Goal: Submit feedback/report problem: Submit feedback/report problem

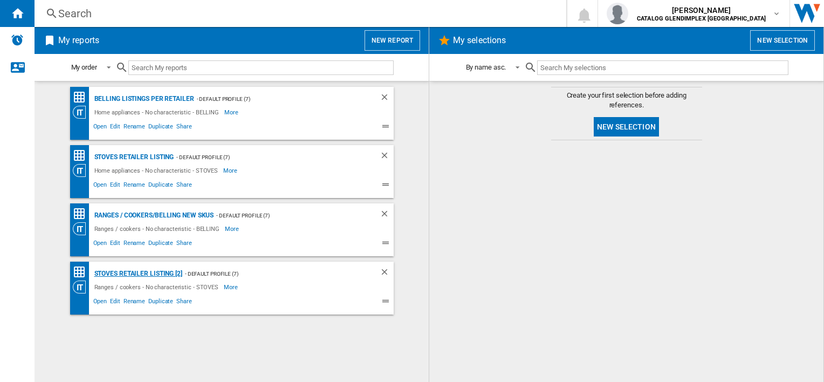
click at [146, 269] on div "STOVES Retailer Listing [2]" at bounding box center [137, 273] width 91 height 13
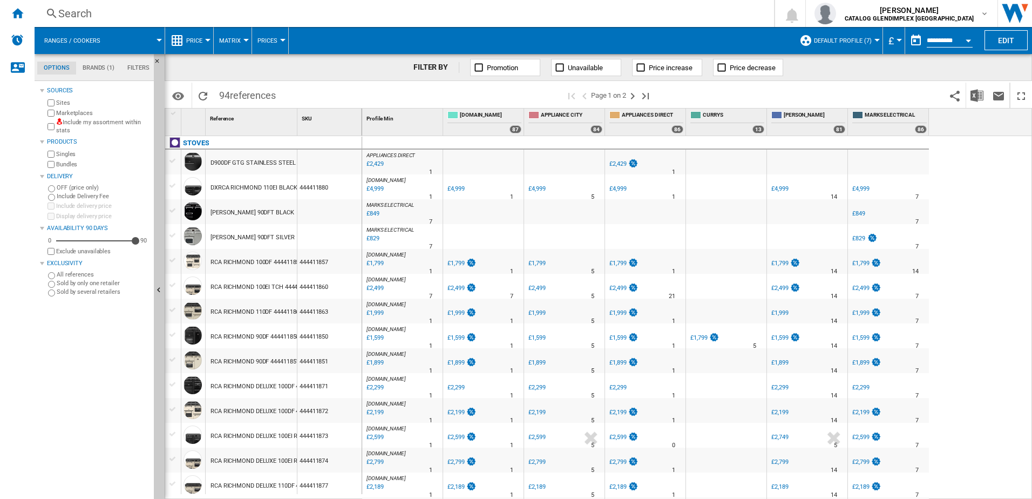
click at [383, 261] on div "£1,799" at bounding box center [374, 263] width 18 height 11
click at [370, 289] on div "£2,499" at bounding box center [374, 288] width 18 height 11
click at [233, 336] on div "RCA RICHMOND 90DF 444411850 BLACK" at bounding box center [264, 336] width 108 height 25
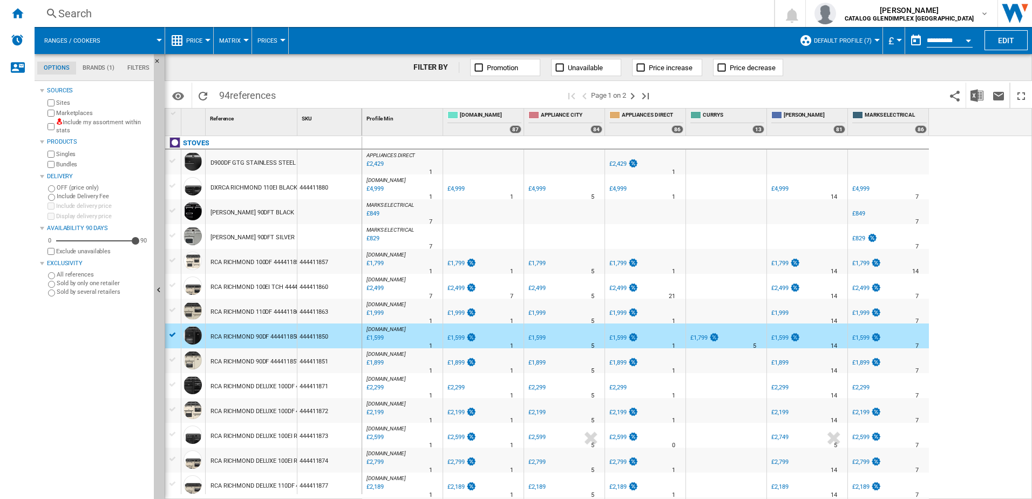
click at [376, 338] on div "£1,599" at bounding box center [374, 337] width 18 height 11
click at [372, 359] on div "£1,899" at bounding box center [374, 362] width 18 height 11
click at [278, 359] on div "RCA RICHMOND 90DF 444411851 CREAM" at bounding box center [265, 361] width 110 height 25
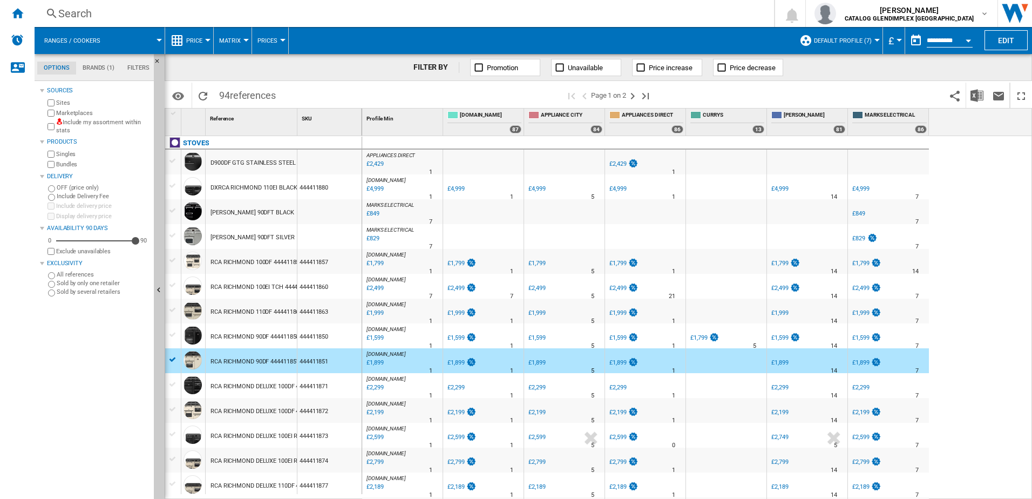
click at [455, 359] on div "£1,899" at bounding box center [455, 362] width 17 height 7
click at [377, 381] on div "£2,299" at bounding box center [374, 387] width 18 height 11
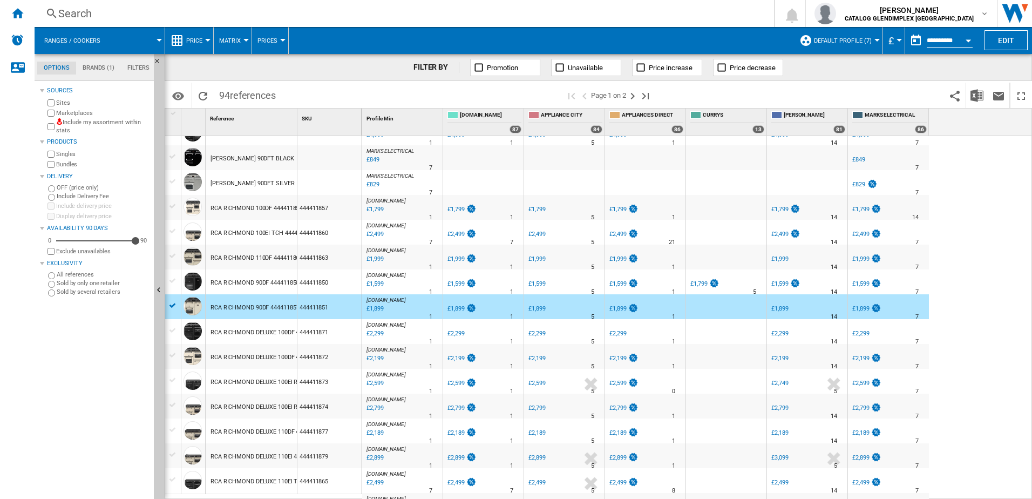
click at [382, 331] on div "£2,299" at bounding box center [374, 333] width 18 height 11
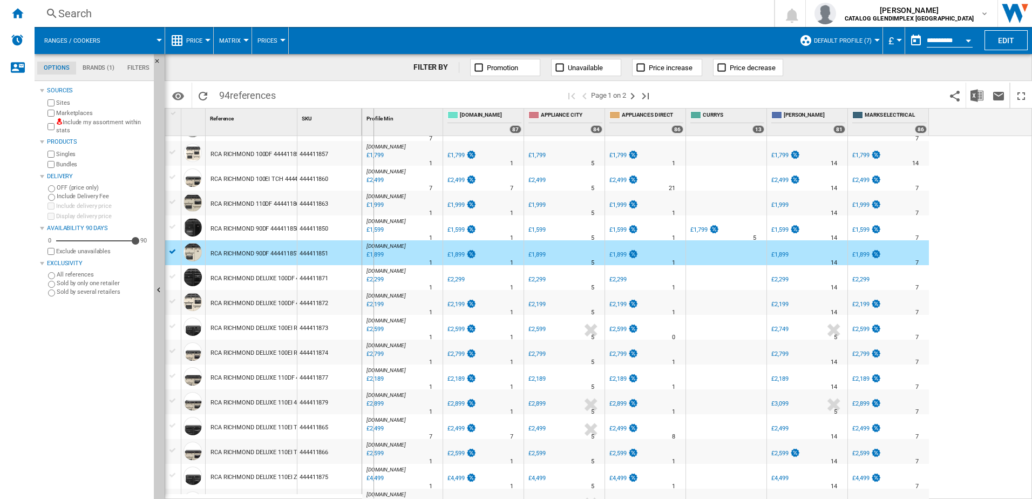
drag, startPoint x: 295, startPoint y: 126, endPoint x: 373, endPoint y: 111, distance: 79.8
click at [373, 111] on div "1 Reference 1 SKU 1 [GEOGRAPHIC_DATA] D900DF GTG STAINLESS STEEL DXRCA RICHMOND…" at bounding box center [598, 303] width 866 height 390
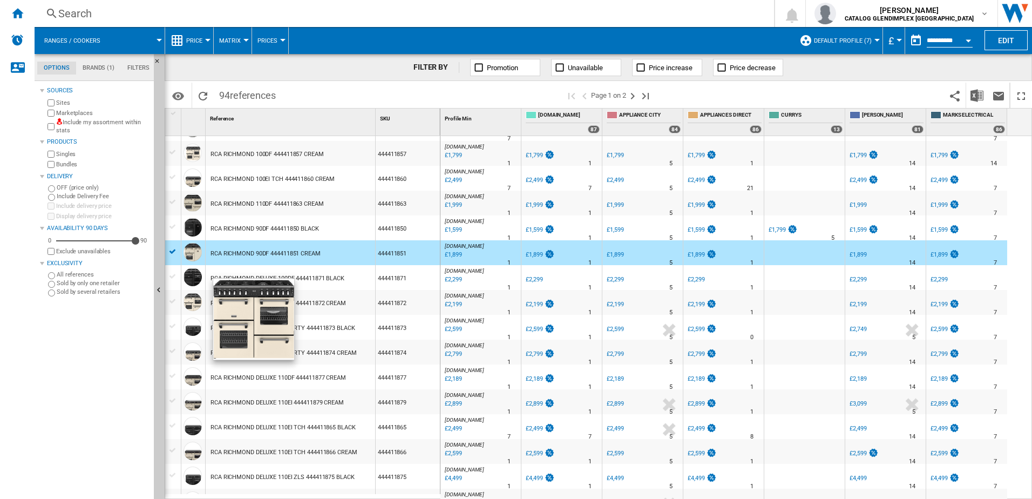
click at [191, 300] on div at bounding box center [192, 301] width 18 height 18
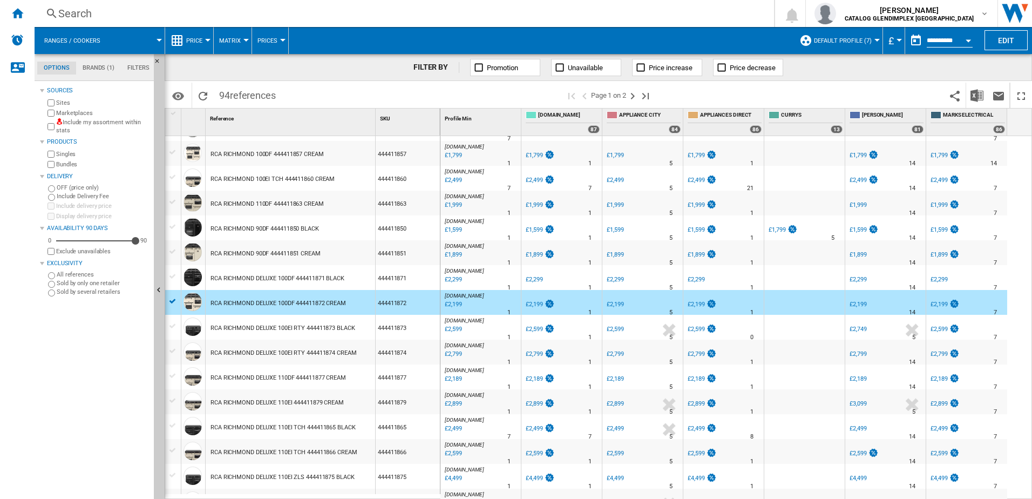
click at [453, 306] on div "£2,199" at bounding box center [452, 304] width 18 height 11
click at [448, 327] on div "£2,599" at bounding box center [452, 329] width 18 height 11
click at [283, 356] on div "RCA RICHMOND DELUXE 100EI RTY 444411874 CREAM" at bounding box center [283, 352] width 146 height 25
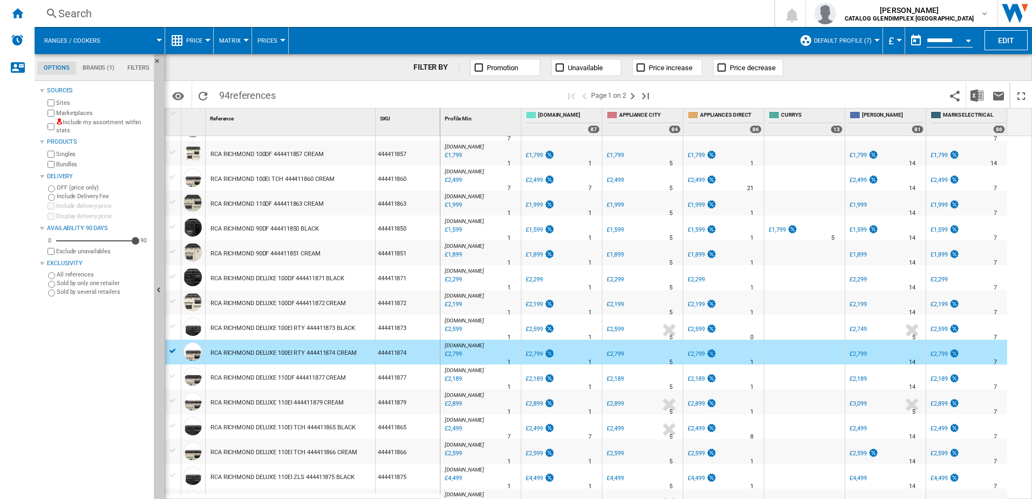
click at [444, 354] on div "£2,799" at bounding box center [452, 354] width 18 height 11
click at [293, 380] on div "RCA RICHMOND DELUXE 110DF 444411877 CREAM" at bounding box center [277, 377] width 135 height 25
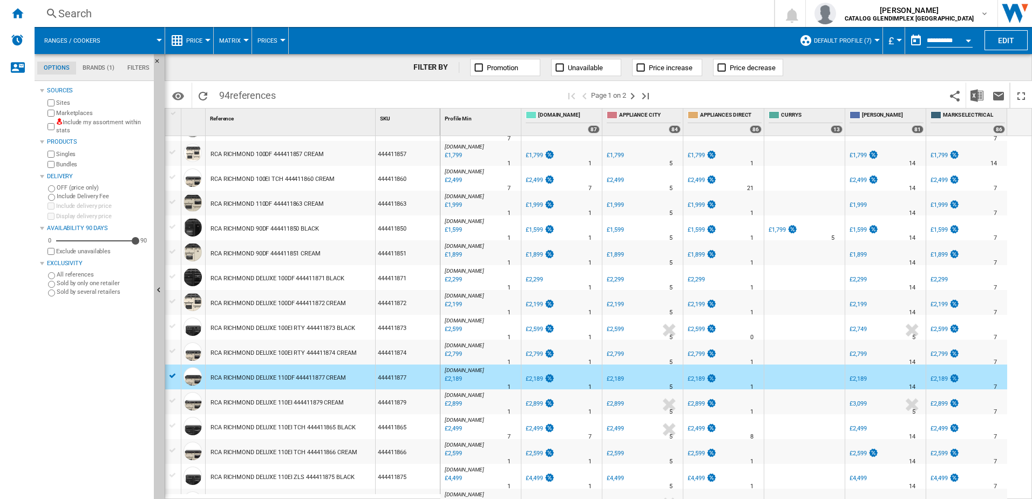
click at [453, 378] on div "£2,189" at bounding box center [452, 378] width 18 height 11
click at [240, 381] on div "RCA RICHMOND DELUXE 110EI 444411879 CREAM" at bounding box center [276, 402] width 133 height 25
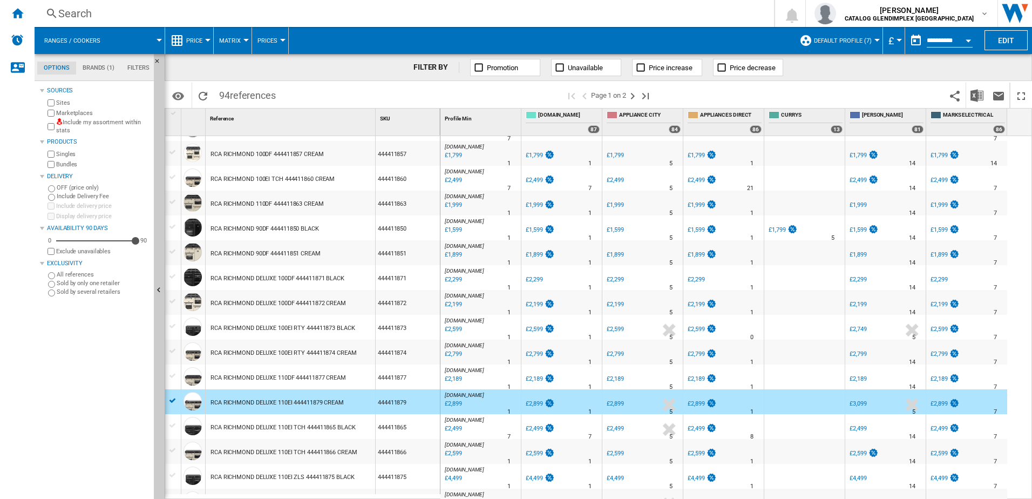
click at [459, 381] on div "£2,899" at bounding box center [452, 403] width 18 height 11
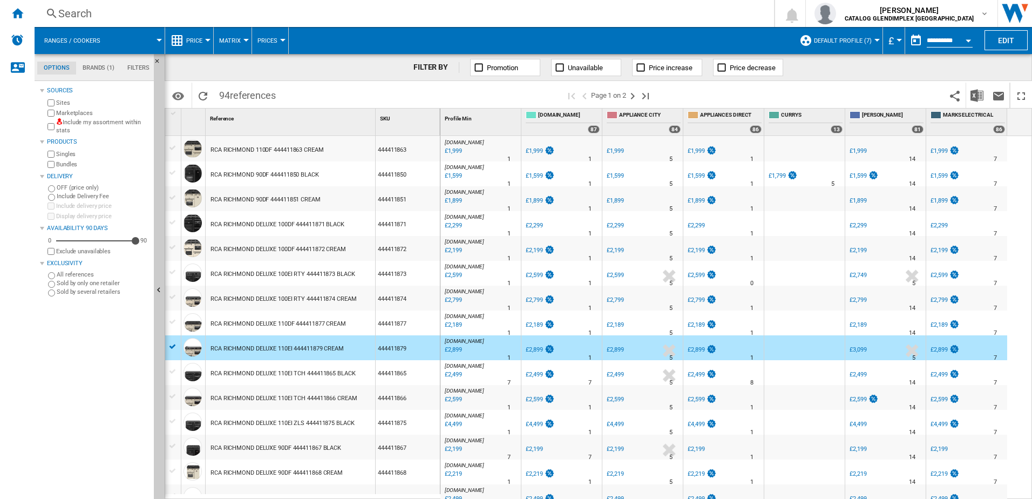
click at [453, 377] on div "£2,499" at bounding box center [452, 374] width 18 height 11
click at [459, 377] on div "£2,499" at bounding box center [452, 374] width 18 height 11
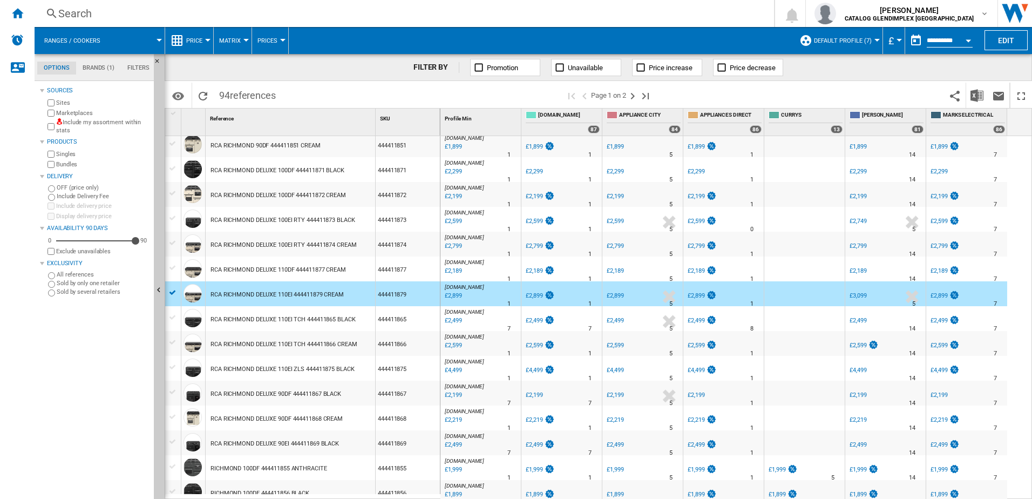
click at [256, 329] on div "RCA RICHMOND DELUXE 110EI TCH 444411865 BLACK" at bounding box center [282, 319] width 145 height 25
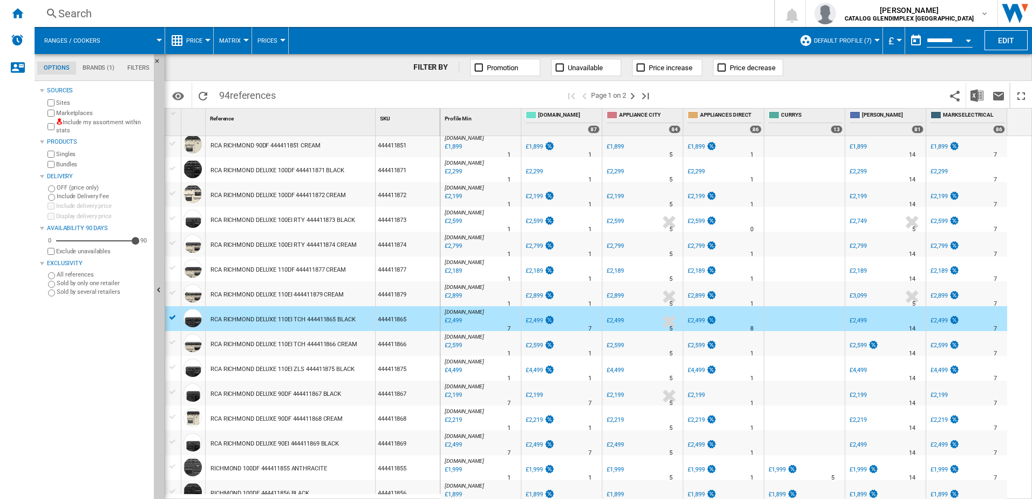
click at [455, 316] on div "£2,499" at bounding box center [452, 320] width 18 height 11
click at [256, 339] on div "RCA RICHMOND DELUXE 110EI TCH 444411866 CREAM" at bounding box center [283, 344] width 147 height 25
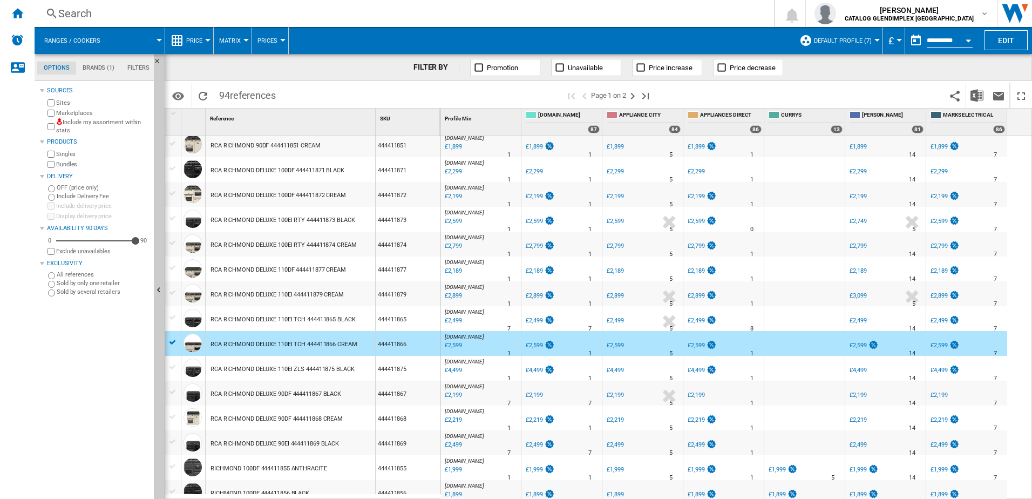
click at [288, 303] on div "RCA RICHMOND DELUXE 110EI 444411879 CREAM" at bounding box center [276, 294] width 133 height 25
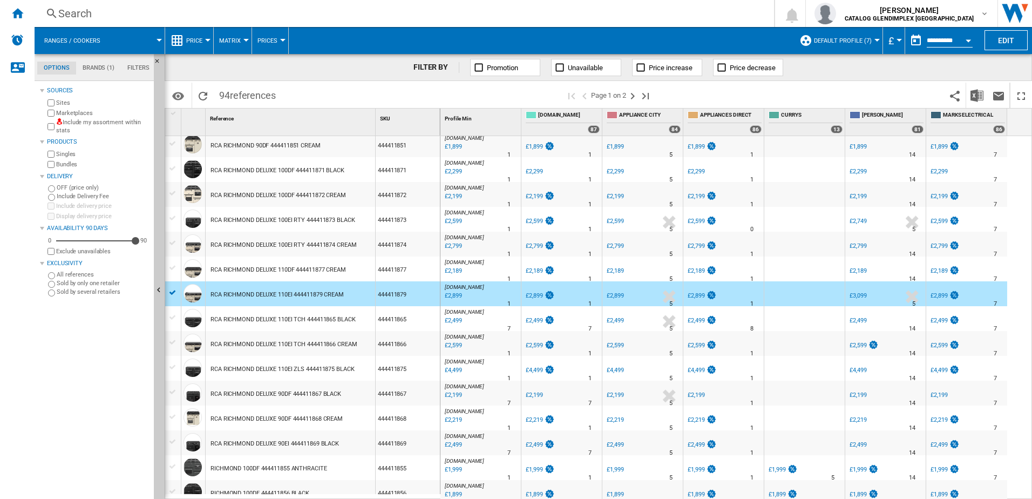
click at [294, 295] on div "RCA RICHMOND DELUXE 110EI 444411879 CREAM" at bounding box center [276, 294] width 133 height 25
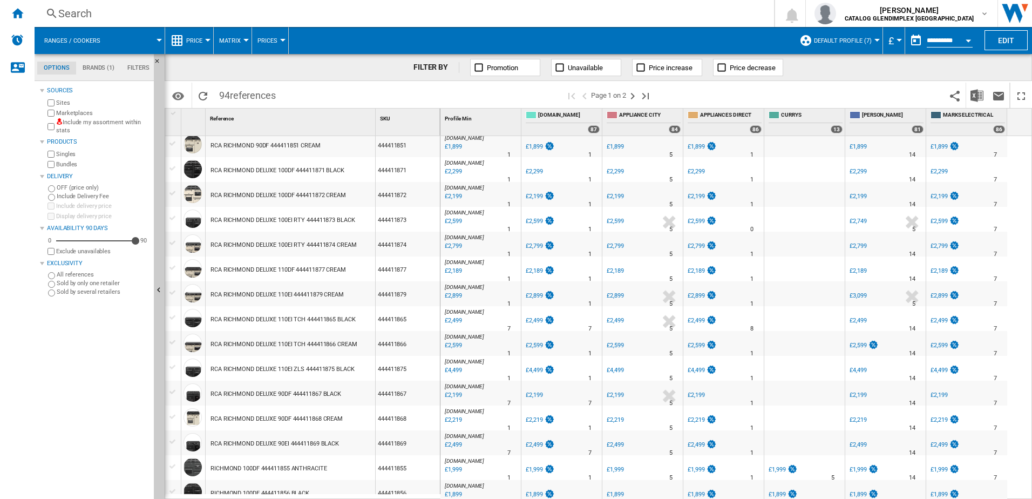
click at [294, 295] on div "RCA RICHMOND DELUXE 110EI 444411879 CREAM" at bounding box center [276, 294] width 133 height 25
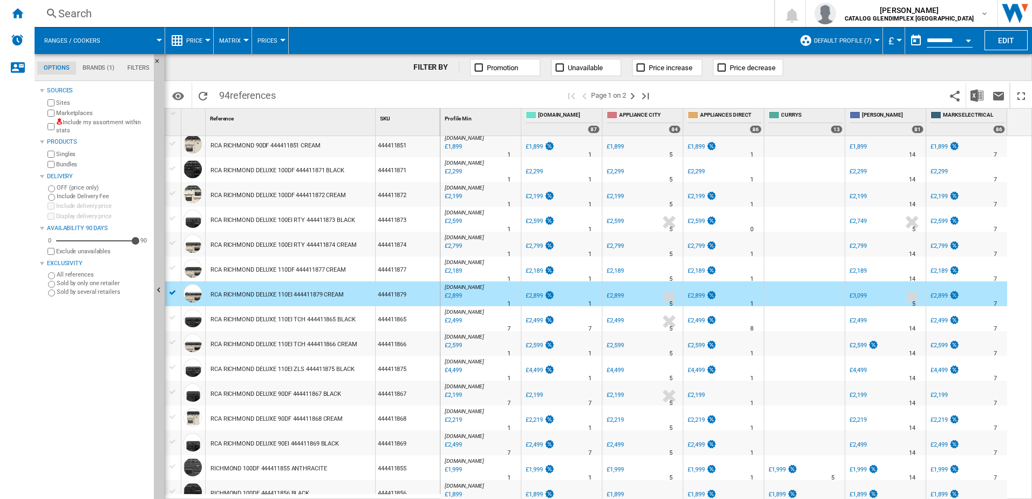
click at [457, 294] on div "£2,899" at bounding box center [452, 295] width 18 height 11
click at [273, 347] on div "RCA RICHMOND DELUXE 110EI TCH 444411866 CREAM" at bounding box center [283, 344] width 147 height 25
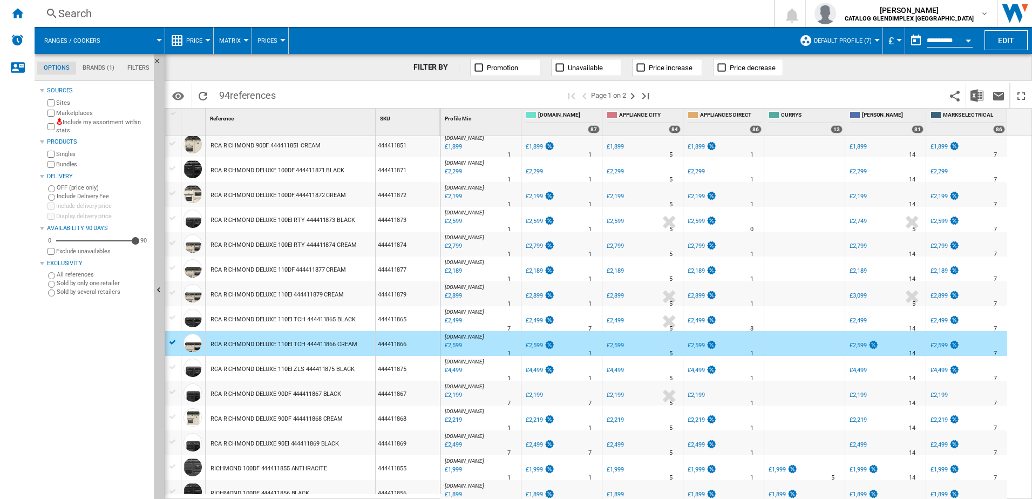
click at [458, 344] on div "£2,599" at bounding box center [452, 345] width 18 height 11
click at [455, 342] on div "£2,599" at bounding box center [452, 345] width 18 height 11
click at [316, 381] on div "RCA RICHMOND DELUXE 90DF 444411867 BLACK" at bounding box center [275, 393] width 131 height 25
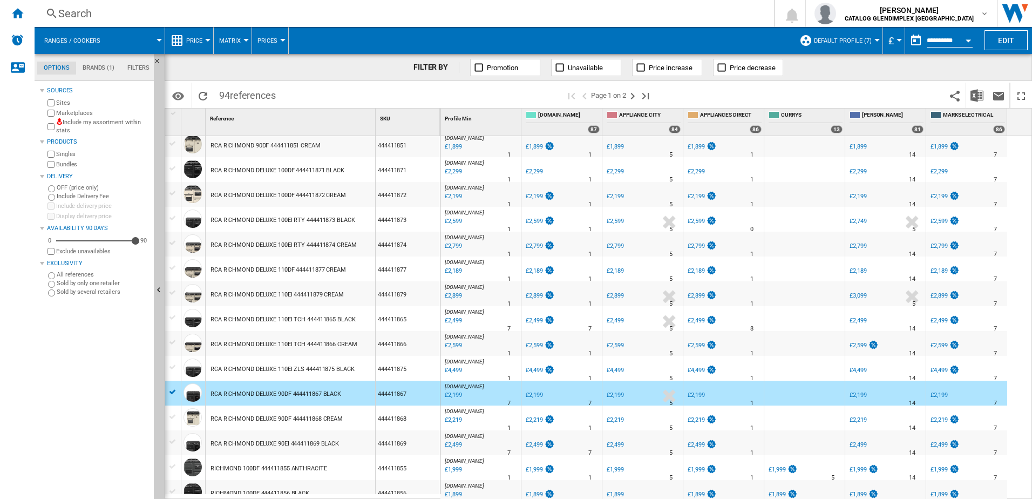
click at [455, 381] on div "£2,199" at bounding box center [452, 395] width 18 height 11
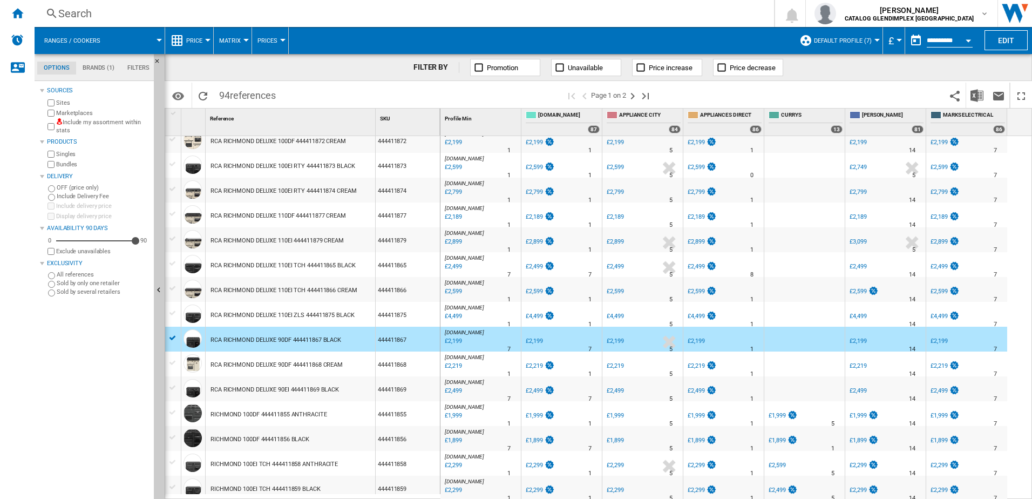
click at [282, 362] on div "RCA RICHMOND DELUXE 90DF 444411868 CREAM" at bounding box center [276, 364] width 132 height 25
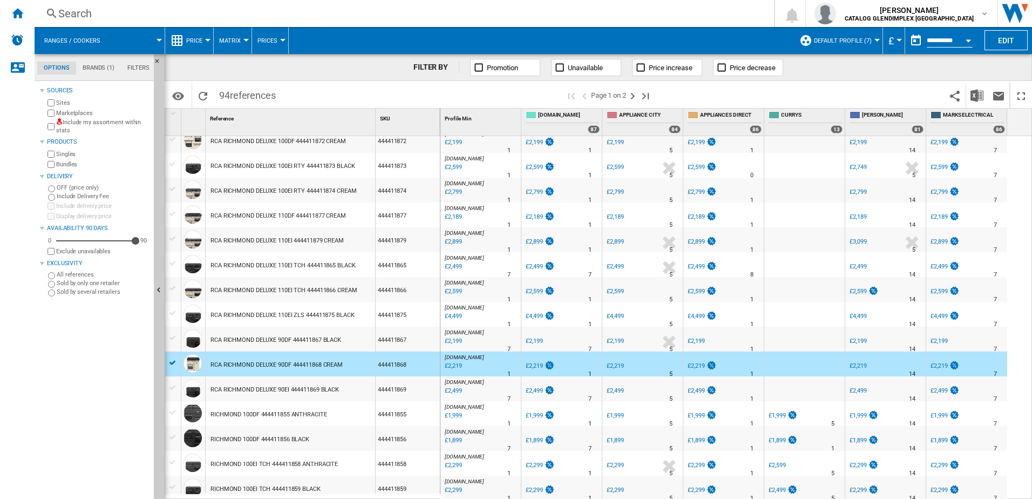
click at [449, 342] on div "£2,199" at bounding box center [452, 341] width 18 height 11
click at [449, 381] on div "£2,499" at bounding box center [452, 390] width 18 height 11
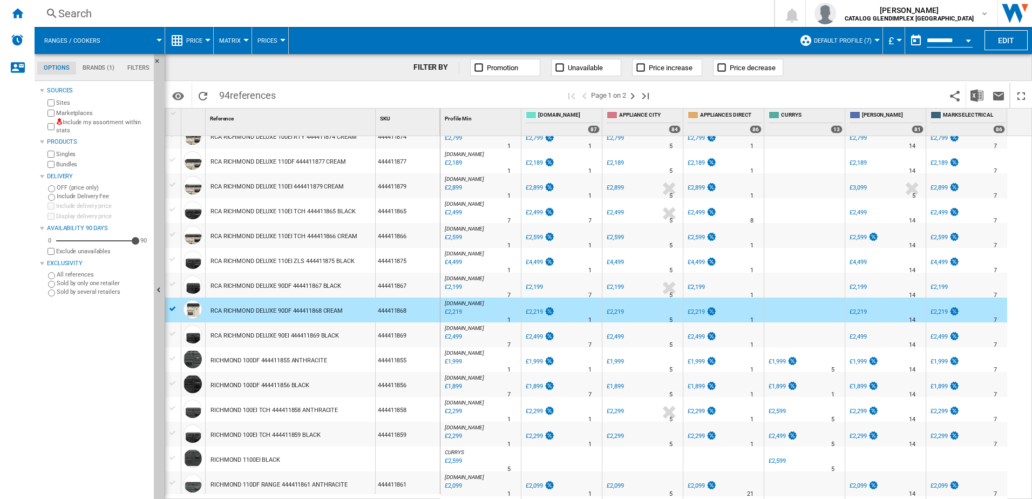
click at [456, 309] on div "£2,219" at bounding box center [452, 311] width 18 height 11
click at [301, 330] on div "RCA RICHMOND DELUXE 90EI 444411869 BLACK" at bounding box center [274, 335] width 128 height 25
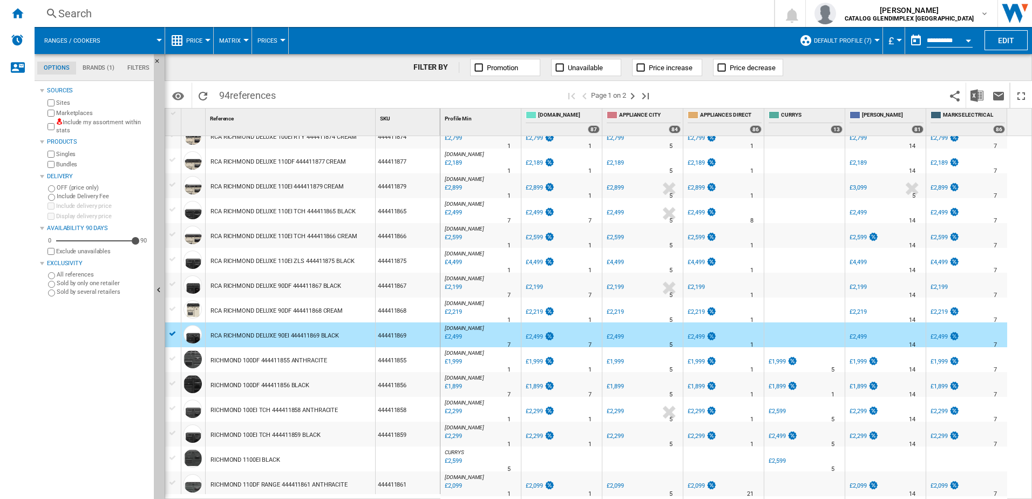
click at [454, 333] on div "£2,499" at bounding box center [452, 336] width 18 height 11
click at [272, 366] on div "RICHMOND 100DF 444411855 ANTHRACITE" at bounding box center [268, 360] width 117 height 25
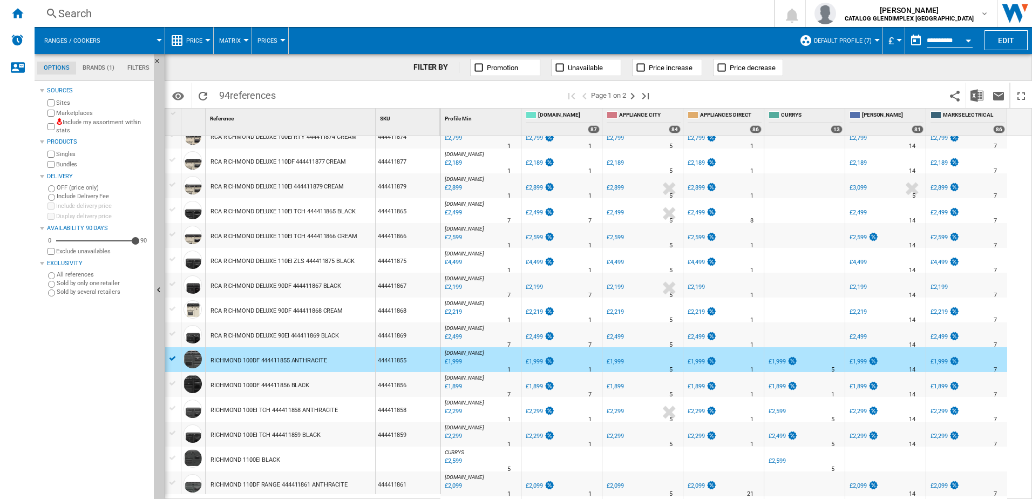
click at [457, 357] on div "£1,999" at bounding box center [452, 361] width 18 height 11
click at [393, 381] on div "444411856" at bounding box center [408, 384] width 64 height 25
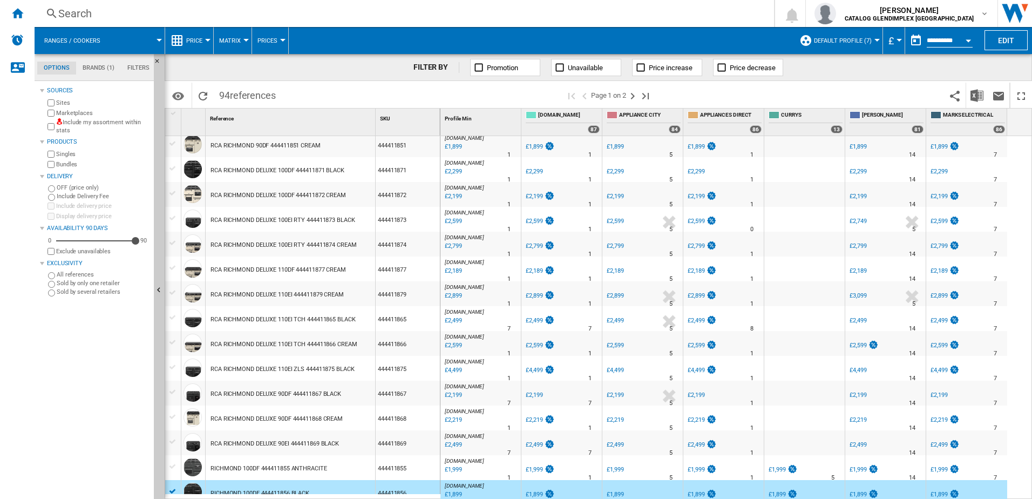
scroll to position [270, 0]
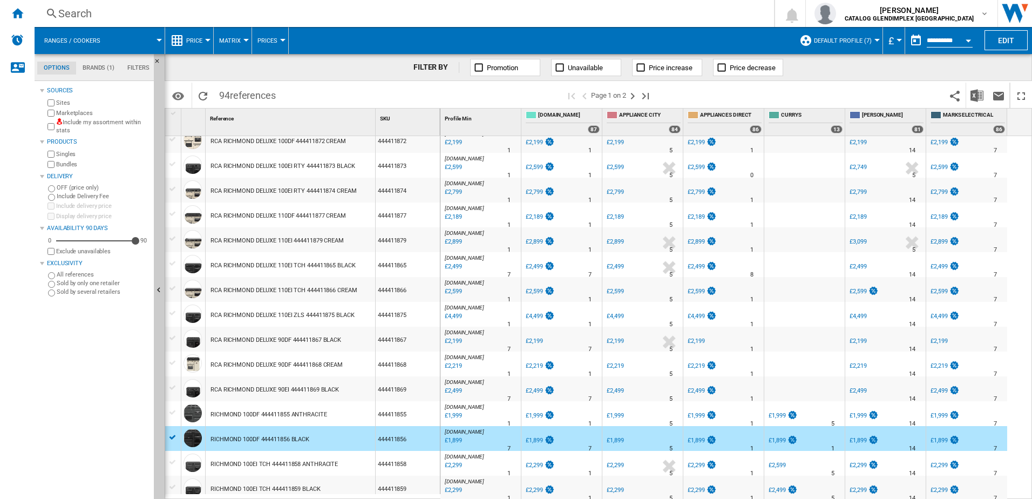
click at [445, 381] on div "£1,899" at bounding box center [452, 440] width 18 height 11
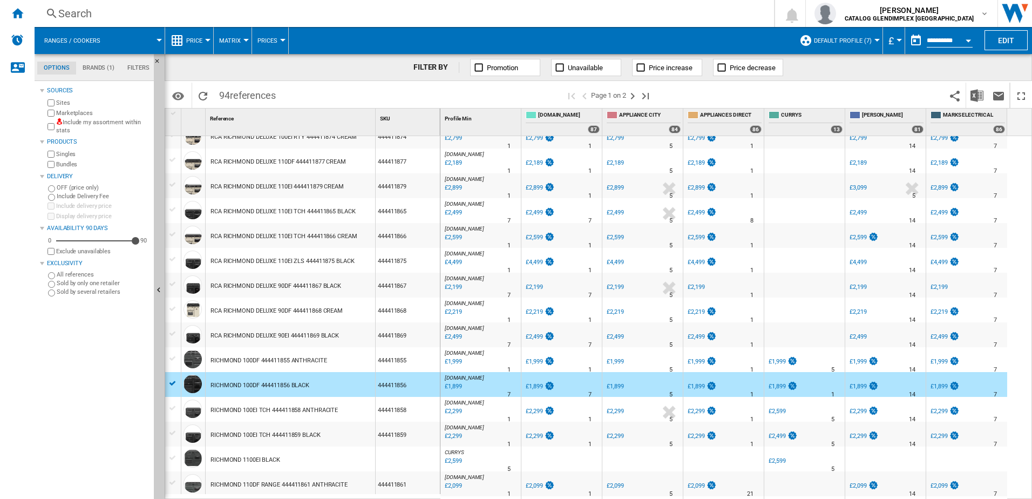
click at [449, 381] on div "£2,299" at bounding box center [452, 411] width 18 height 11
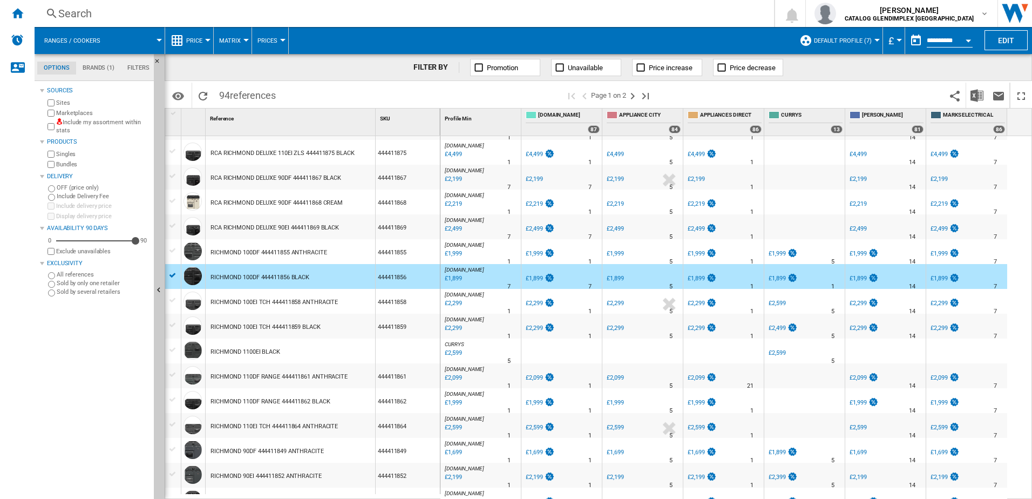
click at [298, 298] on div "RICHMOND 100EI TCH 444411858 ANTHRACITE" at bounding box center [273, 302] width 127 height 25
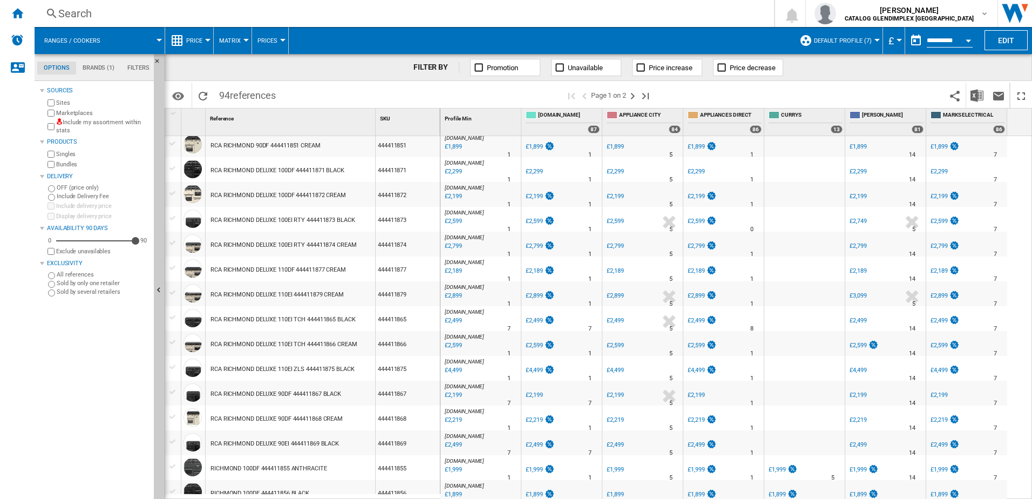
scroll to position [378, 0]
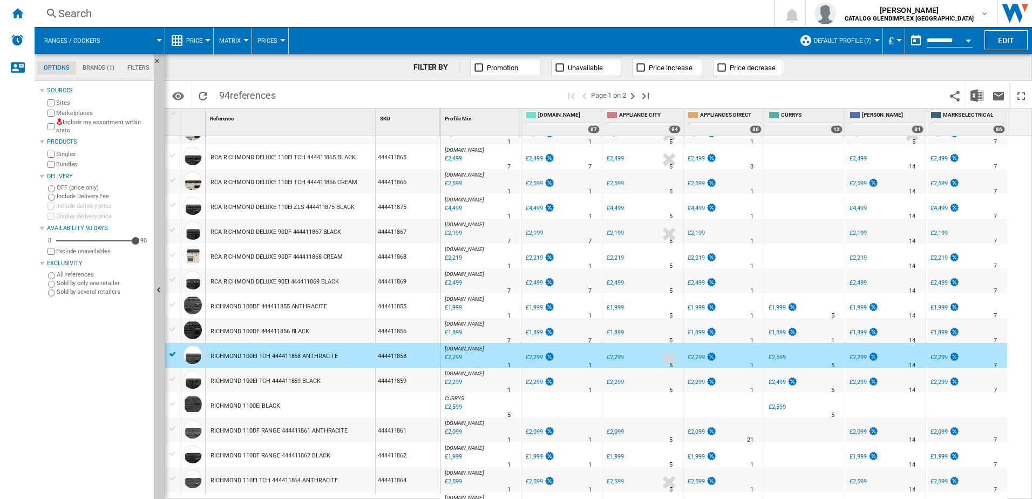
click at [456, 354] on div "£2,299" at bounding box center [452, 357] width 18 height 11
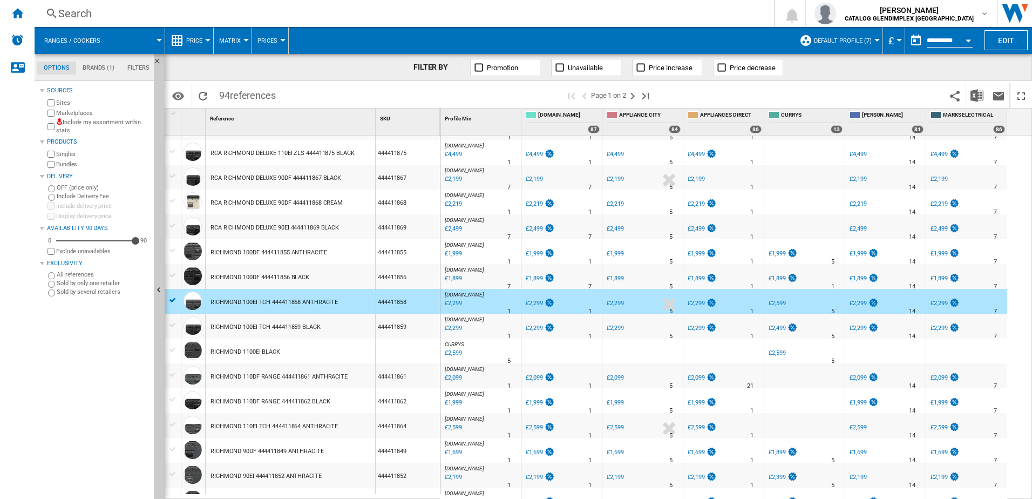
click at [292, 322] on div "RICHMOND 100EI TCH 444411859 BLACK" at bounding box center [265, 327] width 110 height 25
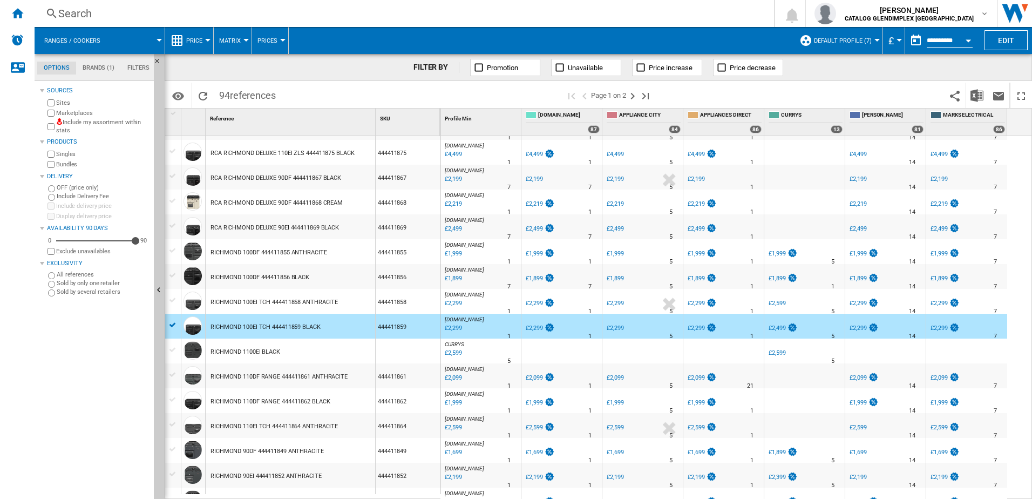
click at [458, 326] on div "£2,299" at bounding box center [452, 328] width 18 height 11
click at [226, 352] on div "RICHMOND 1100EI BLACK" at bounding box center [245, 351] width 70 height 25
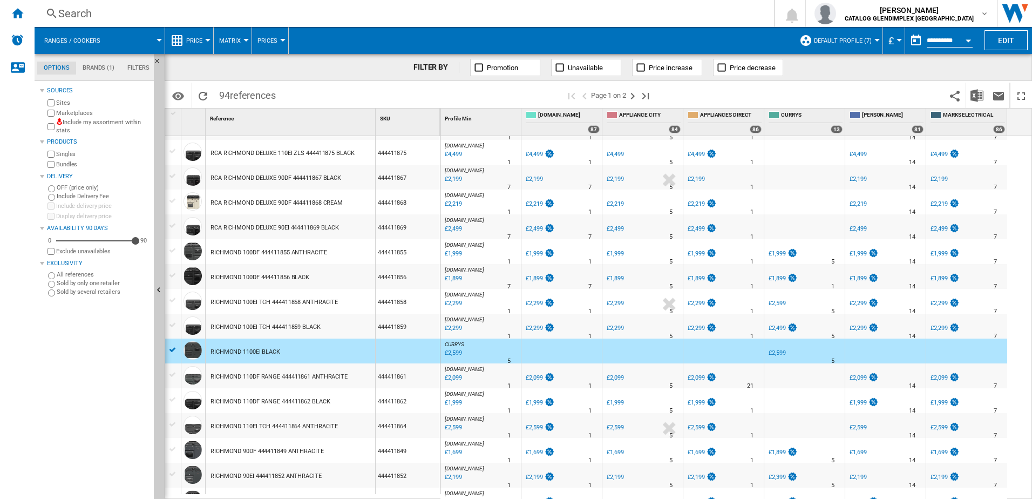
click at [446, 353] on div "£2,599" at bounding box center [452, 352] width 18 height 11
click at [275, 381] on div "RICHMOND 110EI TCH 444411864 ANTHRACITE" at bounding box center [273, 426] width 127 height 25
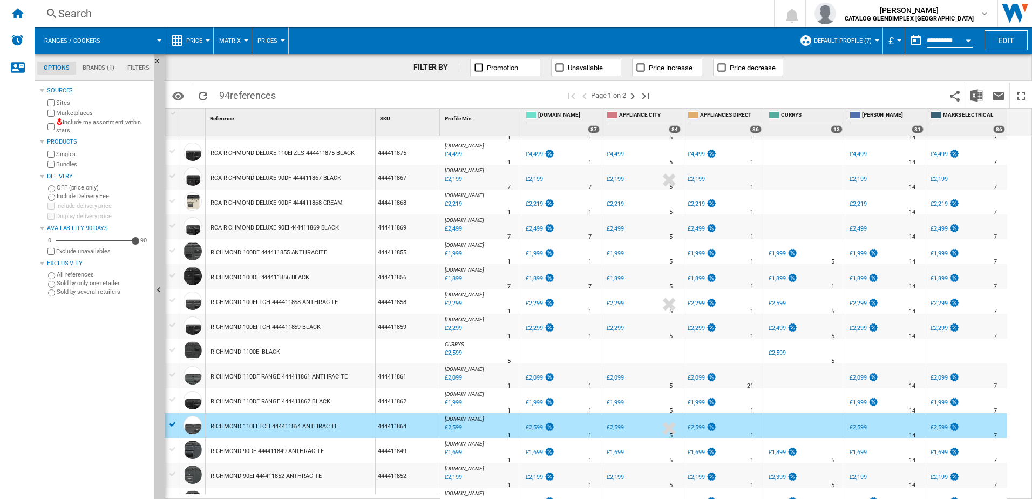
click at [449, 381] on div "£2,599" at bounding box center [452, 427] width 18 height 11
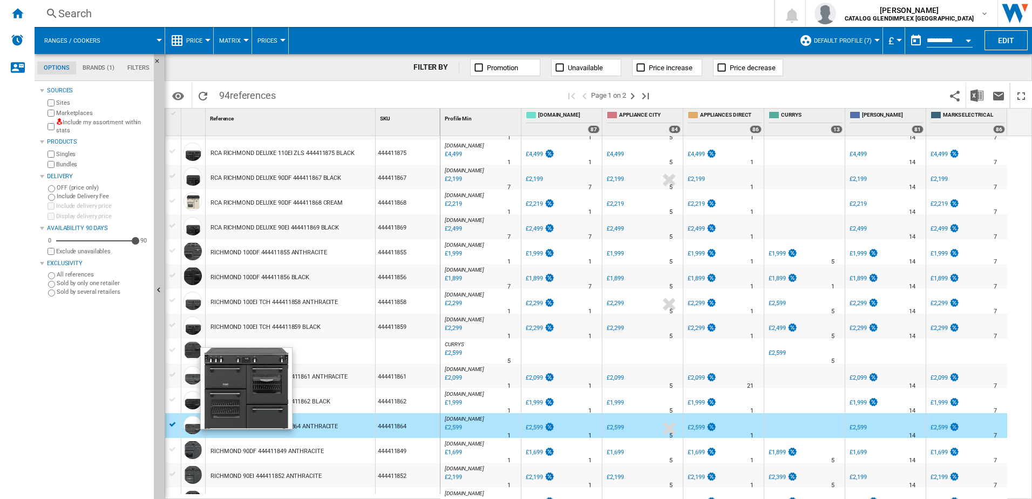
click at [194, 347] on div at bounding box center [192, 350] width 18 height 18
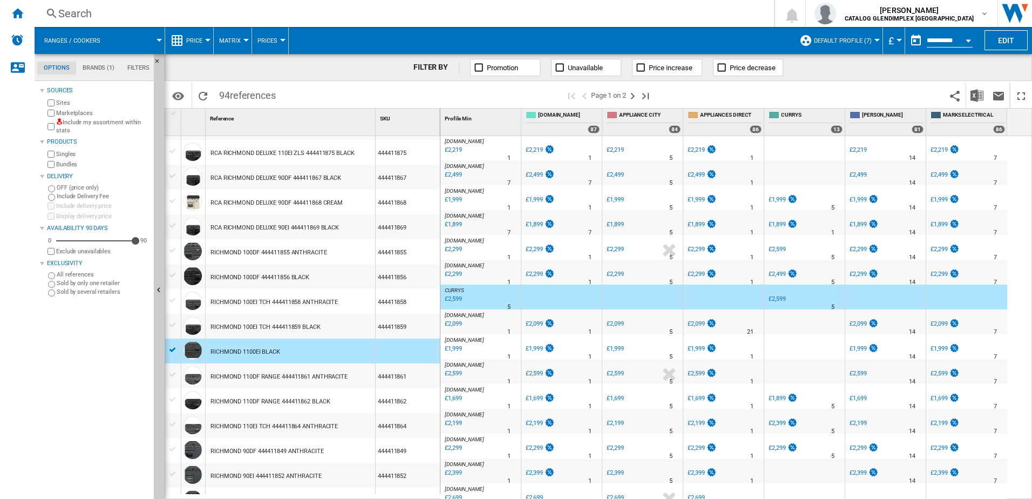
scroll to position [486, 0]
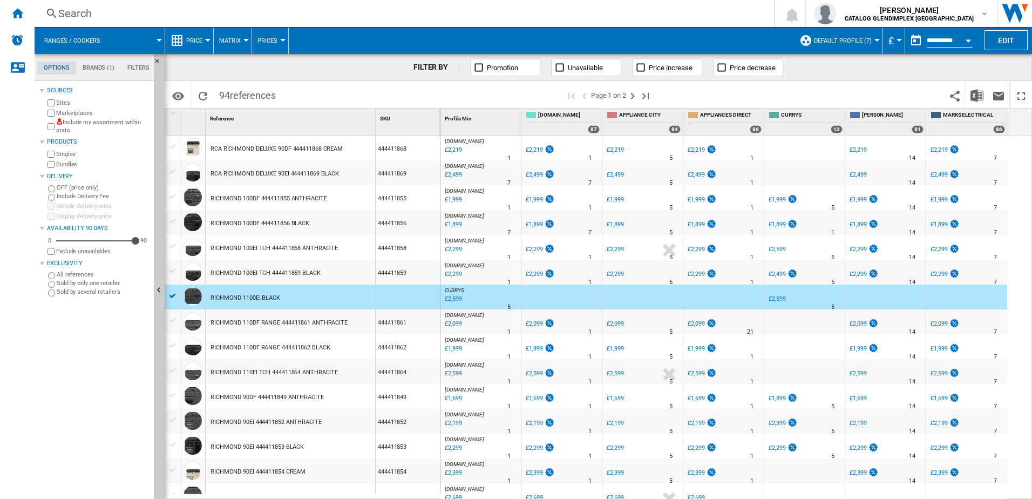
click at [450, 319] on div "£2,099" at bounding box center [452, 323] width 18 height 11
click at [306, 324] on div "RICHMOND 110DF RANGE 444411861 ANTHRACITE" at bounding box center [278, 322] width 137 height 25
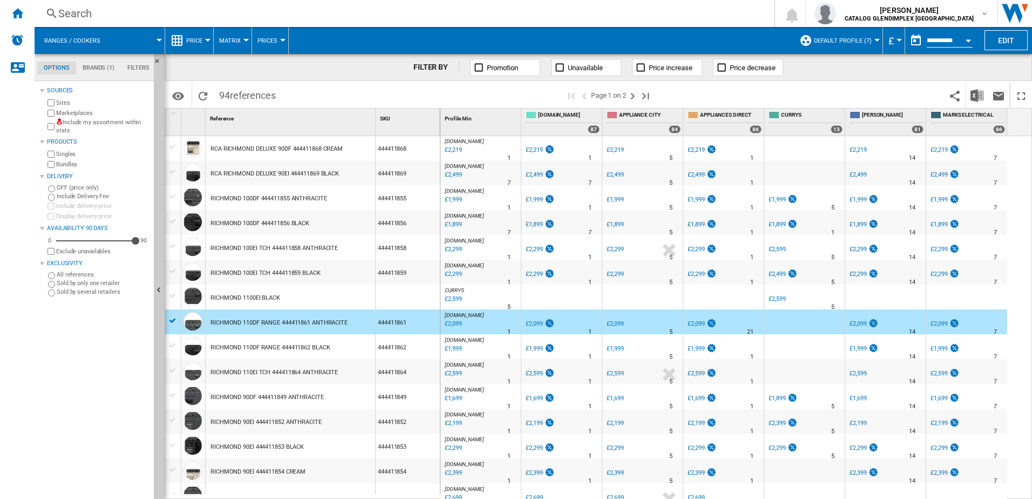
click at [300, 349] on div "RICHMOND 110DF RANGE 444411862 BLACK" at bounding box center [269, 347] width 119 height 25
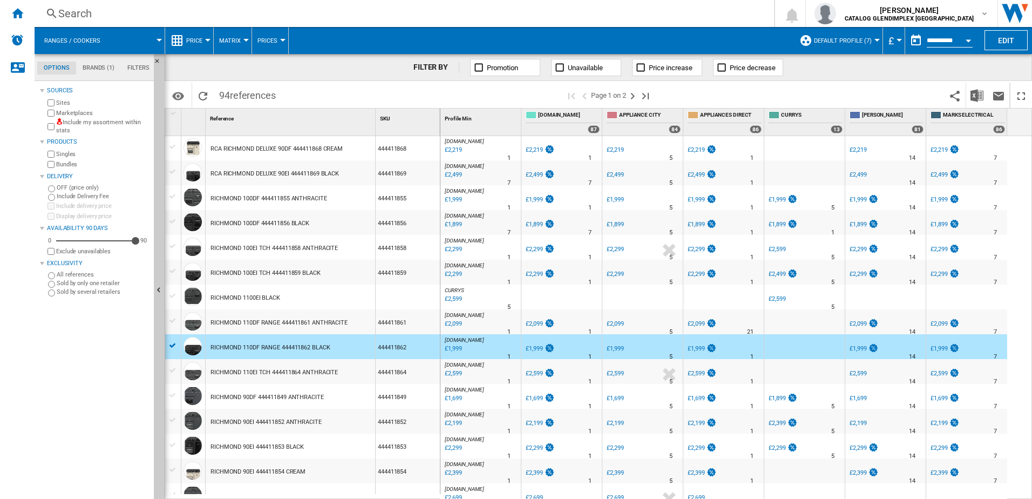
click at [457, 346] on div "£1,999" at bounding box center [452, 348] width 18 height 11
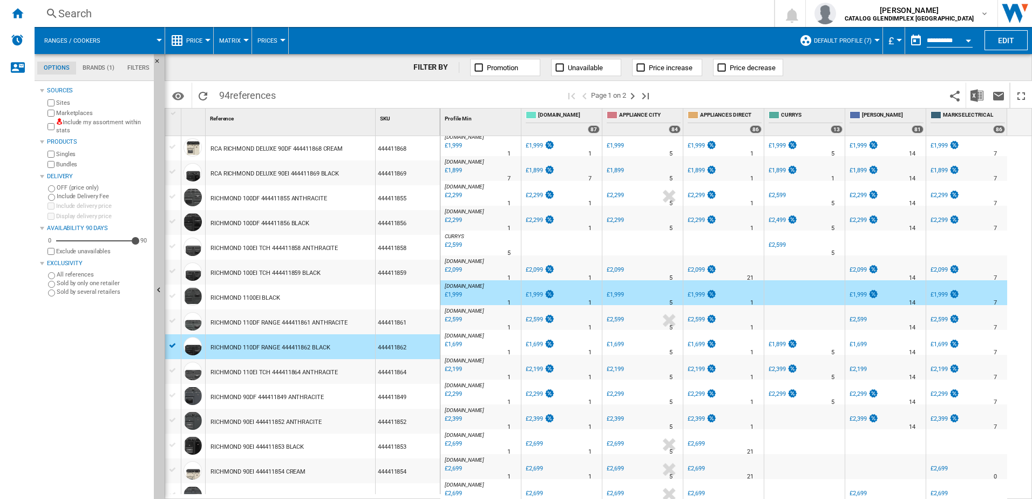
scroll to position [540, 0]
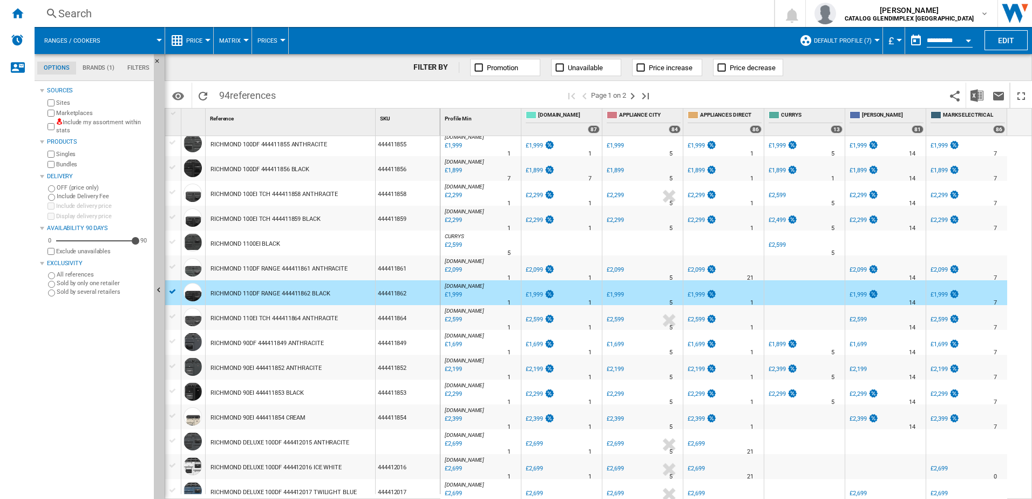
click at [288, 324] on div "RICHMOND 110EI TCH 444411864 ANTHRACITE" at bounding box center [273, 318] width 127 height 25
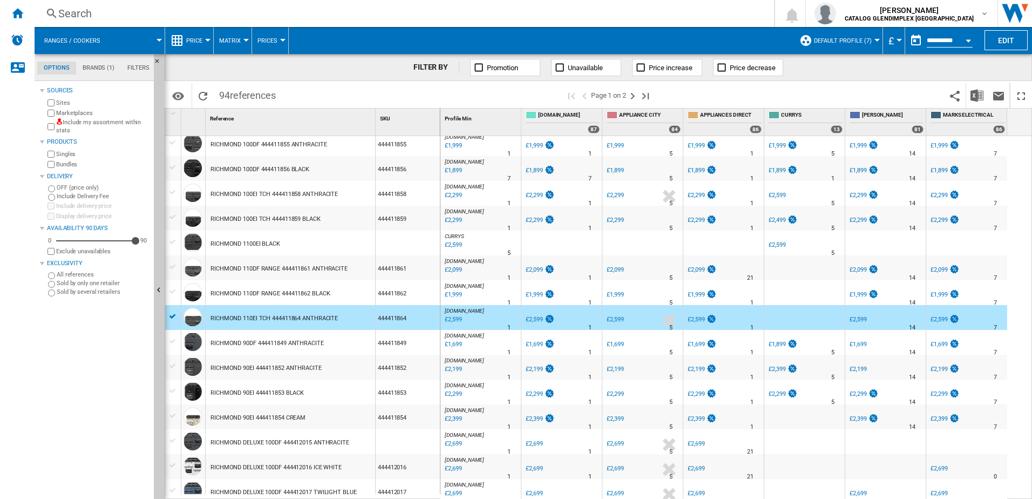
click at [460, 340] on div "£1,699" at bounding box center [452, 344] width 18 height 11
click at [278, 374] on div "RICHMOND 90EI 444411852 ANTHRACITE" at bounding box center [265, 368] width 111 height 25
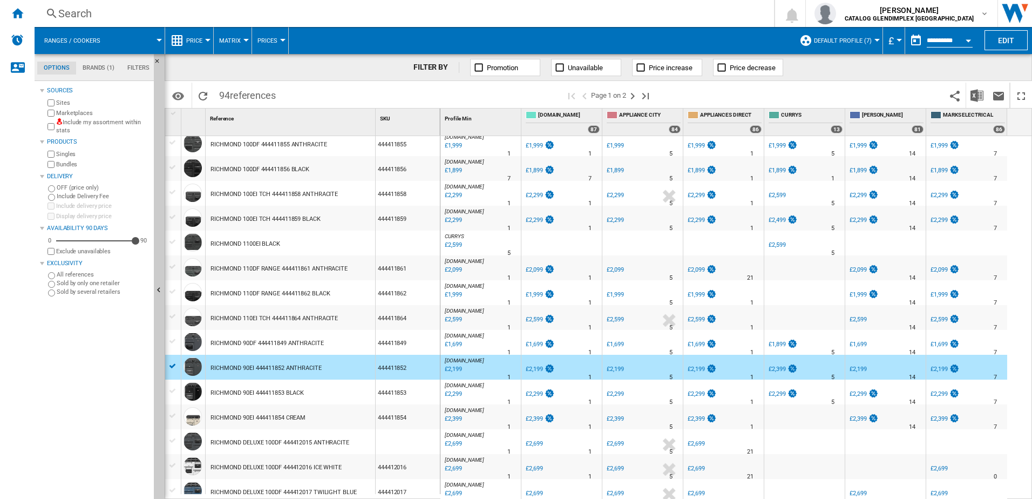
click at [456, 372] on div "£2,199" at bounding box center [452, 369] width 18 height 11
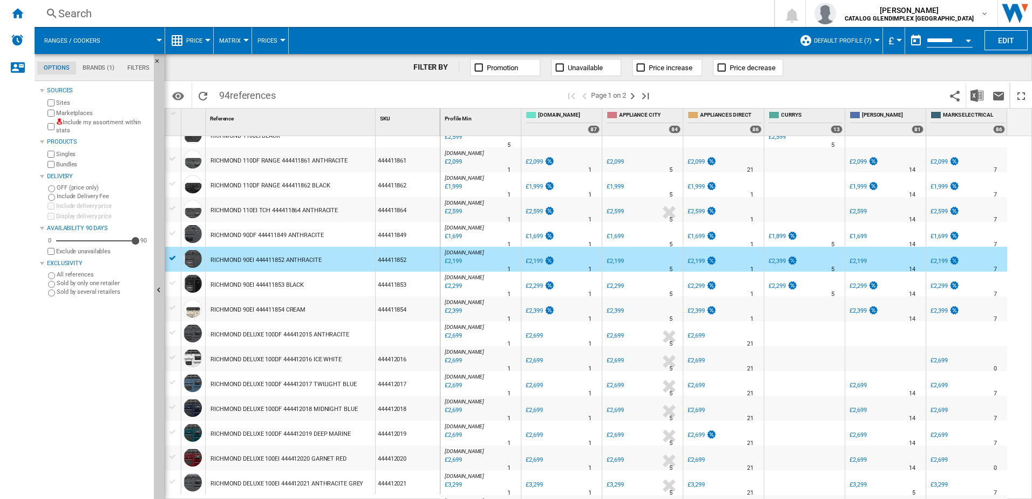
click at [260, 287] on div "RICHMOND 90EI 444411853 BLACK" at bounding box center [256, 284] width 93 height 25
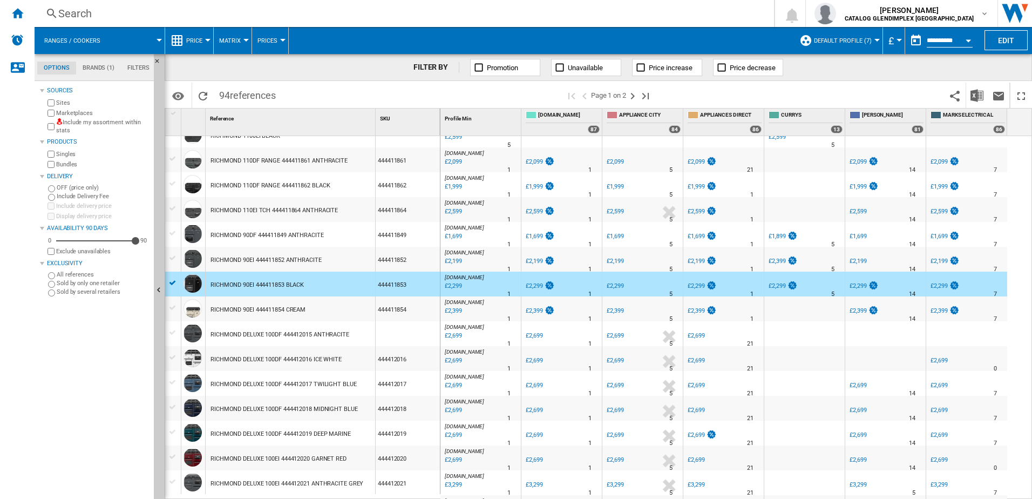
click at [462, 282] on div at bounding box center [463, 294] width 5 height 26
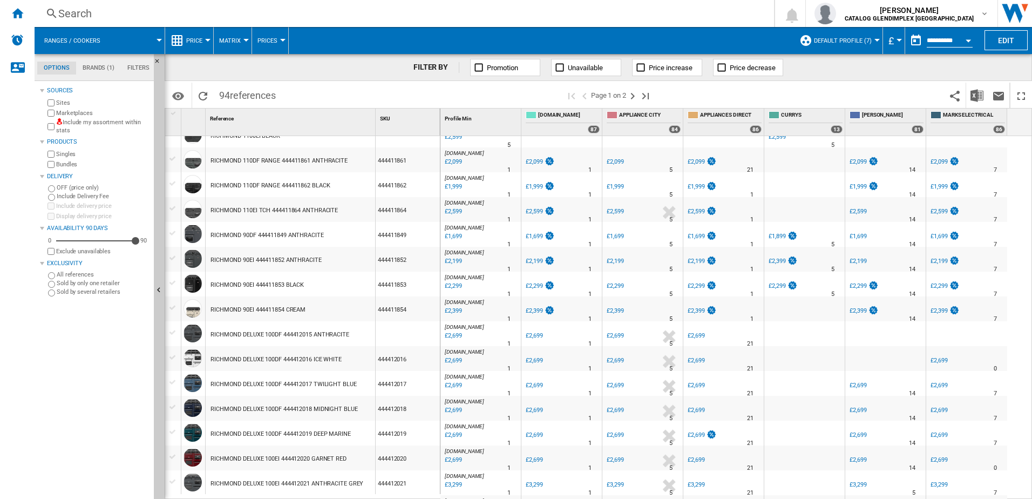
click at [451, 313] on div "£2,399" at bounding box center [452, 310] width 18 height 11
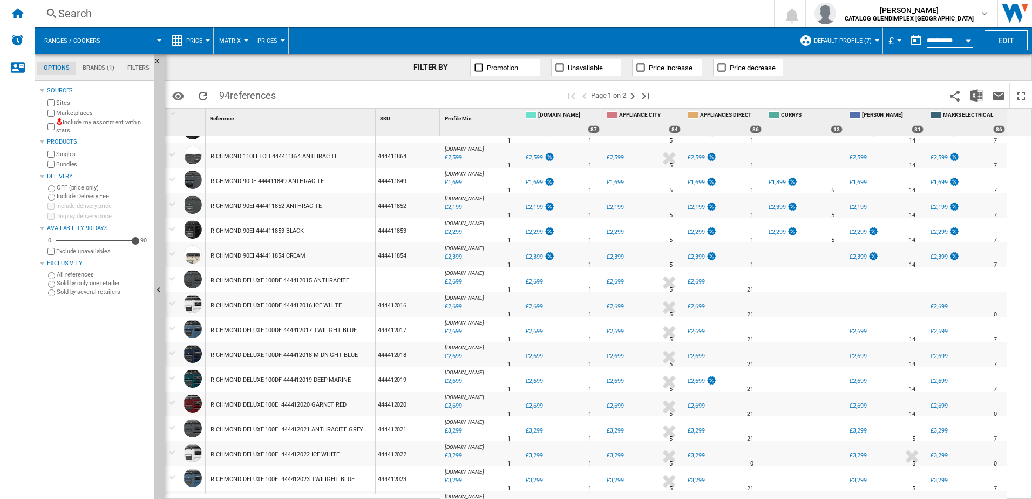
click at [454, 304] on div "£2,699" at bounding box center [452, 306] width 18 height 11
click at [457, 326] on div "£2,699" at bounding box center [452, 331] width 18 height 11
click at [460, 381] on div "£2,699" at bounding box center [452, 381] width 18 height 11
click at [448, 381] on div "£2,699" at bounding box center [452, 405] width 18 height 11
click at [458, 381] on span "[DOMAIN_NAME]" at bounding box center [464, 422] width 39 height 6
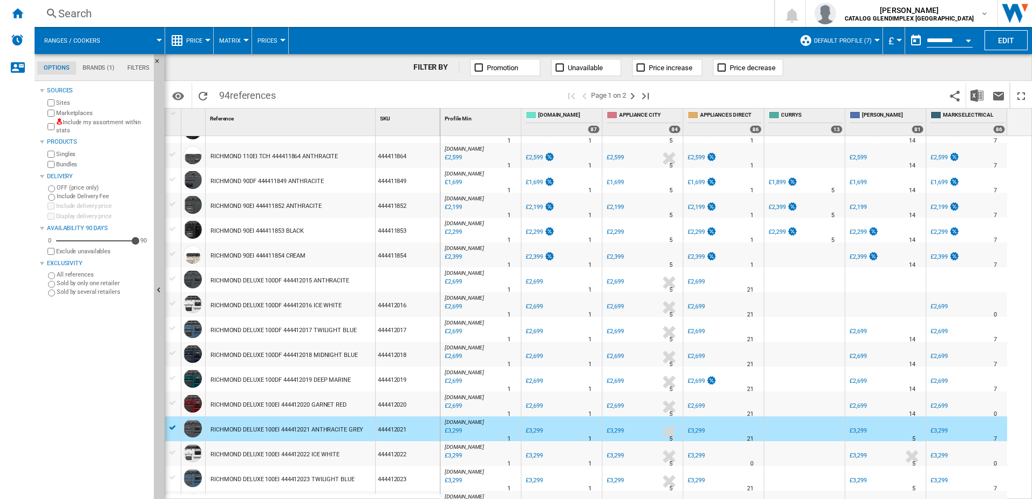
click at [453, 381] on div "£3,299" at bounding box center [452, 430] width 18 height 11
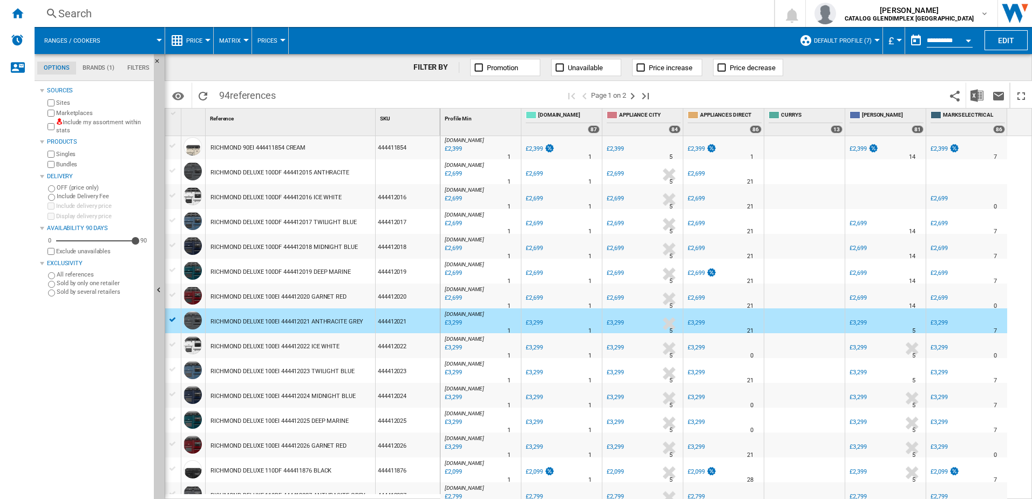
click at [448, 344] on div "£3,299" at bounding box center [452, 347] width 18 height 11
click at [454, 370] on div "£3,299" at bounding box center [452, 372] width 18 height 11
click at [455, 381] on div "£3,299" at bounding box center [452, 397] width 18 height 11
click at [458, 381] on div "£3,299" at bounding box center [452, 422] width 18 height 11
click at [458, 381] on div "£3,299" at bounding box center [452, 446] width 18 height 11
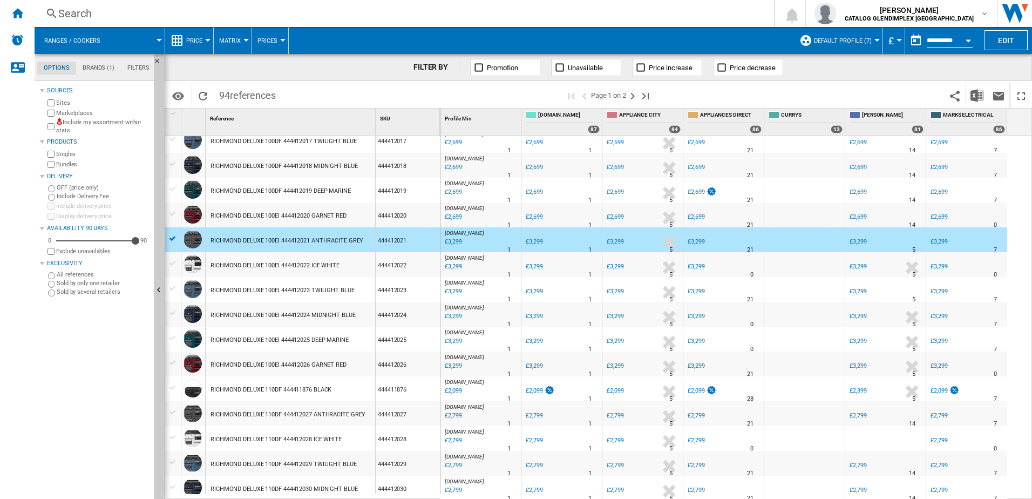
scroll to position [891, 0]
click at [461, 339] on div "£3,299" at bounding box center [452, 340] width 18 height 11
click at [452, 381] on div "£2,799" at bounding box center [452, 414] width 18 height 11
click at [448, 381] on div "£2,099" at bounding box center [452, 389] width 18 height 11
click at [455, 381] on div "£2,799" at bounding box center [452, 414] width 18 height 11
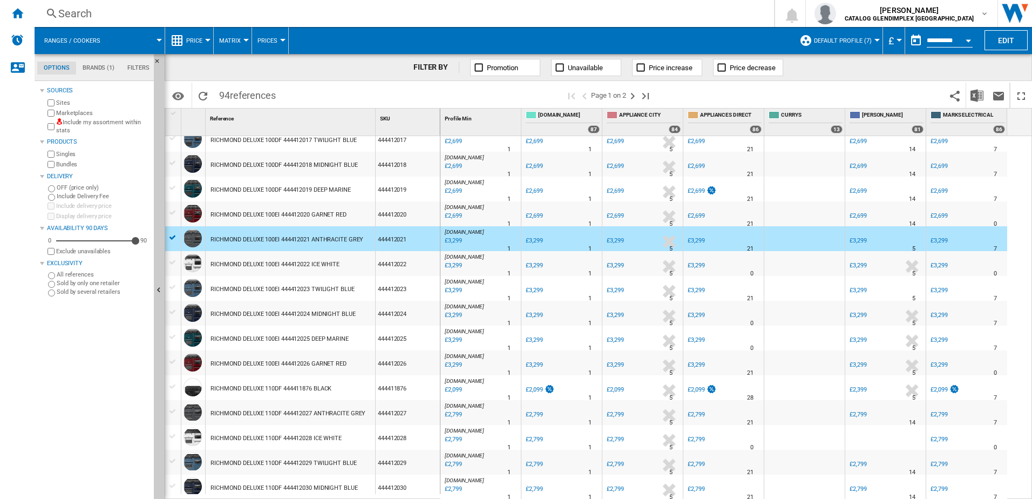
click at [448, 381] on div "£2,799" at bounding box center [452, 439] width 18 height 11
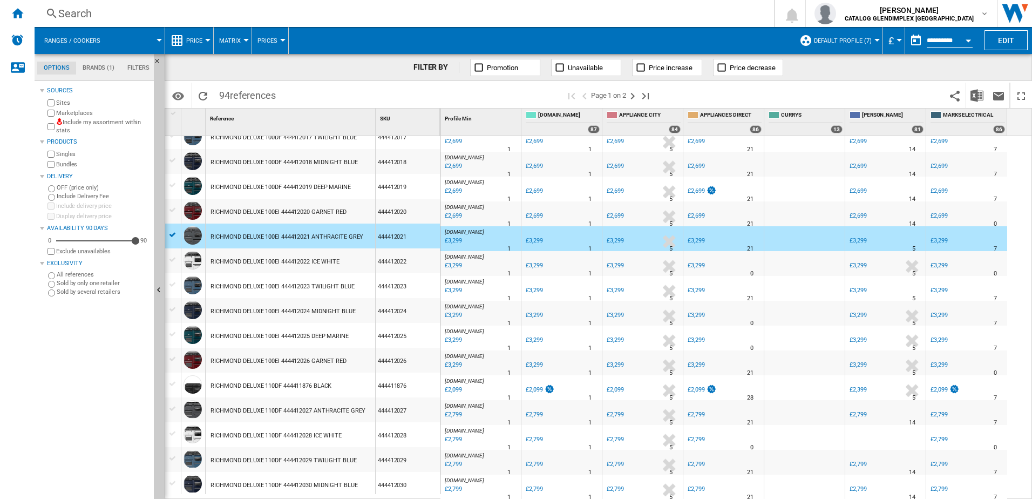
click at [448, 381] on div "£2,799" at bounding box center [452, 464] width 18 height 11
click at [445, 381] on div "£2,799" at bounding box center [452, 488] width 18 height 11
click at [630, 94] on ng-md-icon "Next page" at bounding box center [632, 96] width 13 height 13
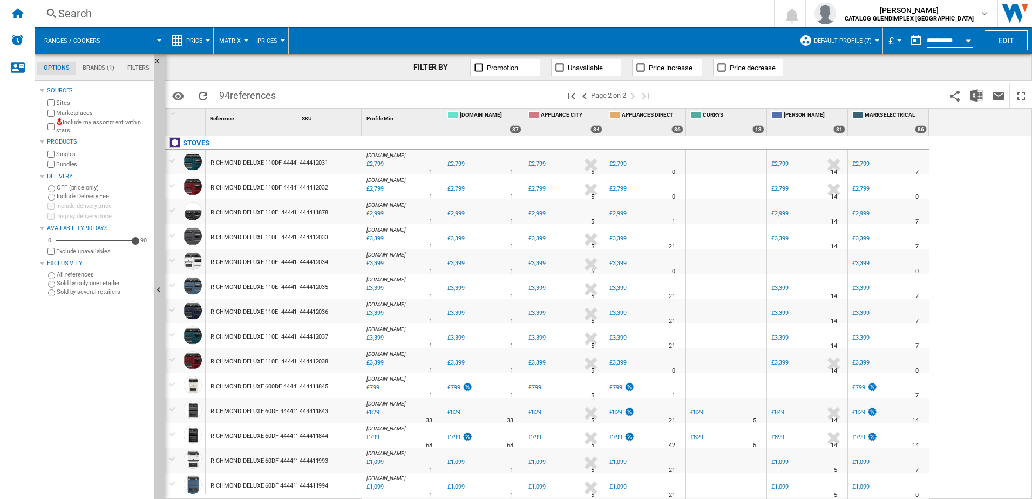
click at [371, 160] on div "£2,799" at bounding box center [374, 164] width 18 height 11
click at [379, 186] on div "£2,799" at bounding box center [374, 188] width 18 height 11
drag, startPoint x: 296, startPoint y: 121, endPoint x: 385, endPoint y: 111, distance: 89.6
click at [385, 111] on div "1 Reference 1 SKU 1 [GEOGRAPHIC_DATA] RICHMOND DELUXE 110DF 444412031 DEEP MARI…" at bounding box center [598, 303] width 866 height 390
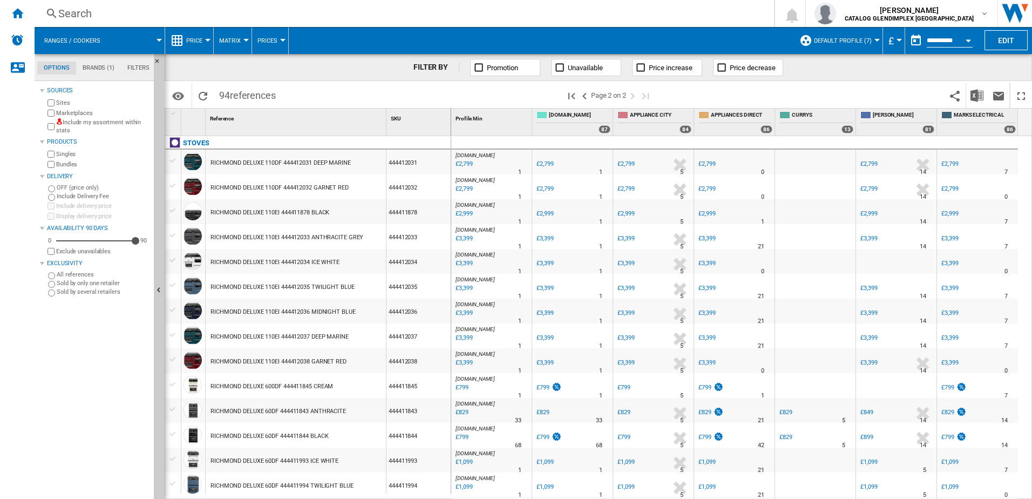
click at [468, 216] on div "£2,999" at bounding box center [463, 213] width 18 height 11
click at [463, 239] on div "£3,399" at bounding box center [463, 238] width 18 height 11
click at [467, 284] on div "£3,399" at bounding box center [463, 288] width 18 height 11
click at [459, 311] on div "£3,399" at bounding box center [463, 313] width 18 height 11
click at [470, 234] on div "£3,399" at bounding box center [463, 238] width 18 height 11
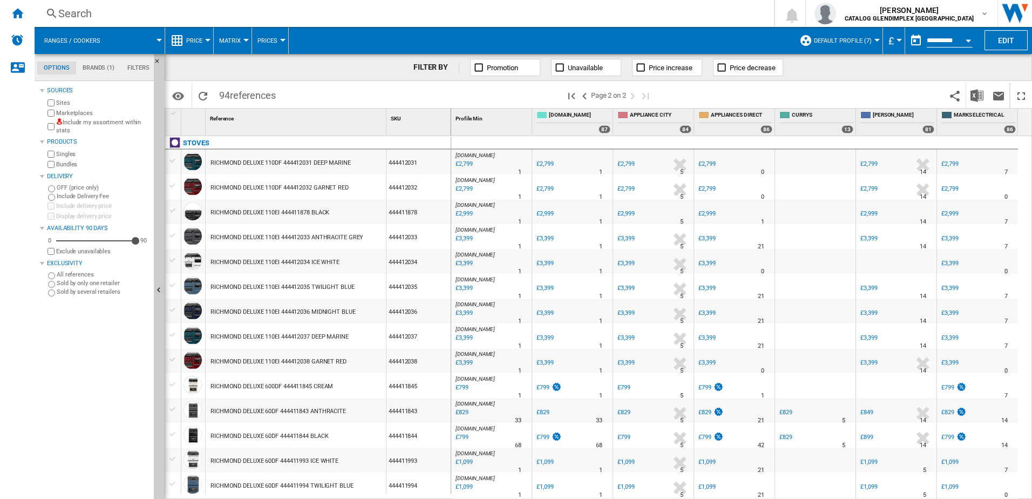
click at [462, 381] on div "£799" at bounding box center [461, 387] width 15 height 11
click at [465, 381] on div "£829" at bounding box center [461, 412] width 15 height 11
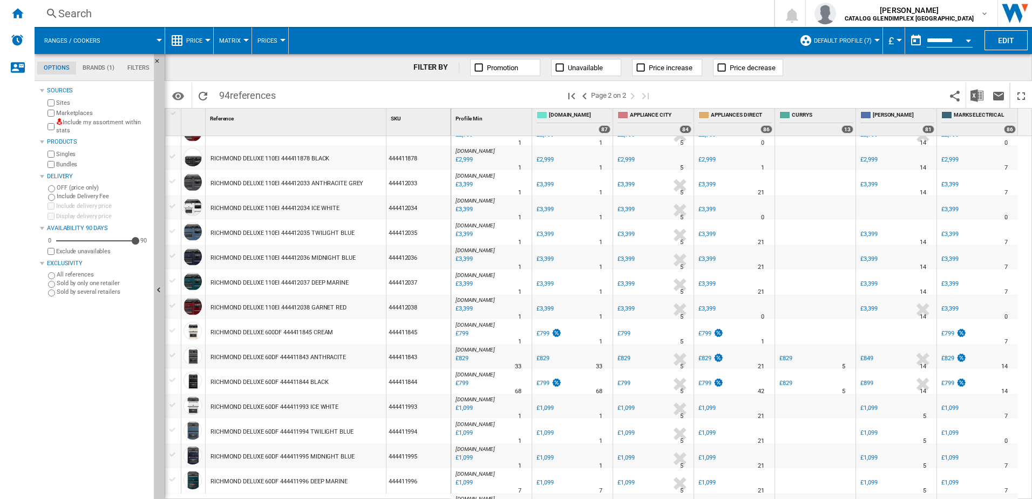
click at [461, 376] on span "[DOMAIN_NAME]" at bounding box center [474, 374] width 39 height 6
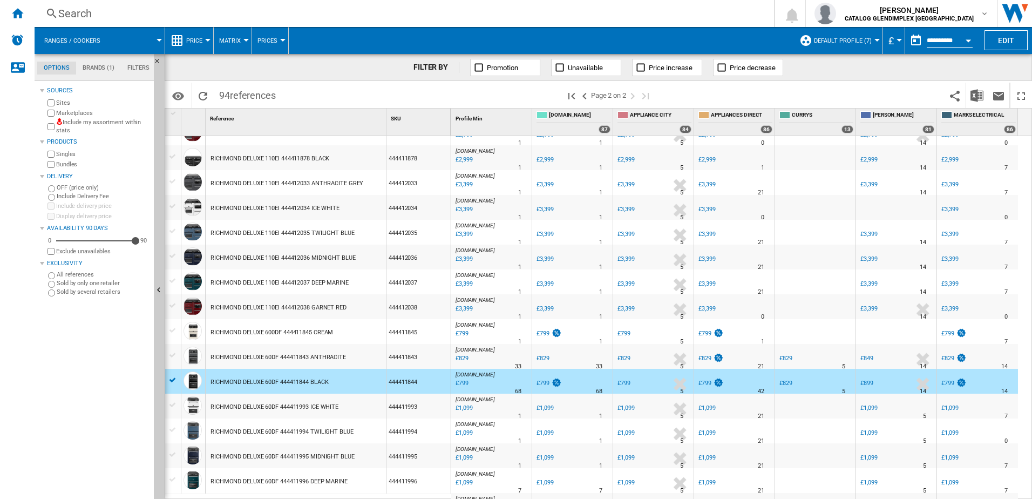
click at [466, 381] on div "£799" at bounding box center [461, 383] width 15 height 11
click at [263, 381] on div "RICHMOND DELUXE 60DF 444411993 ICE WHITE" at bounding box center [274, 406] width 128 height 25
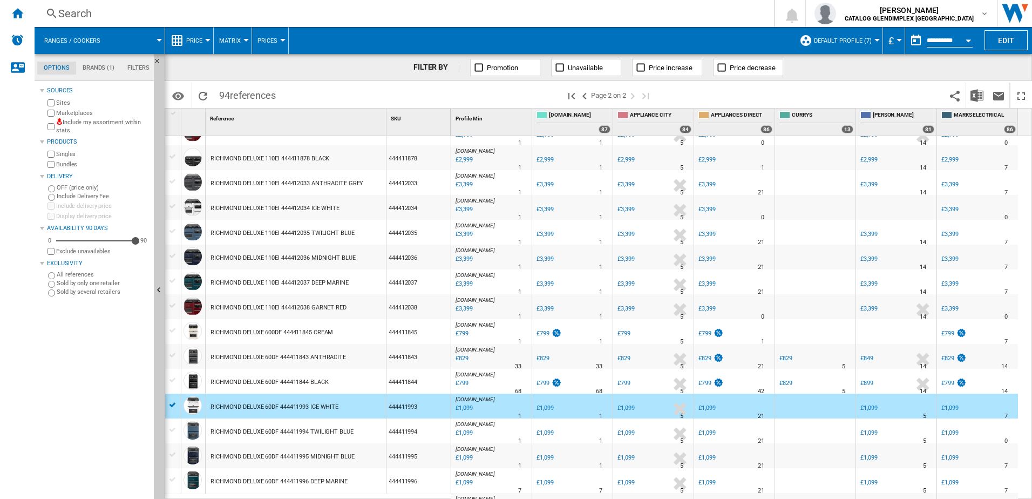
click at [460, 381] on div "£1,099" at bounding box center [463, 408] width 18 height 11
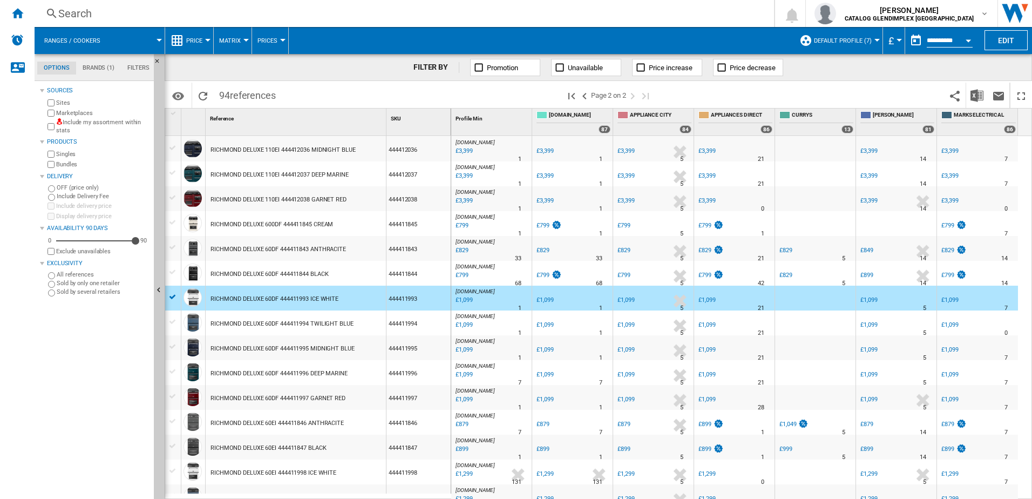
click at [343, 322] on div "RICHMOND DELUXE 60DF 444411994 TWILIGHT BLUE" at bounding box center [281, 323] width 143 height 25
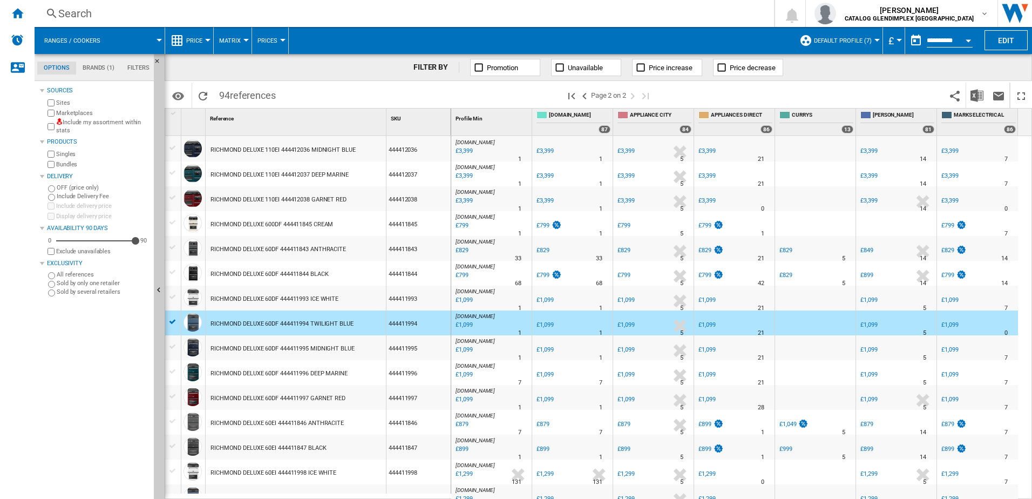
click at [457, 321] on div "£1,099" at bounding box center [463, 324] width 18 height 11
click at [467, 346] on div "£1,099" at bounding box center [463, 349] width 18 height 11
click at [459, 377] on div "£1,099" at bounding box center [463, 374] width 18 height 11
click at [468, 344] on div "£1,099" at bounding box center [463, 349] width 18 height 11
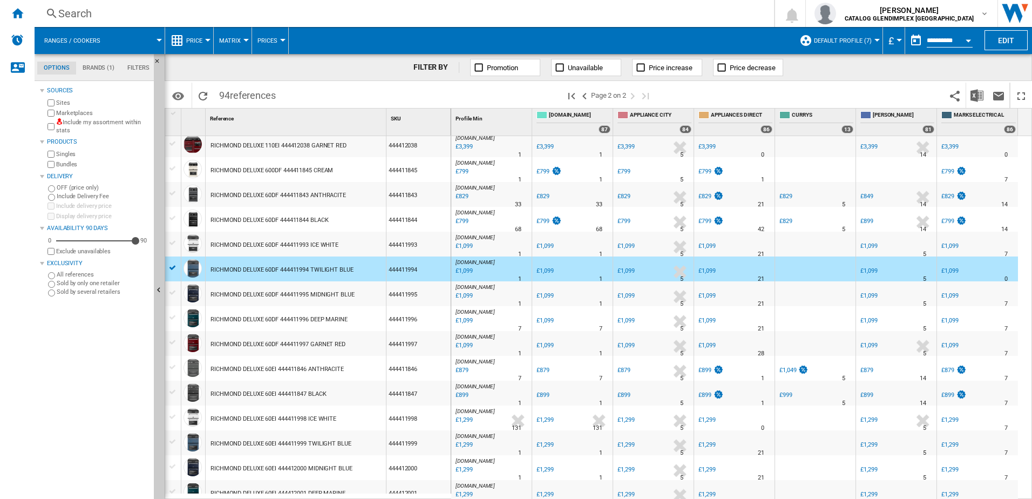
drag, startPoint x: 264, startPoint y: 309, endPoint x: 257, endPoint y: 304, distance: 8.2
click at [264, 309] on div "RICHMOND DELUXE 60DF 444411996 DEEP MARINE" at bounding box center [278, 319] width 137 height 25
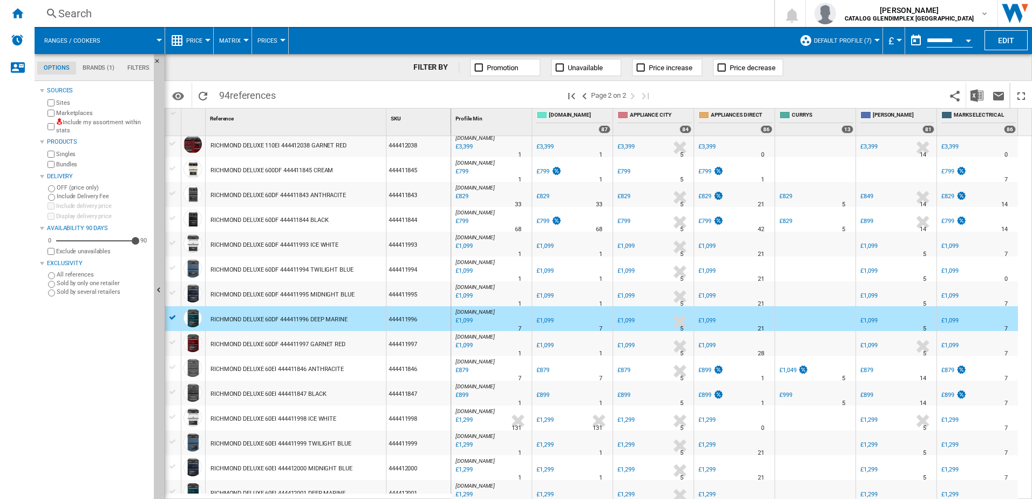
click at [261, 304] on div "RICHMOND DELUXE 60DF 444411995 MIDNIGHT BLUE" at bounding box center [282, 294] width 144 height 25
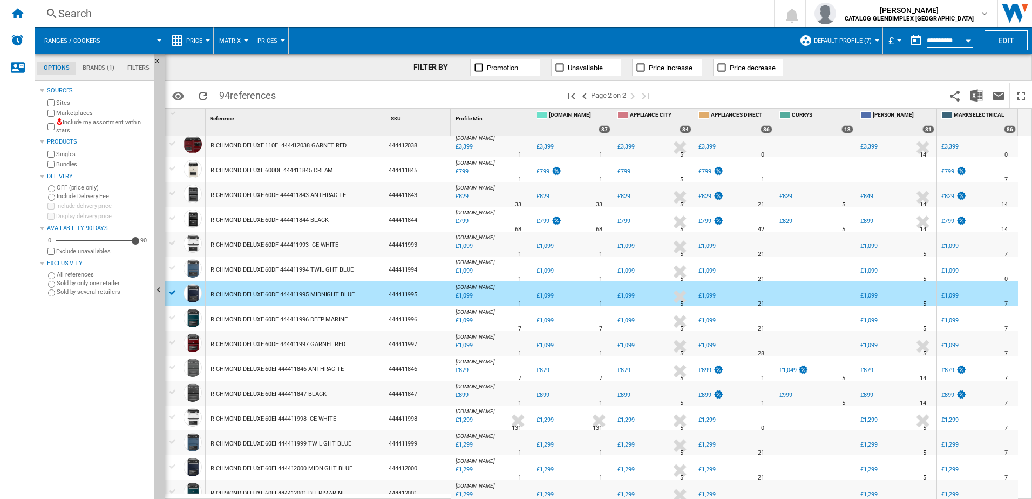
click at [462, 293] on div "£1,099" at bounding box center [463, 295] width 18 height 11
click at [210, 319] on div "RICHMOND DELUXE 60DF 444411996 DEEP MARINE" at bounding box center [278, 319] width 137 height 25
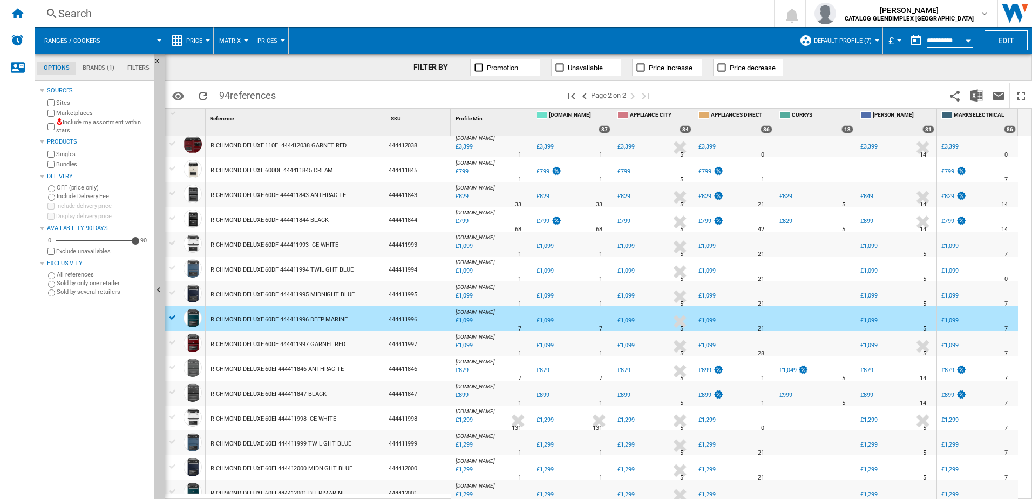
click at [467, 320] on div "£1,099" at bounding box center [463, 320] width 18 height 11
click at [466, 343] on div "£1,099" at bounding box center [463, 345] width 18 height 11
click at [461, 344] on div "£1,099" at bounding box center [463, 345] width 18 height 11
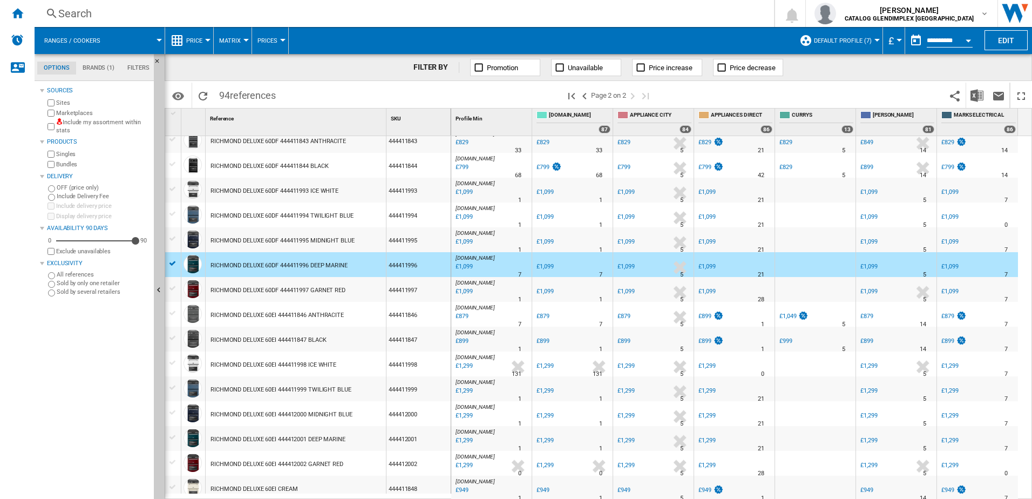
click at [467, 294] on div "£1,099" at bounding box center [463, 291] width 18 height 11
click at [459, 318] on div "£879" at bounding box center [461, 316] width 15 height 11
click at [251, 297] on div "RICHMOND DELUXE 60DF 444411997 GARNET RED" at bounding box center [277, 290] width 135 height 25
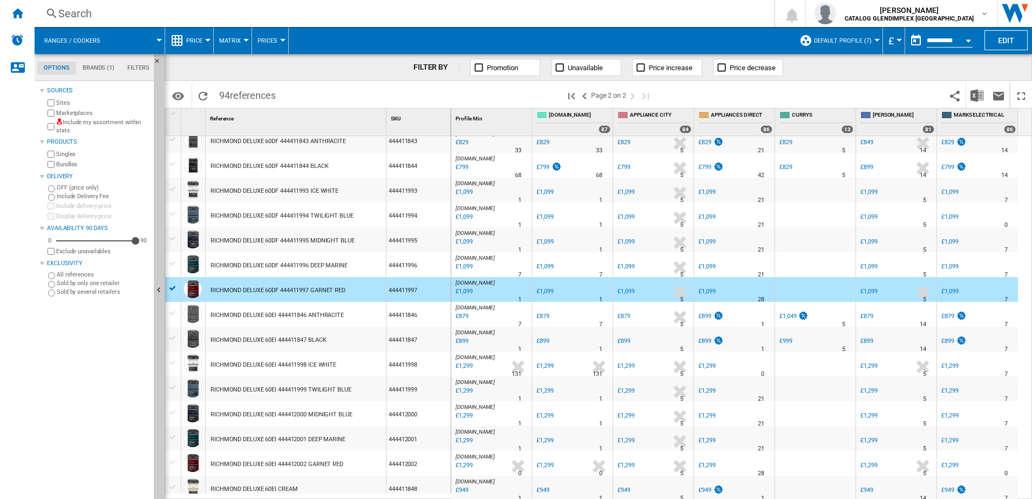
click at [468, 291] on div "£1,099" at bounding box center [463, 291] width 18 height 11
click at [328, 312] on div "RICHMOND DELUXE 60EI 444411846 ANTHRACITE" at bounding box center [276, 315] width 133 height 25
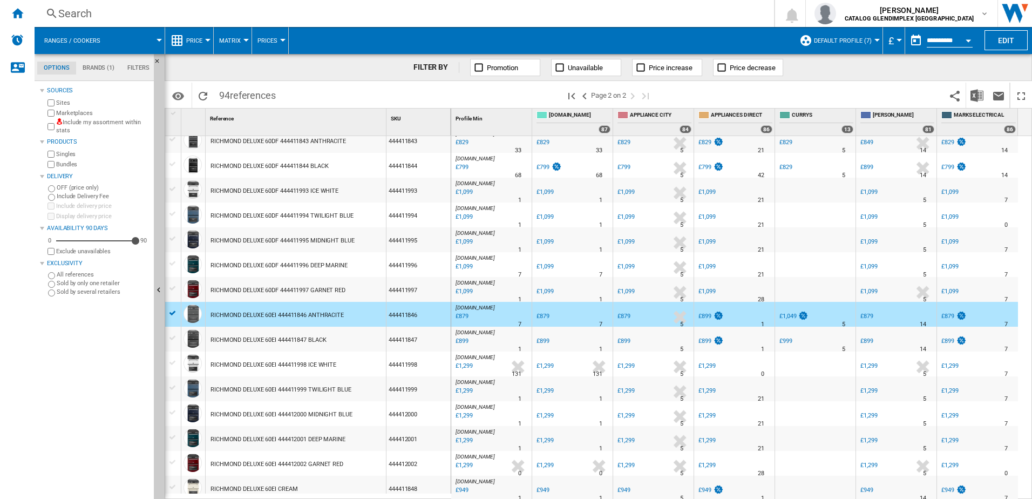
click at [455, 317] on div "£879" at bounding box center [461, 316] width 15 height 11
click at [292, 336] on div "RICHMOND DELUXE 60EI 444411847 BLACK" at bounding box center [267, 340] width 115 height 25
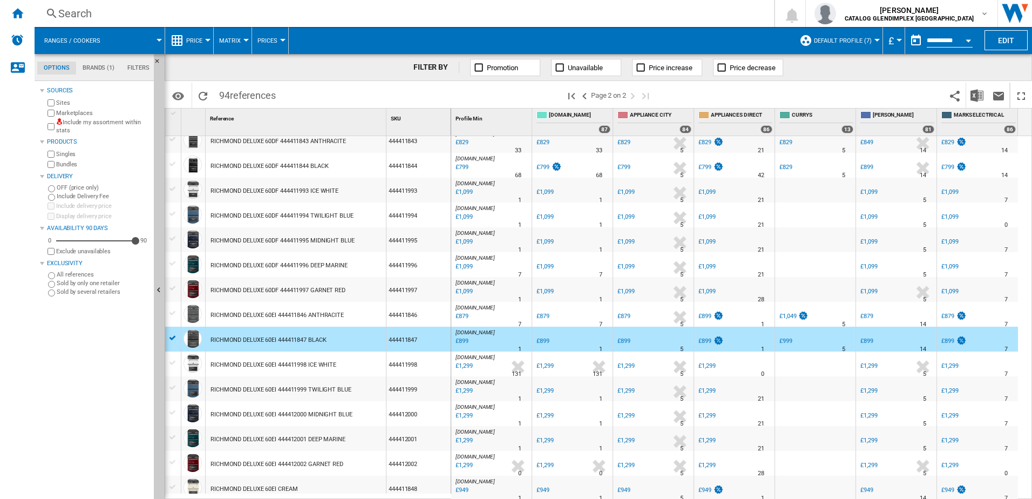
click at [455, 339] on div "£899" at bounding box center [461, 341] width 15 height 11
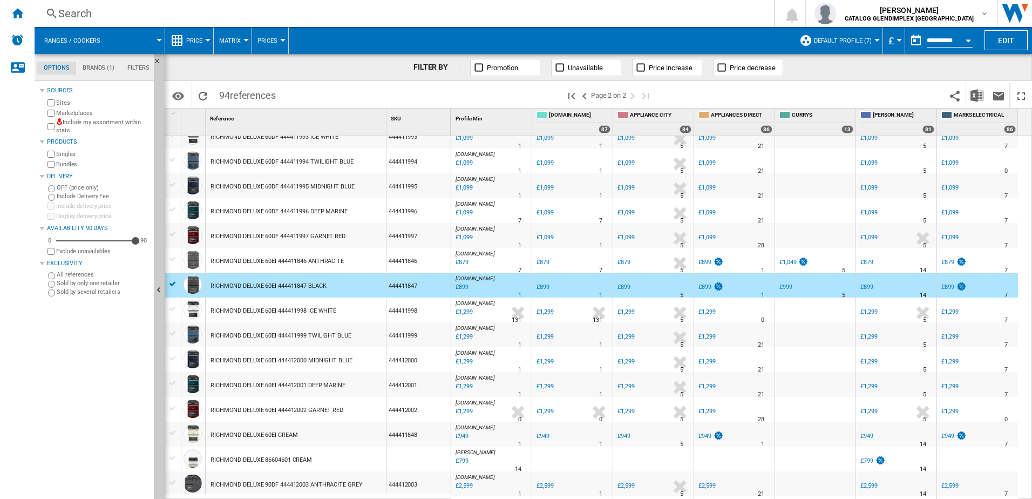
click at [282, 308] on div "RICHMOND DELUXE 60EI 444411998 ICE WHITE" at bounding box center [273, 310] width 126 height 25
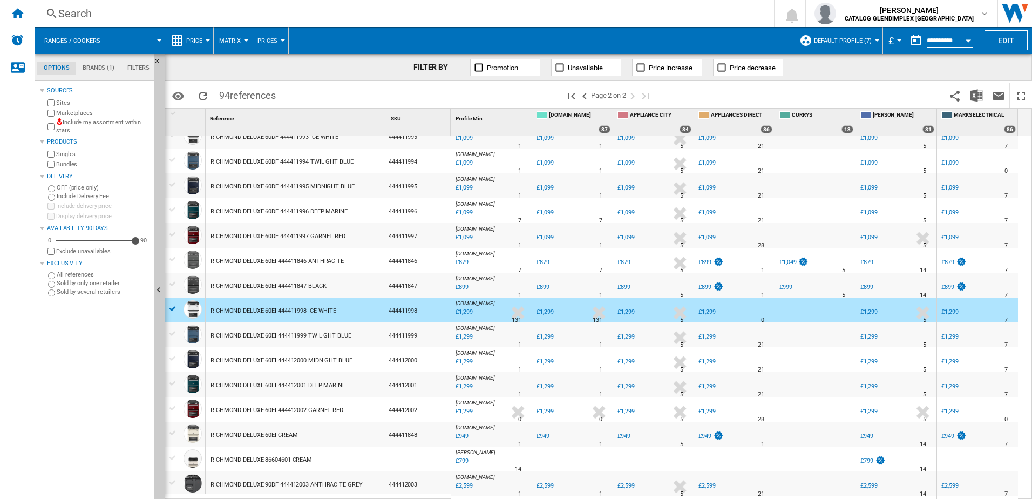
click at [469, 311] on div "£1,299" at bounding box center [463, 311] width 18 height 11
click at [279, 340] on div "RICHMOND DELUXE 60EI 444411999 TWILIGHT BLUE" at bounding box center [280, 335] width 141 height 25
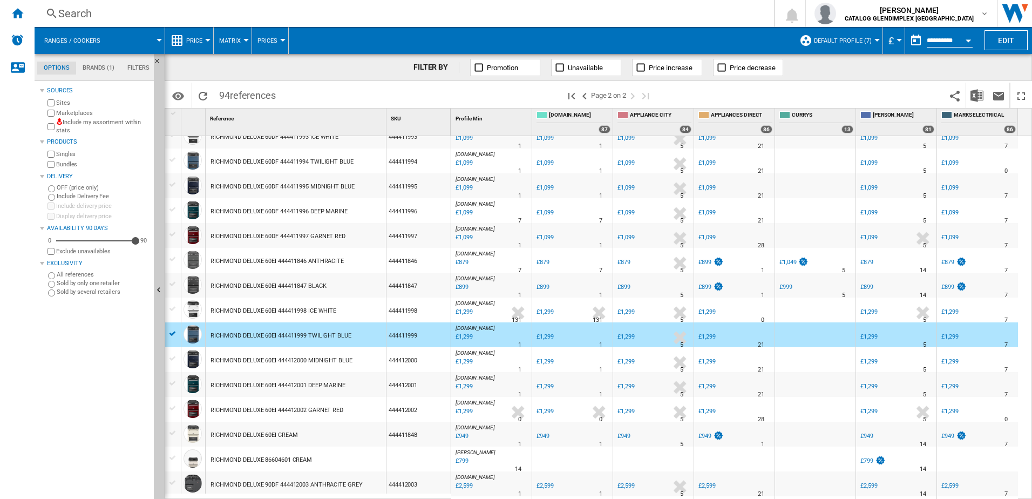
click at [465, 335] on div "£1,299" at bounding box center [463, 336] width 18 height 11
click at [290, 363] on div "RICHMOND DELUXE 60EI 444412000 MIDNIGHT BLUE" at bounding box center [281, 360] width 142 height 25
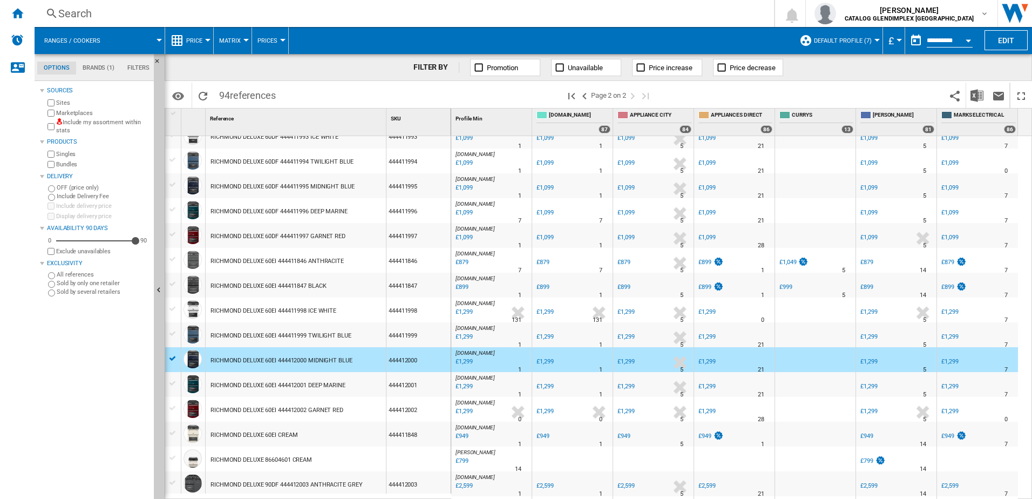
click at [472, 365] on div "£1,299" at bounding box center [463, 361] width 18 height 11
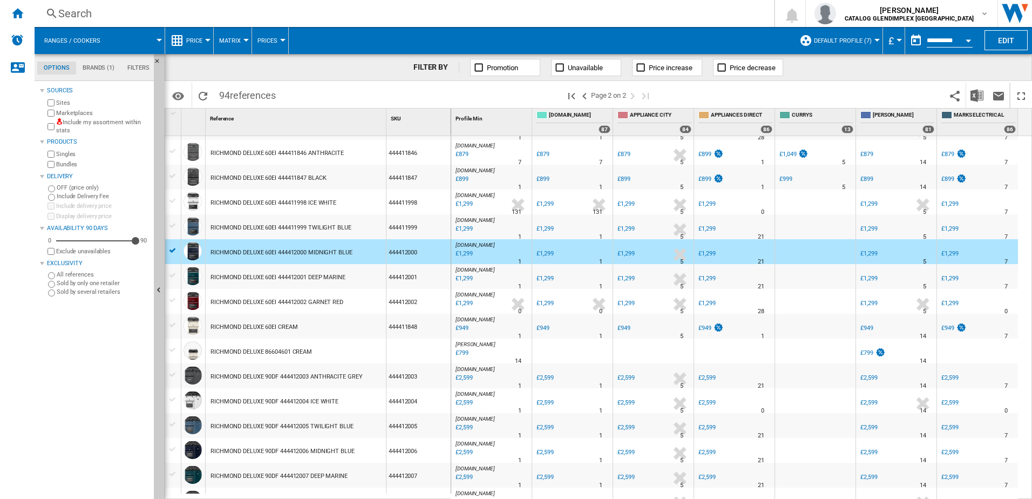
click at [318, 275] on div "RICHMOND DELUXE 60EI 444412001 DEEP MARINE" at bounding box center [277, 277] width 135 height 25
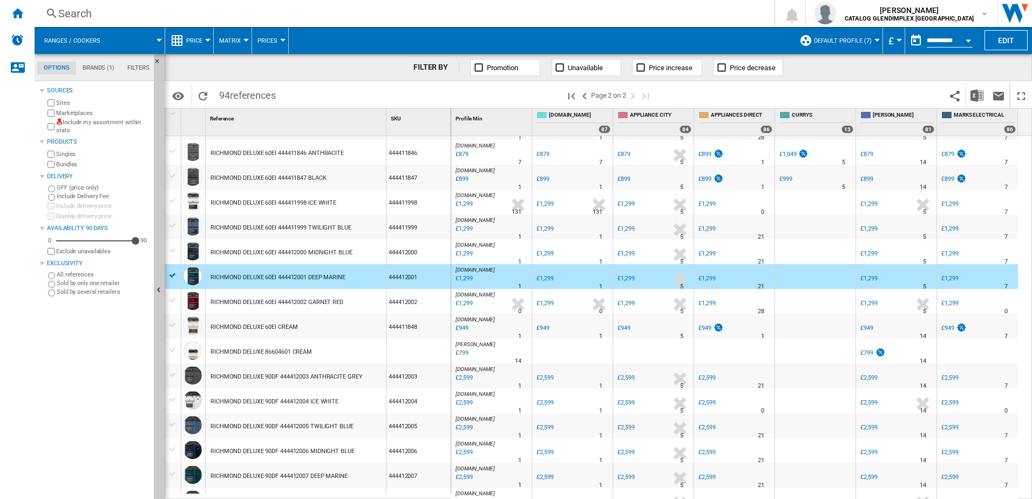
click at [476, 277] on div at bounding box center [474, 286] width 5 height 26
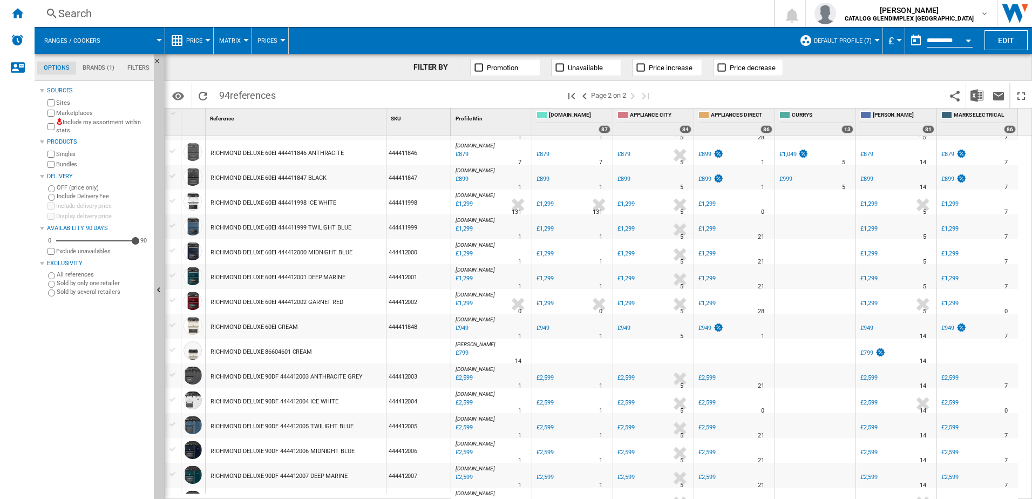
click at [461, 280] on div "£1,299" at bounding box center [463, 278] width 18 height 11
click at [292, 359] on div "RICHMOND DELUXE 86604601 CREAM" at bounding box center [260, 351] width 101 height 25
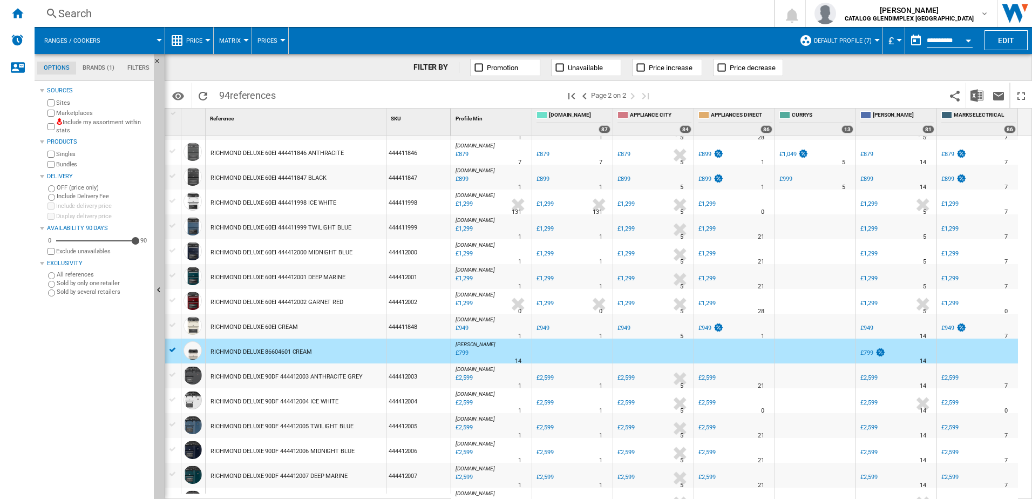
click at [467, 348] on div "£799" at bounding box center [461, 352] width 15 height 11
click at [456, 352] on div "£799" at bounding box center [461, 352] width 15 height 11
click at [465, 374] on div "£2,599" at bounding box center [463, 377] width 18 height 11
click at [269, 381] on div "RICHMOND DELUXE 90DF 444412003 ANTHRACITE GREY" at bounding box center [286, 376] width 152 height 25
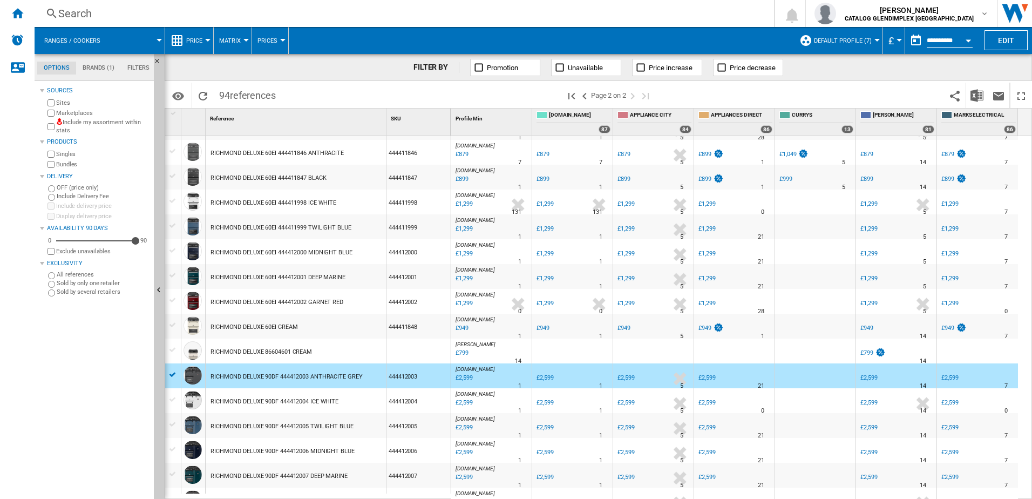
click at [467, 379] on div "£2,599" at bounding box center [463, 377] width 18 height 11
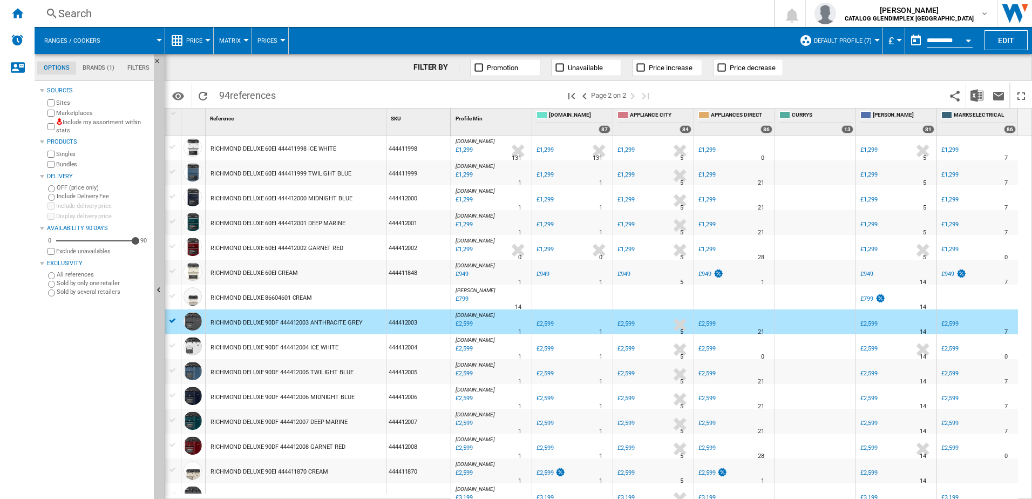
drag, startPoint x: 417, startPoint y: 344, endPoint x: 306, endPoint y: 339, distance: 110.7
click at [406, 345] on div "444412004" at bounding box center [418, 346] width 64 height 25
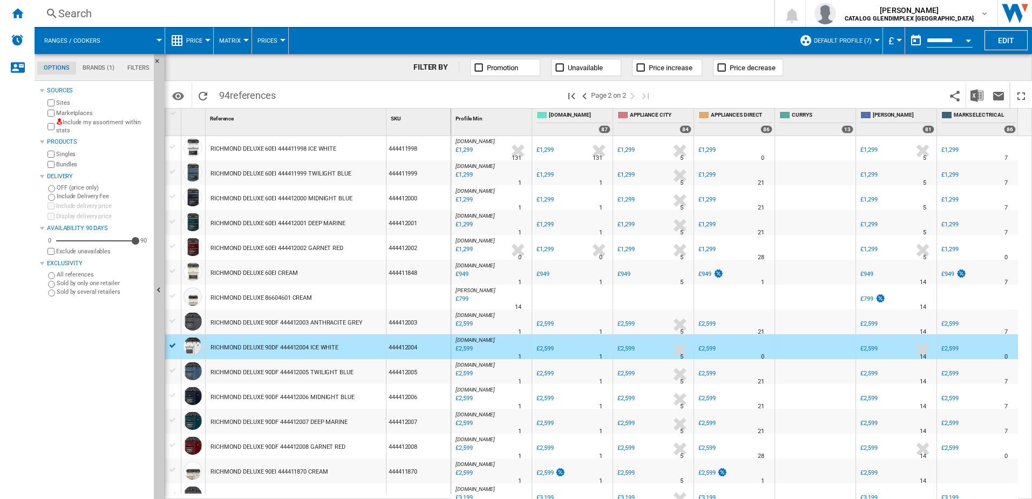
click at [466, 349] on div "£2,599" at bounding box center [463, 348] width 18 height 11
click at [298, 372] on div "RICHMOND DELUXE 90DF 444412005 TWILIGHT BLUE" at bounding box center [281, 372] width 143 height 25
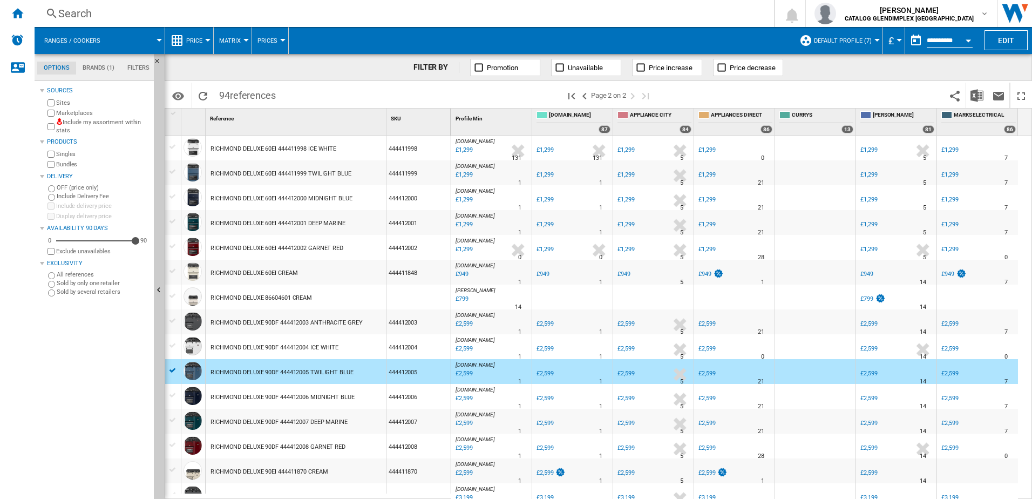
click at [456, 369] on div "£2,599" at bounding box center [463, 373] width 18 height 11
click at [397, 381] on div "444412006" at bounding box center [418, 396] width 64 height 25
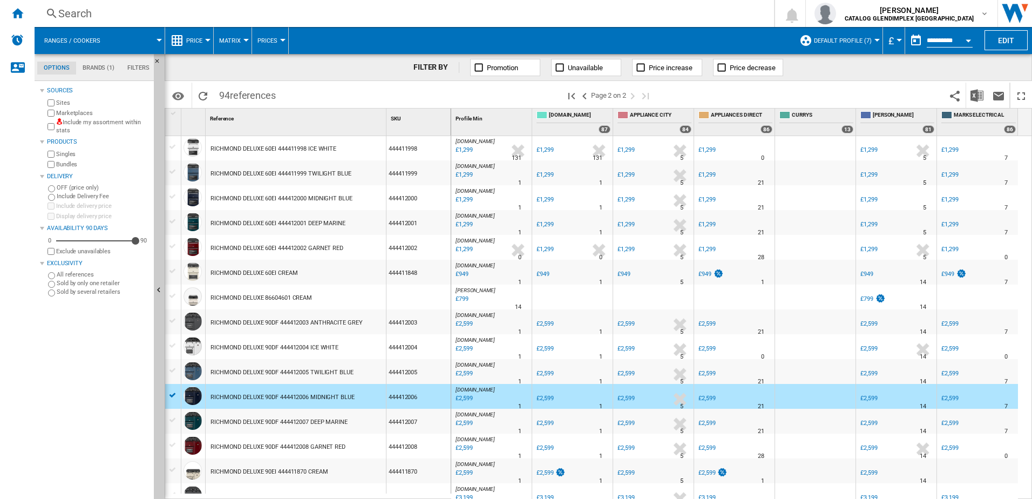
click at [476, 381] on div at bounding box center [474, 406] width 5 height 26
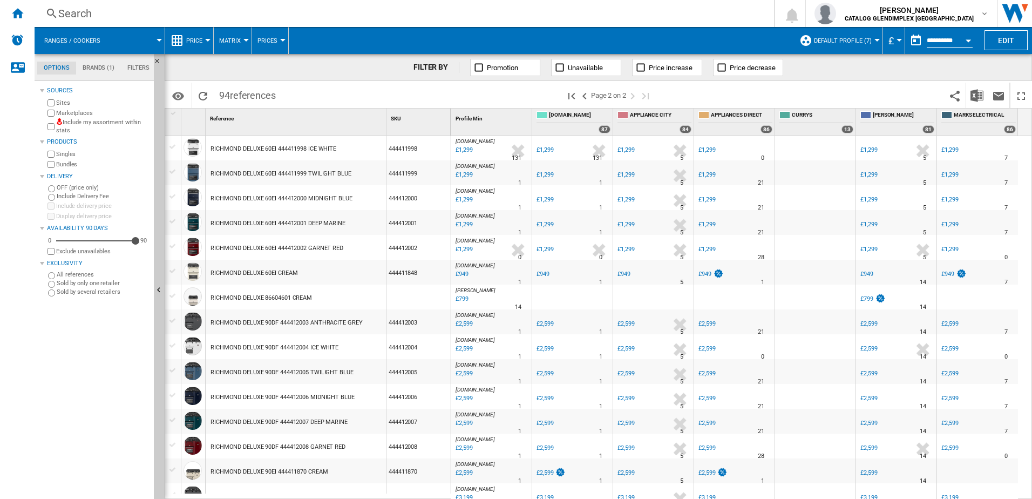
click at [469, 381] on div "£2,599" at bounding box center [463, 398] width 18 height 11
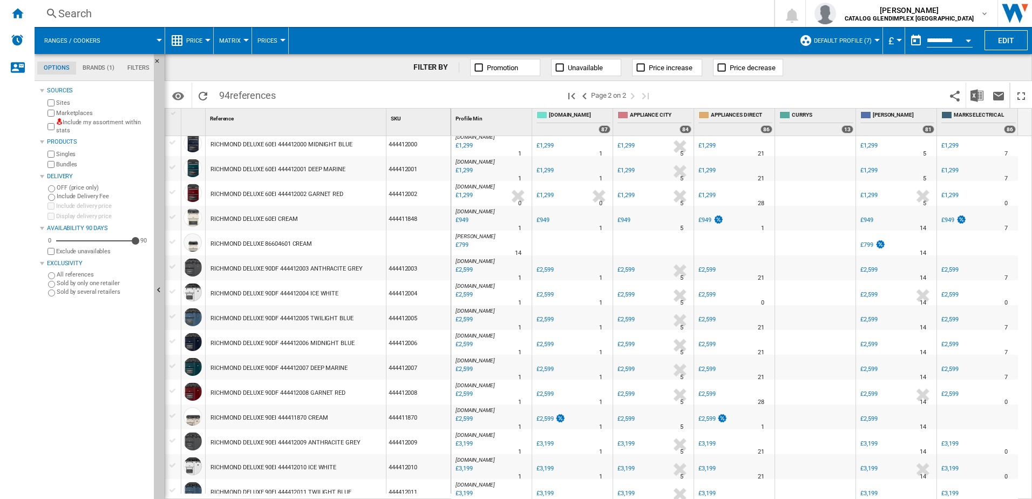
click at [317, 367] on div "RICHMOND DELUXE 90DF 444412007 DEEP MARINE" at bounding box center [278, 368] width 137 height 25
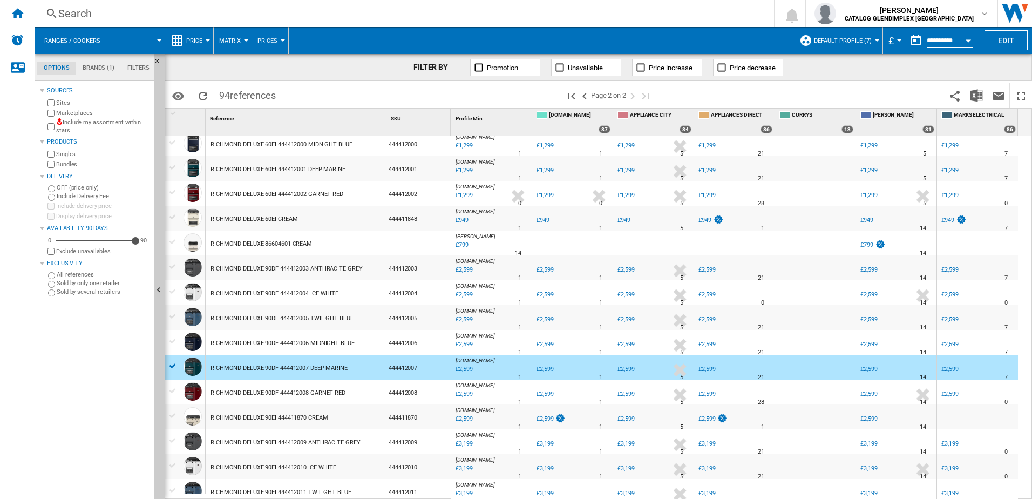
click at [471, 367] on div "£2,599" at bounding box center [463, 369] width 18 height 11
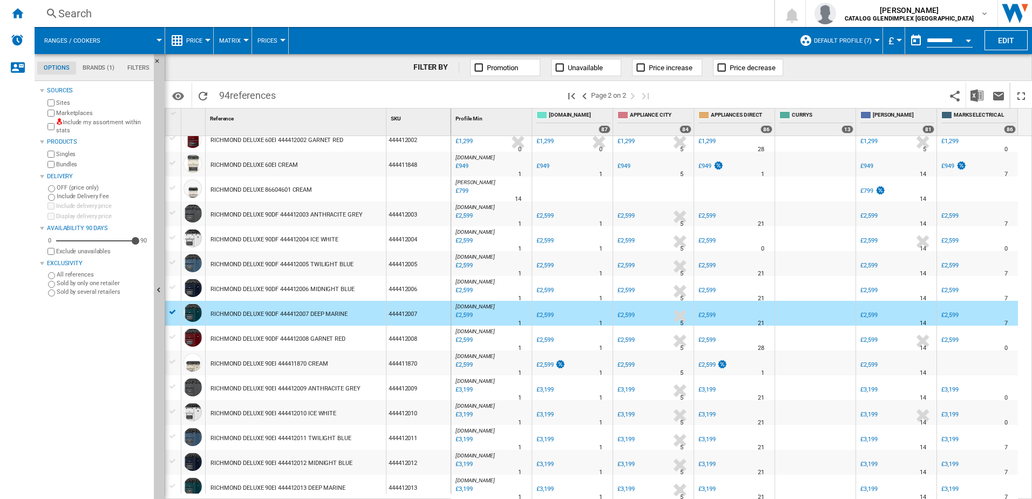
click at [278, 337] on div "RICHMOND DELUXE 90DF 444412008 GARNET RED" at bounding box center [277, 338] width 135 height 25
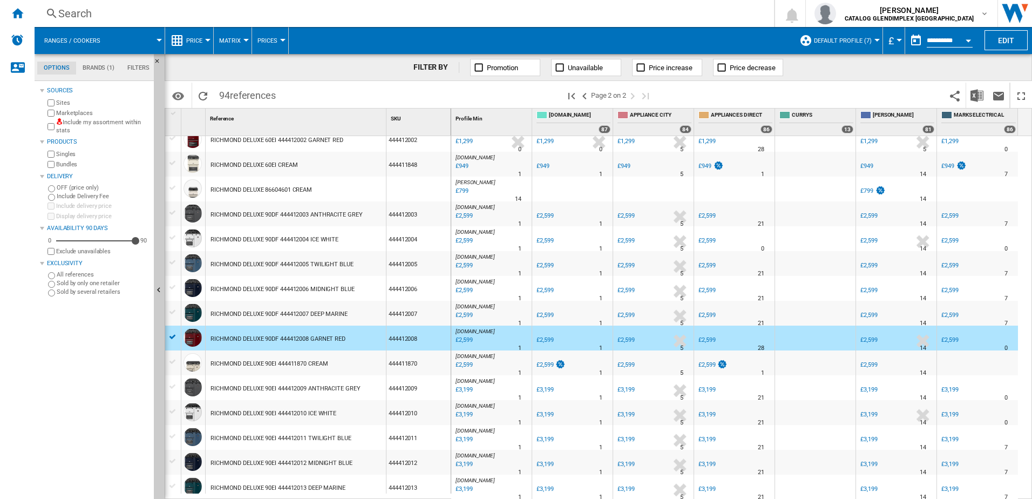
click at [474, 343] on div at bounding box center [474, 348] width 5 height 26
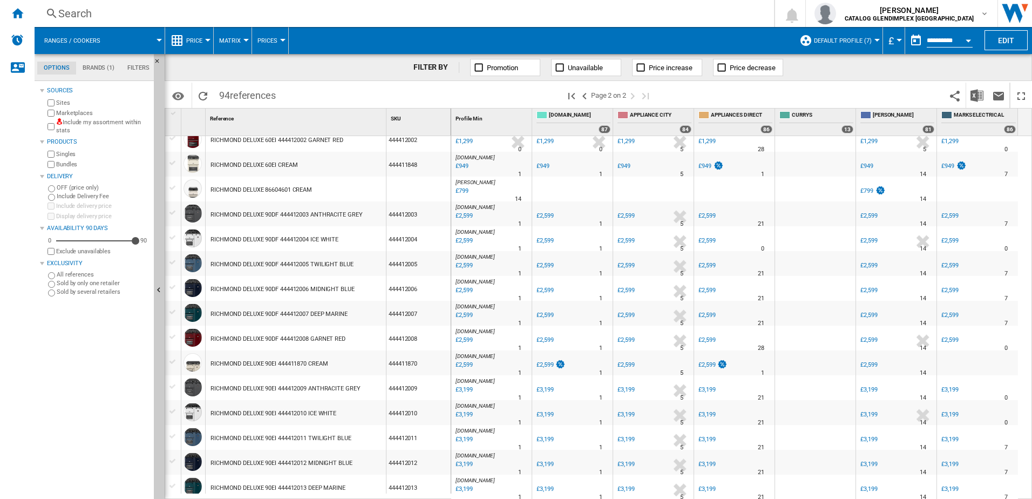
click at [470, 338] on div "£2,599" at bounding box center [463, 340] width 18 height 11
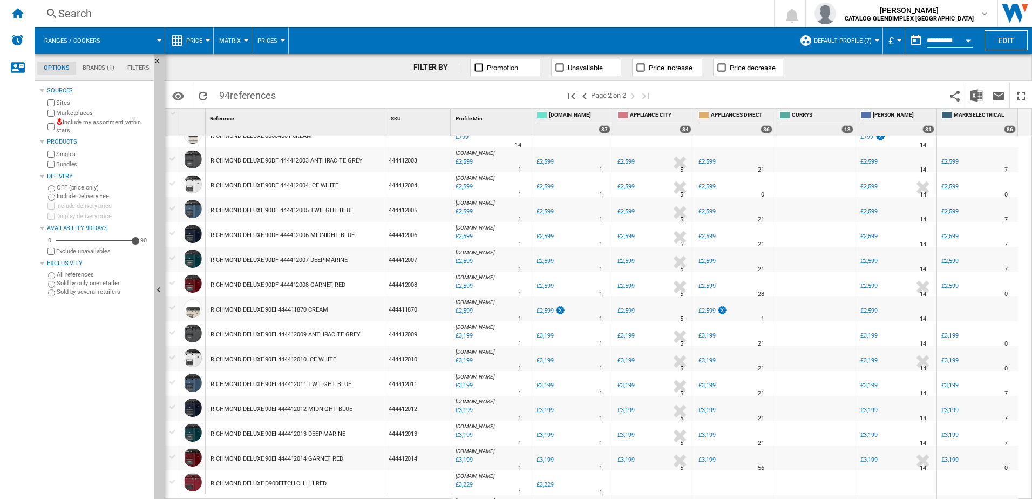
click at [300, 302] on div "RICHMOND DELUXE 90EI 444411870 CREAM" at bounding box center [268, 309] width 117 height 25
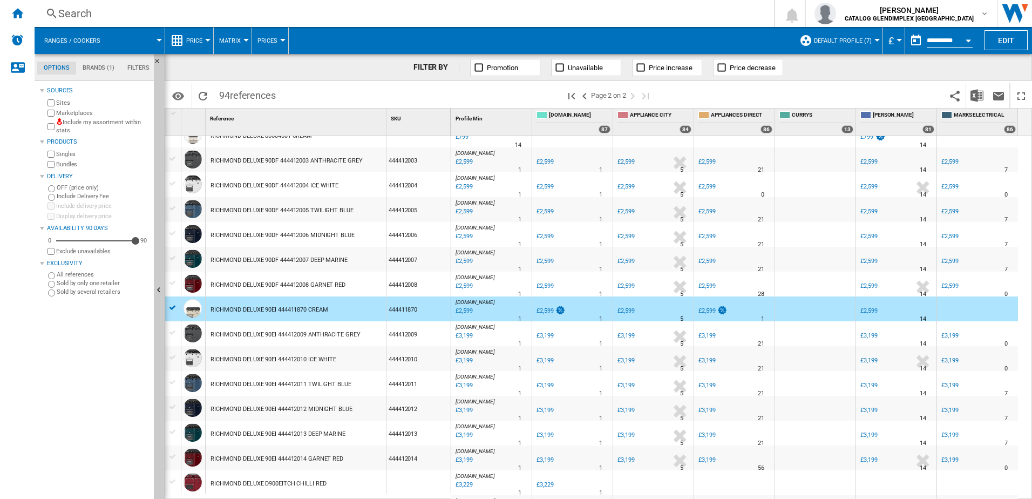
click at [464, 315] on div "£2,599" at bounding box center [463, 310] width 18 height 11
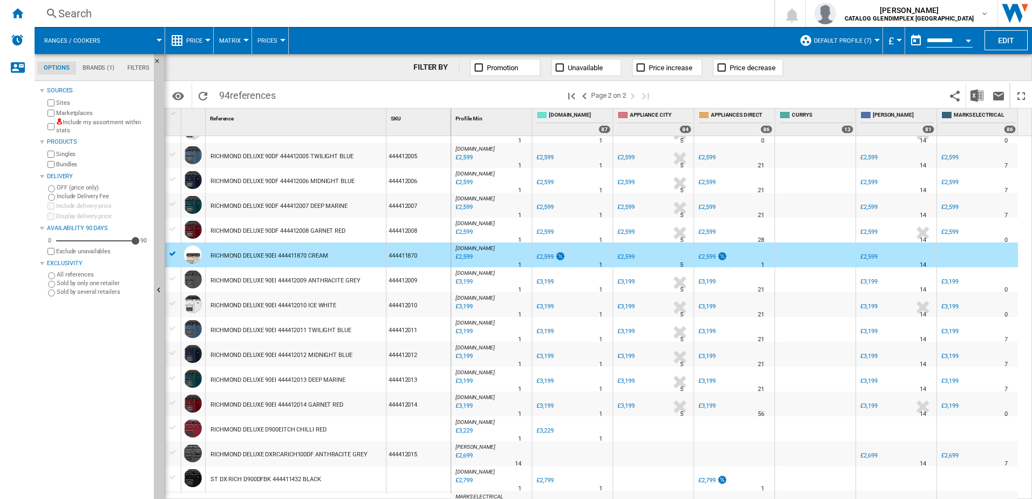
click at [310, 287] on div "RICHMOND DELUXE 90EI 444412009 ANTHRACITE GREY" at bounding box center [284, 280] width 149 height 25
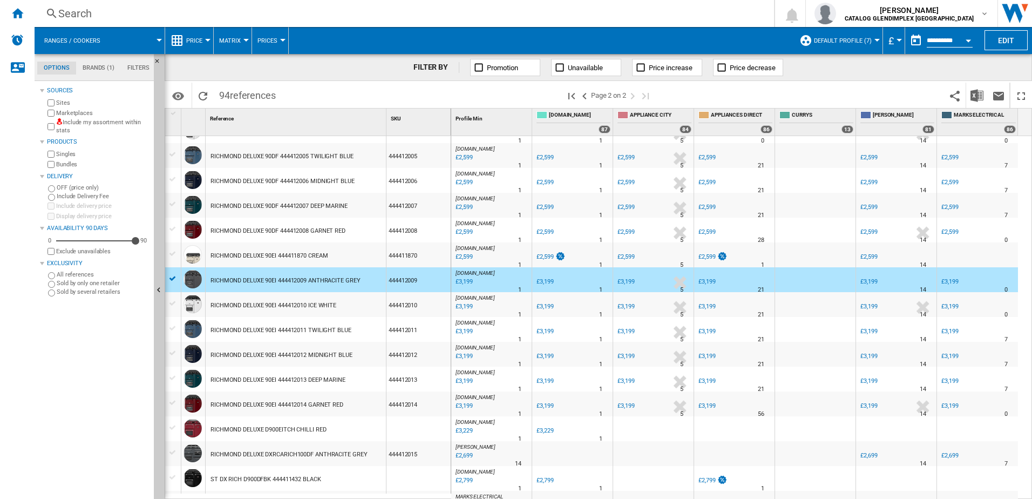
click at [456, 279] on div "£3,199" at bounding box center [463, 281] width 18 height 11
click at [295, 322] on div "RICHMOND DELUXE 90EI 444412011 TWILIGHT BLUE" at bounding box center [280, 330] width 141 height 25
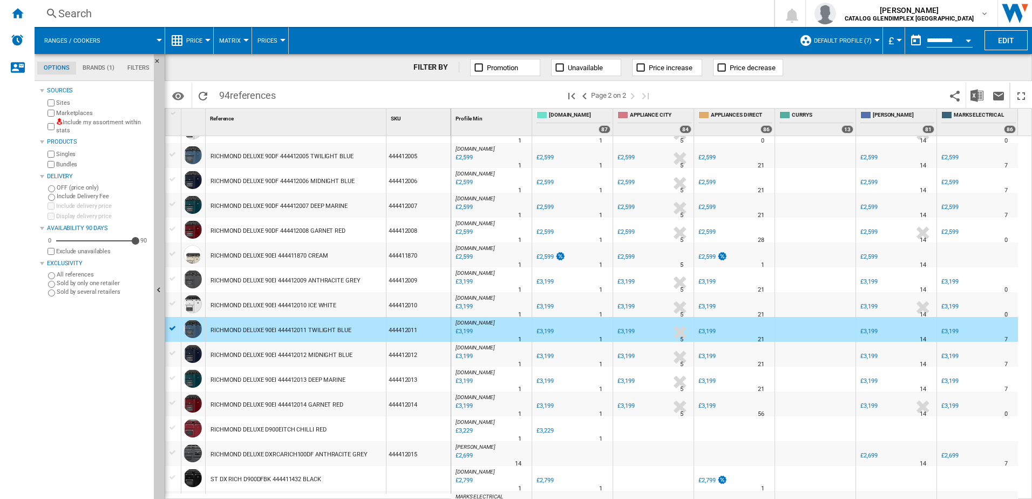
click at [301, 296] on div "RICHMOND DELUXE 90EI 444412010 ICE WHITE" at bounding box center [273, 305] width 126 height 25
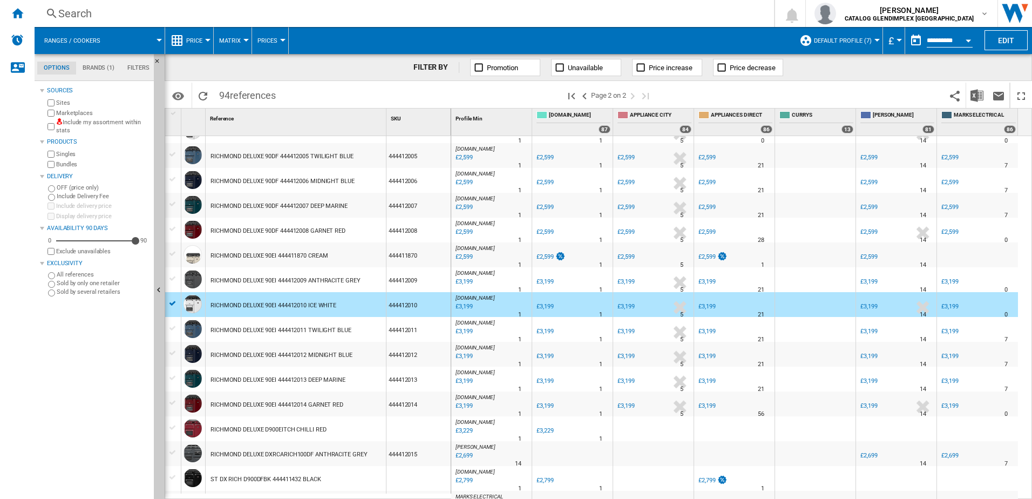
click at [467, 302] on div "£3,199" at bounding box center [463, 306] width 18 height 11
click at [300, 318] on div "RICHMOND DELUXE 90EI 444412011 TWILIGHT BLUE" at bounding box center [280, 330] width 141 height 25
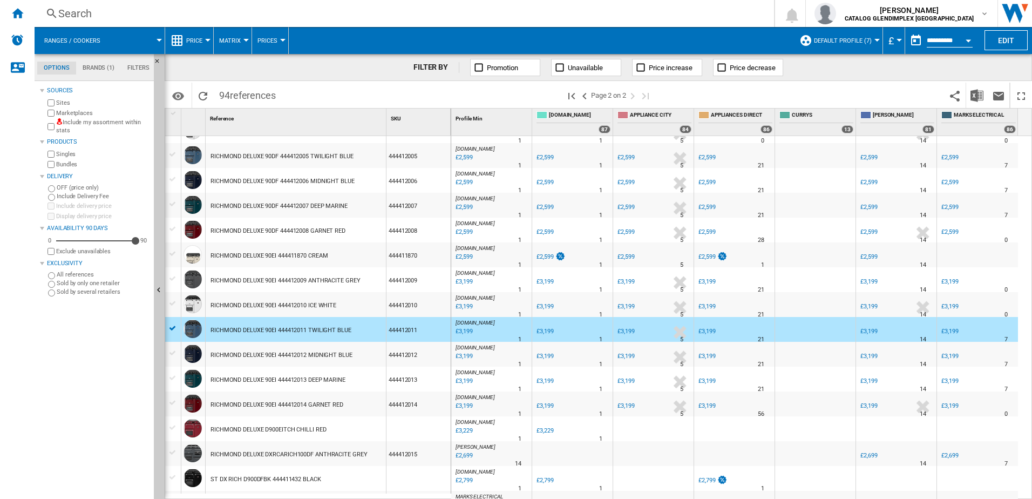
click at [299, 335] on div "RICHMOND DELUXE 90EI 444412011 TWILIGHT BLUE" at bounding box center [280, 330] width 141 height 25
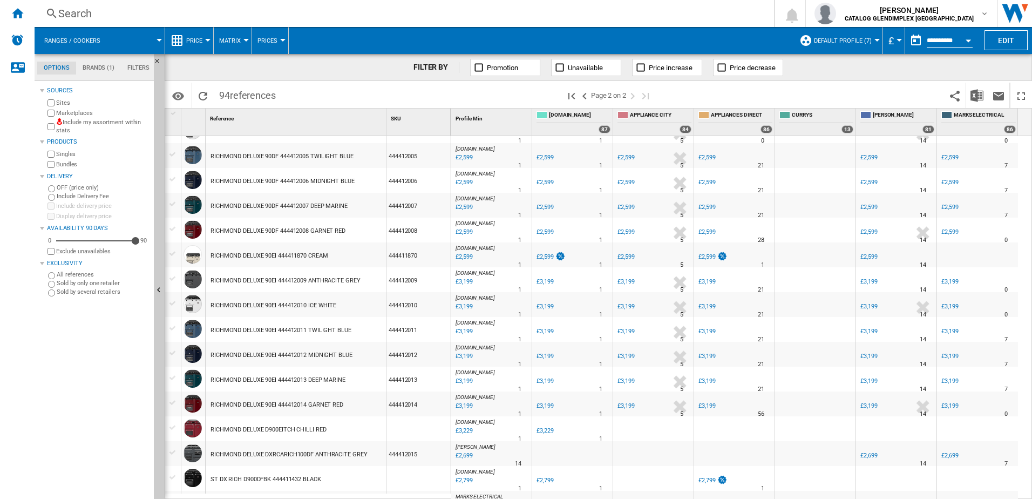
click at [472, 330] on div "£3,199" at bounding box center [463, 331] width 18 height 11
click at [341, 356] on div "RICHMOND DELUXE 90EI 444412012 MIDNIGHT BLUE" at bounding box center [281, 355] width 142 height 25
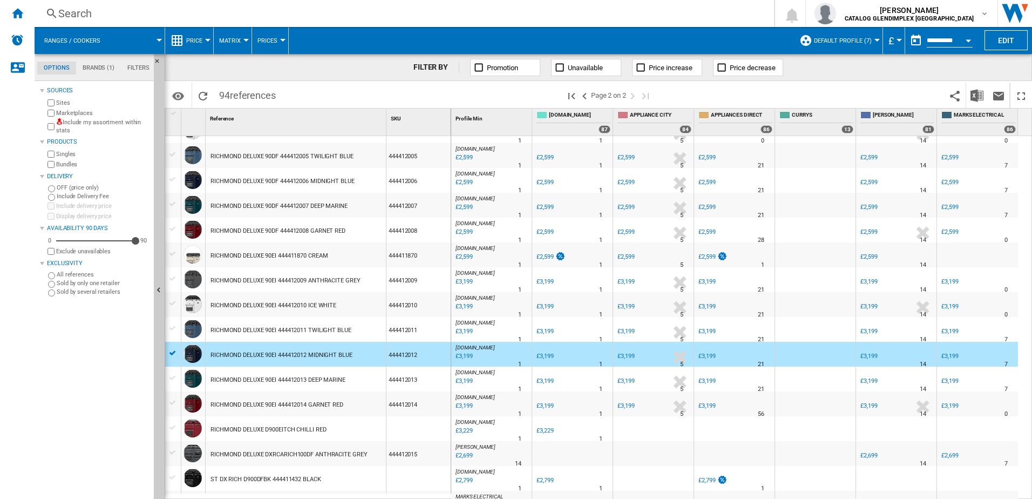
click at [474, 353] on div at bounding box center [474, 364] width 5 height 26
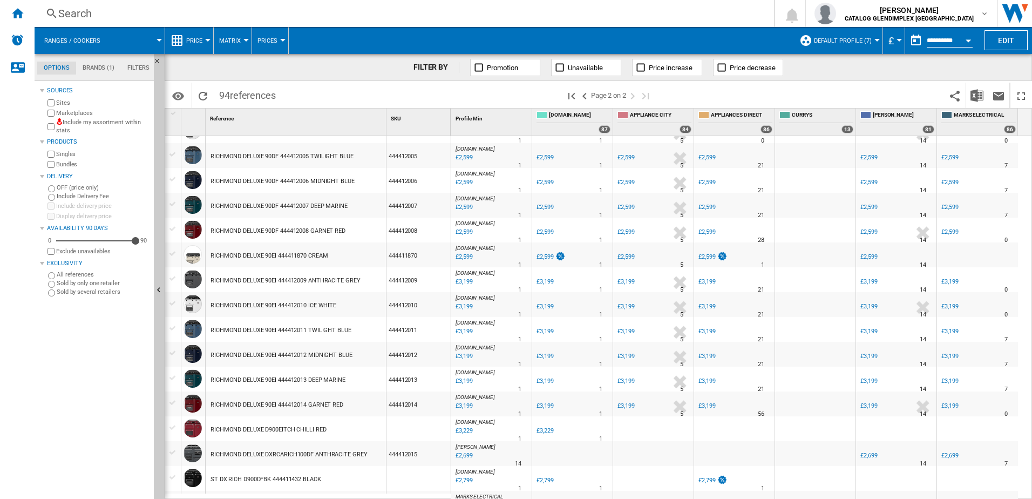
click at [467, 356] on div "£3,199" at bounding box center [463, 356] width 18 height 11
click at [289, 353] on div "RICHMOND DELUXE 90EI 444412012 MIDNIGHT BLUE" at bounding box center [281, 355] width 142 height 25
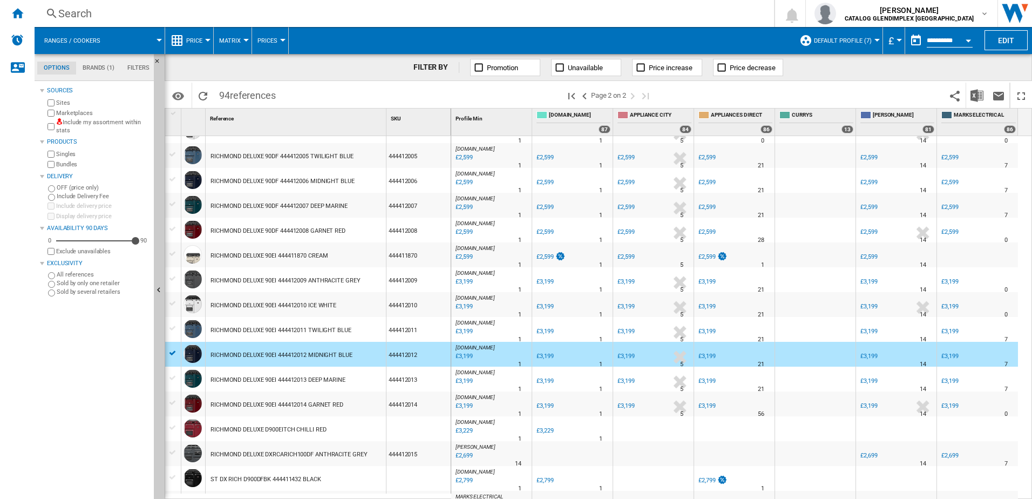
click at [463, 352] on div "£3,199" at bounding box center [463, 356] width 18 height 11
click at [289, 378] on div "RICHMOND DELUXE 90EI 444412013 DEEP MARINE" at bounding box center [277, 379] width 135 height 25
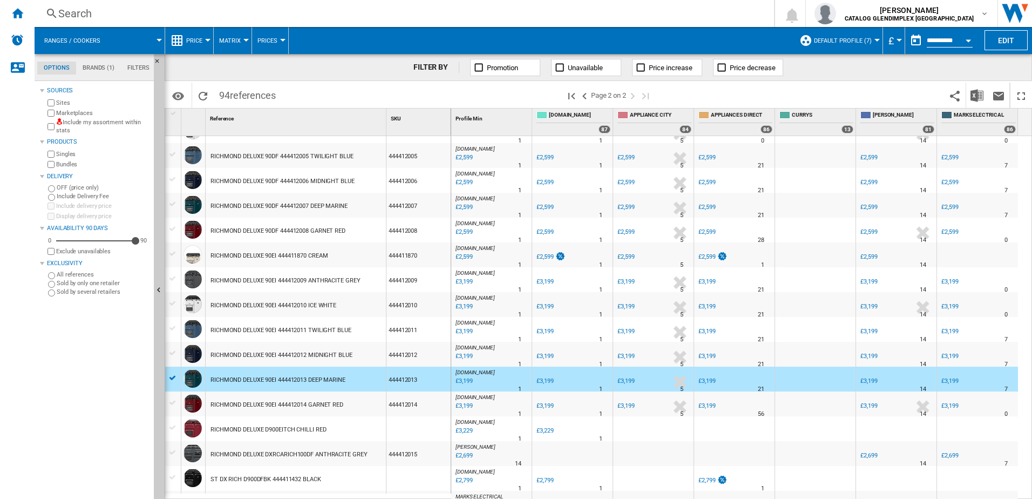
click at [467, 379] on div "£3,199" at bounding box center [463, 381] width 18 height 11
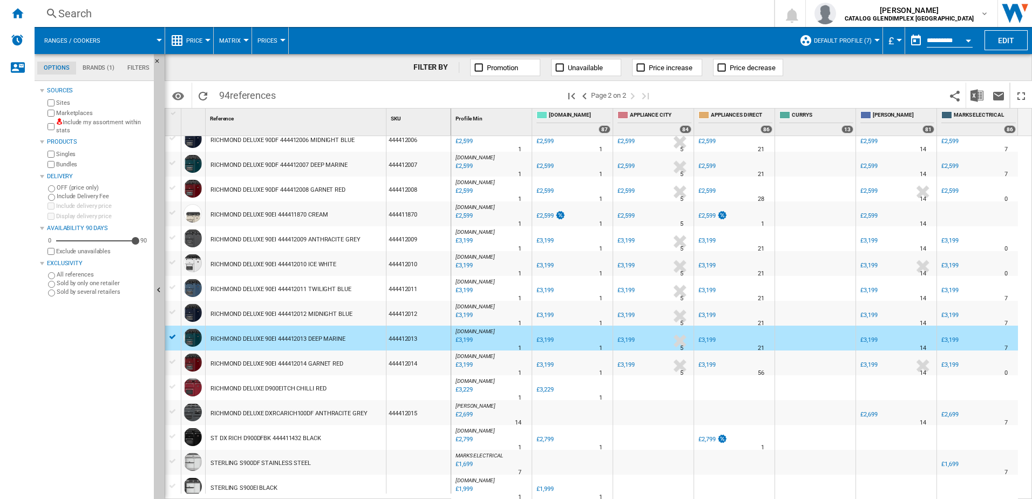
click at [300, 370] on div "RICHMOND DELUXE 90EI 444412014 GARNET RED" at bounding box center [276, 363] width 133 height 25
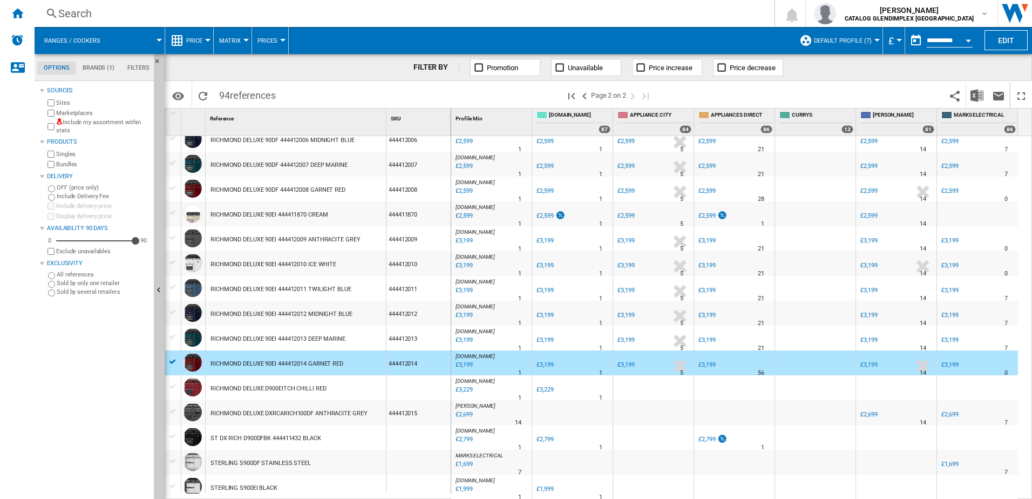
click at [459, 364] on div "£3,199" at bounding box center [463, 364] width 18 height 11
click at [269, 381] on div "RICHMOND DELUXE D900EITCH CHILLI RED" at bounding box center [267, 388] width 115 height 25
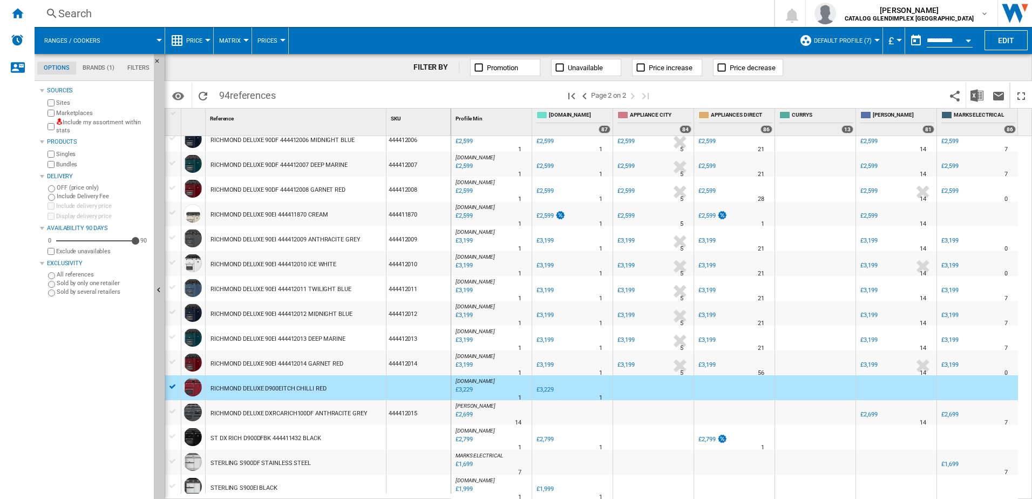
click at [459, 381] on div "£3,229" at bounding box center [463, 389] width 18 height 11
click at [292, 381] on div "RICHMOND DELUXE DXRCARICH100DF ANTHRACITE GREY" at bounding box center [288, 413] width 156 height 25
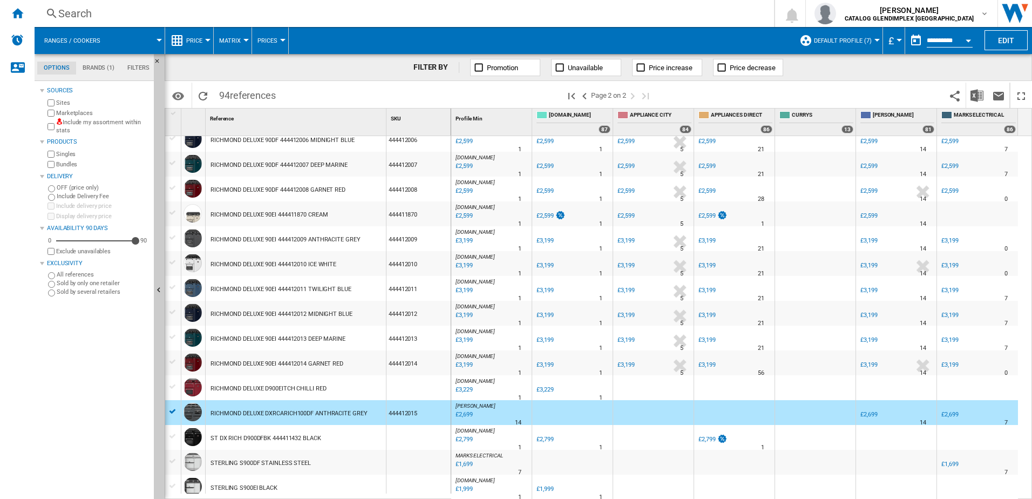
click at [466, 381] on div "£2,699" at bounding box center [463, 414] width 18 height 11
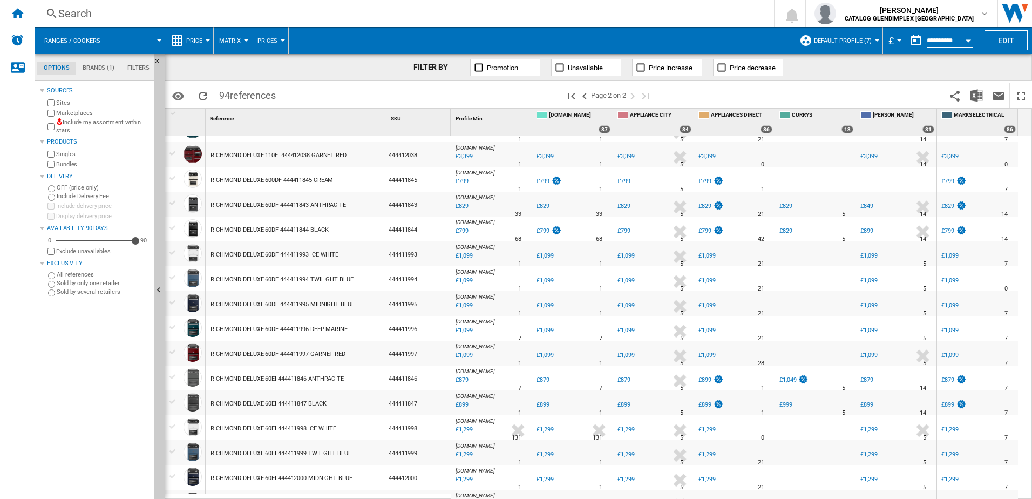
scroll to position [0, 0]
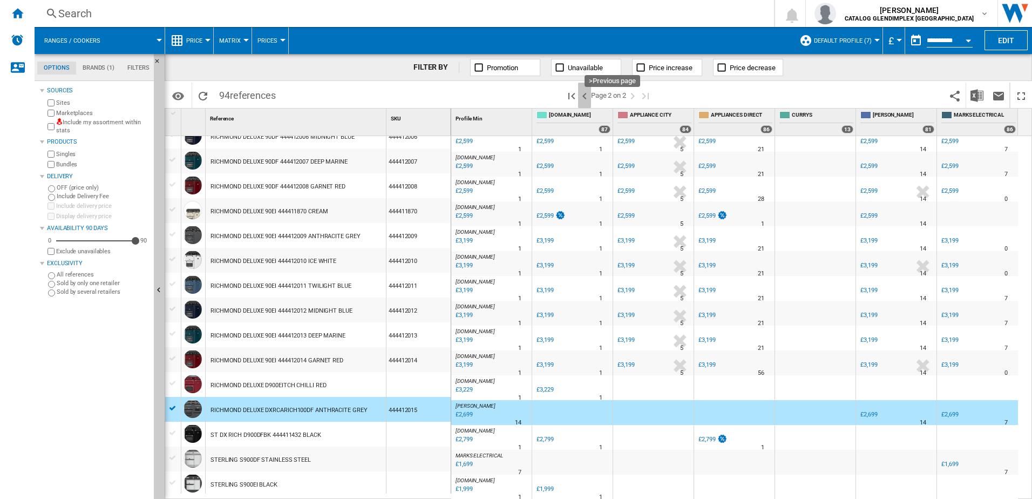
click at [585, 92] on ng-md-icon ">Previous page" at bounding box center [584, 96] width 13 height 13
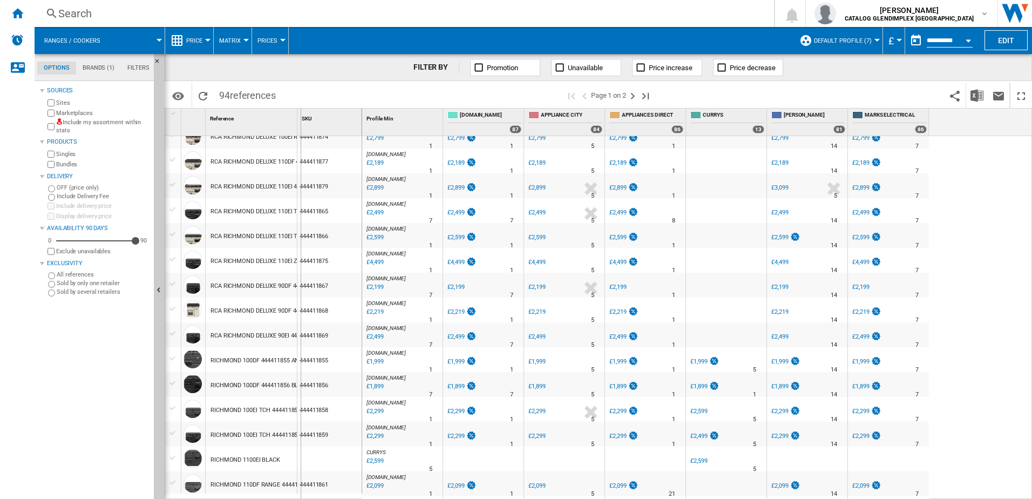
drag, startPoint x: 297, startPoint y: 119, endPoint x: 447, endPoint y: 115, distance: 150.0
click at [447, 115] on div "1 Reference 1 SKU 1 [GEOGRAPHIC_DATA] D900DF GTG STAINLESS STEEL DXRCA RICHMOND…" at bounding box center [598, 303] width 866 height 390
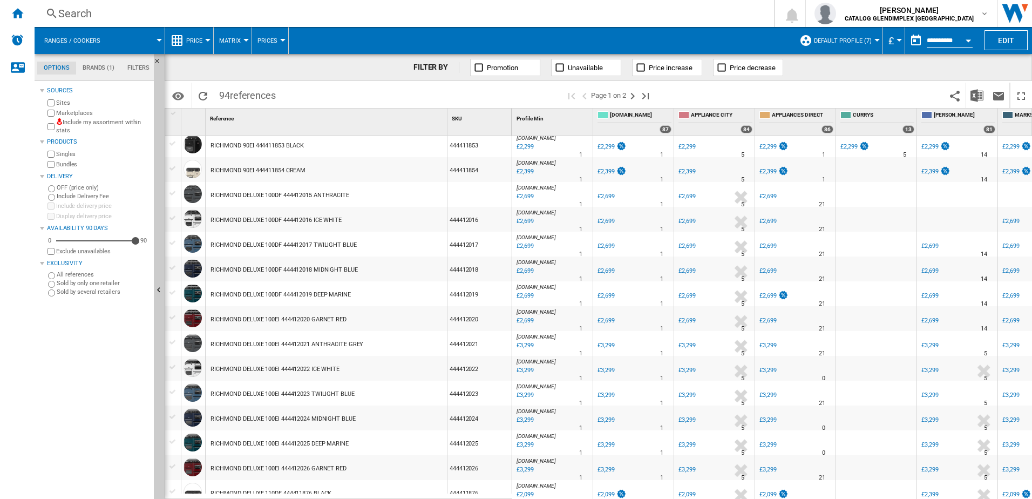
click at [530, 196] on div "£2,699" at bounding box center [524, 196] width 18 height 11
click at [527, 343] on div "£3,299" at bounding box center [524, 345] width 18 height 11
click at [824, 343] on div "£3,299" at bounding box center [929, 345] width 17 height 7
click at [608, 196] on div "£2,699" at bounding box center [605, 196] width 17 height 7
click at [769, 196] on div "£2,699" at bounding box center [767, 196] width 17 height 7
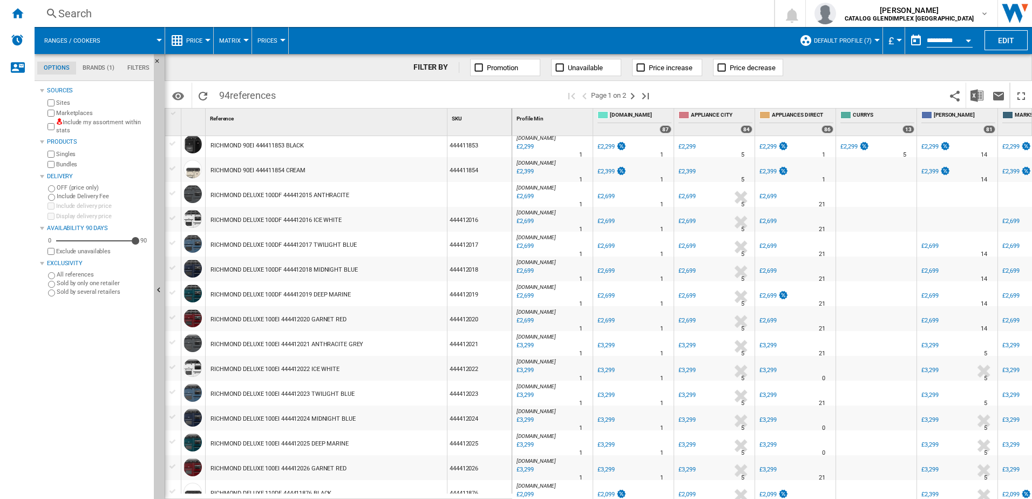
scroll to position [895, 0]
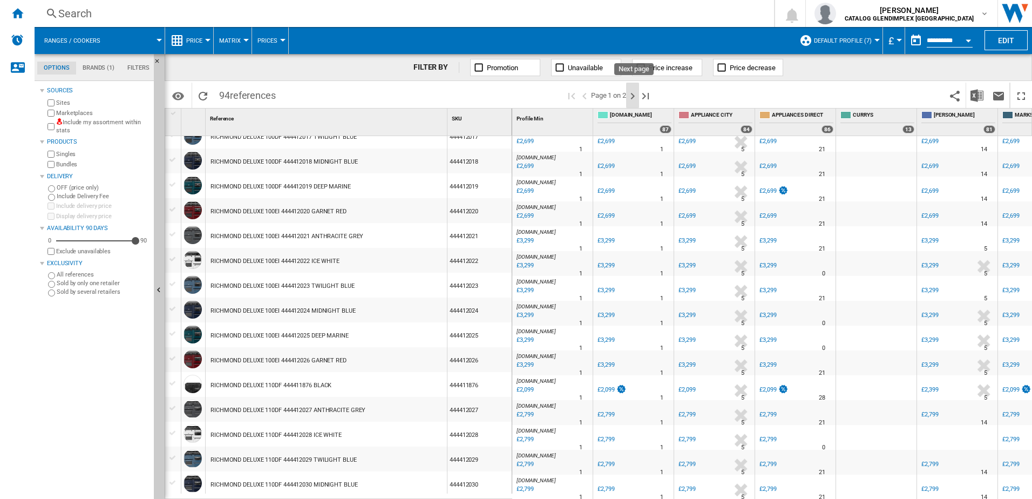
click at [633, 98] on ng-md-icon "Next page" at bounding box center [632, 96] width 13 height 13
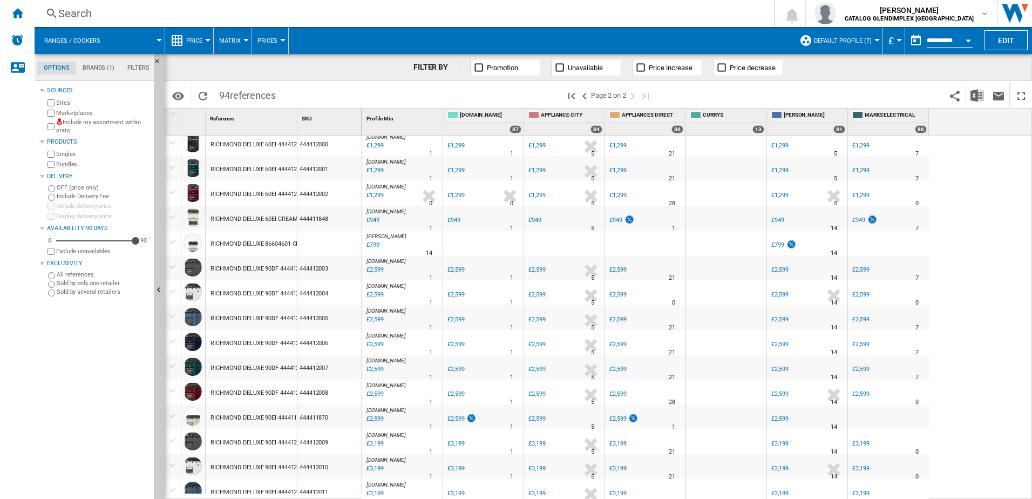
scroll to position [742, 0]
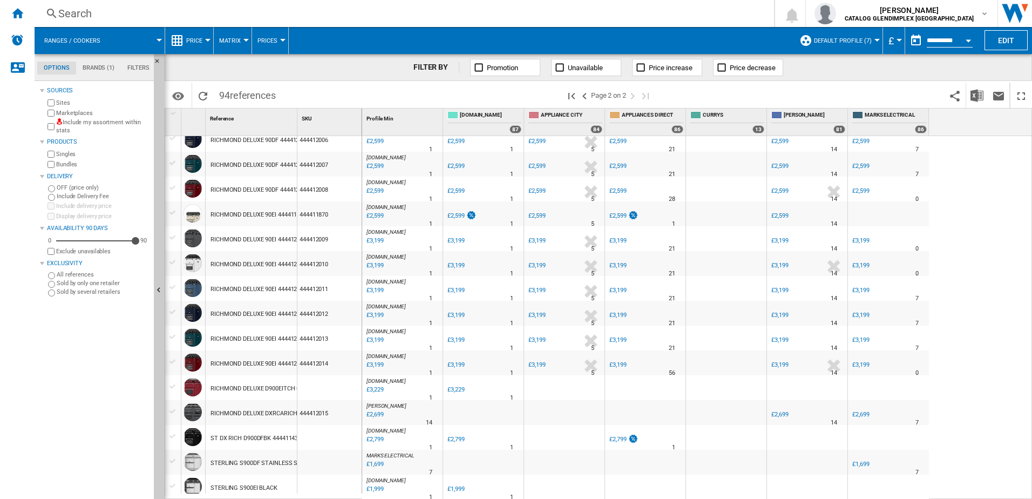
click at [263, 381] on div "RICHMOND DELUXE DXRCARICH100DF ANTHRACITE GREY" at bounding box center [288, 413] width 156 height 25
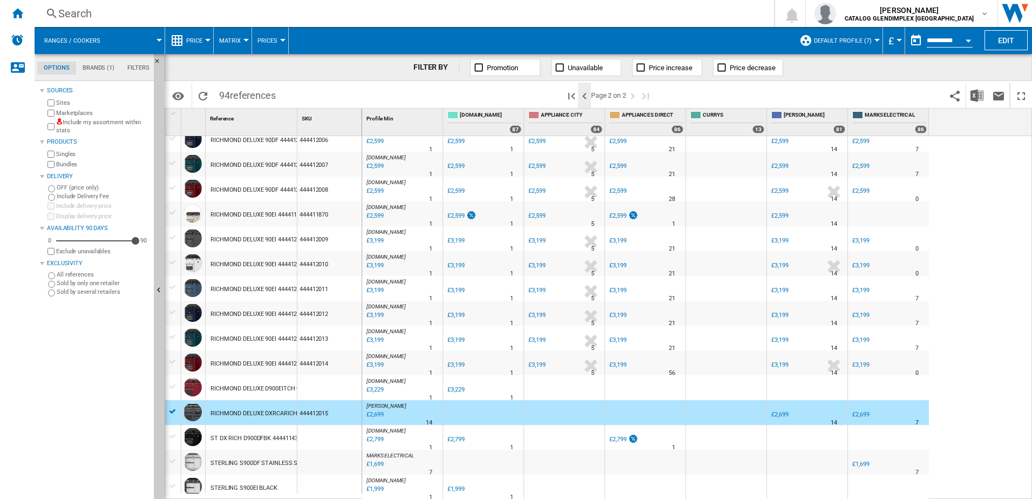
click at [586, 93] on ng-md-icon ">Previous page" at bounding box center [584, 96] width 13 height 13
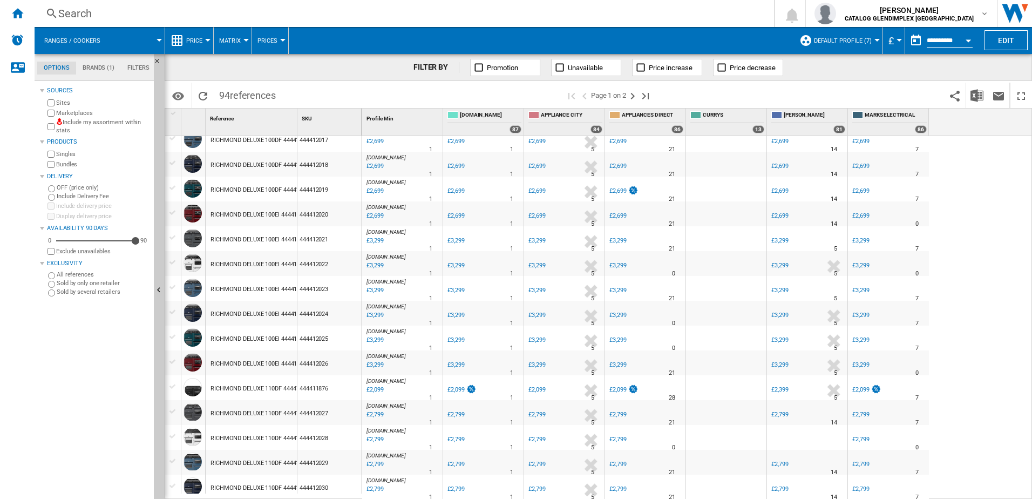
scroll to position [783, 0]
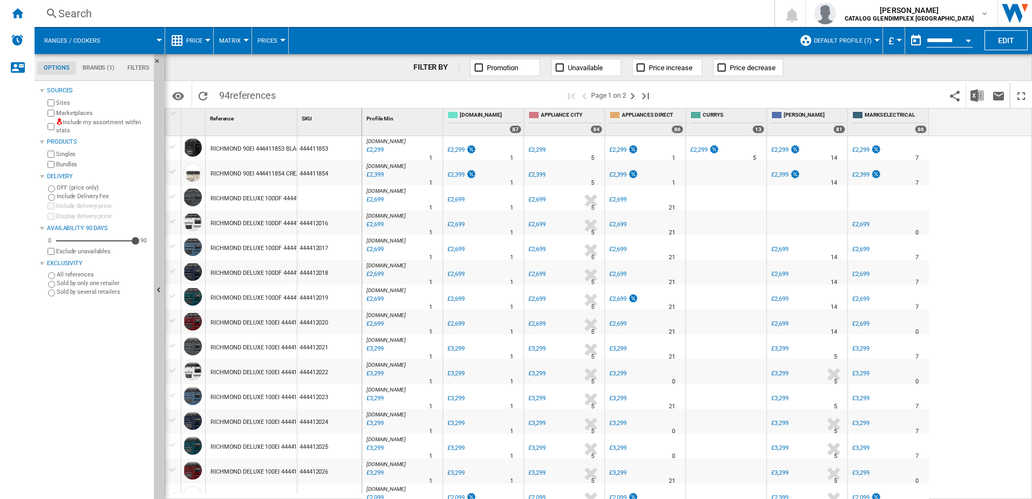
click at [317, 199] on div at bounding box center [329, 197] width 64 height 25
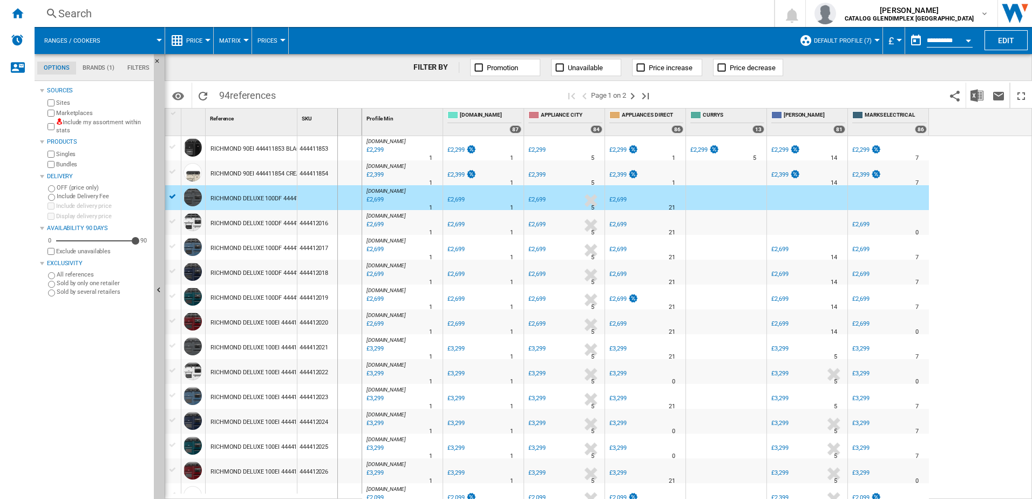
drag, startPoint x: 299, startPoint y: 122, endPoint x: 337, endPoint y: 121, distance: 37.8
click at [337, 121] on div "SKU 1" at bounding box center [329, 121] width 65 height 27
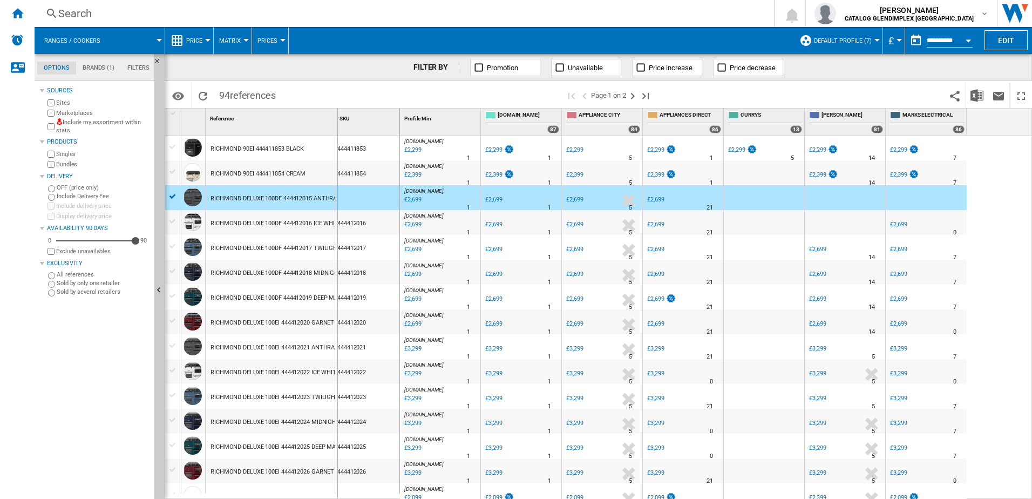
drag, startPoint x: 337, startPoint y: 121, endPoint x: 344, endPoint y: 117, distance: 8.5
click at [344, 117] on div "SKU 1" at bounding box center [367, 121] width 65 height 27
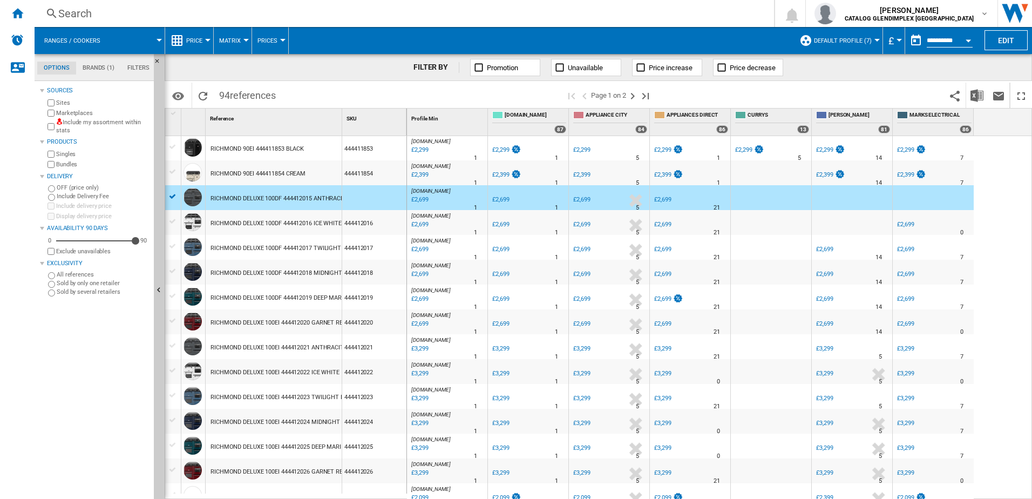
scroll to position [895, 0]
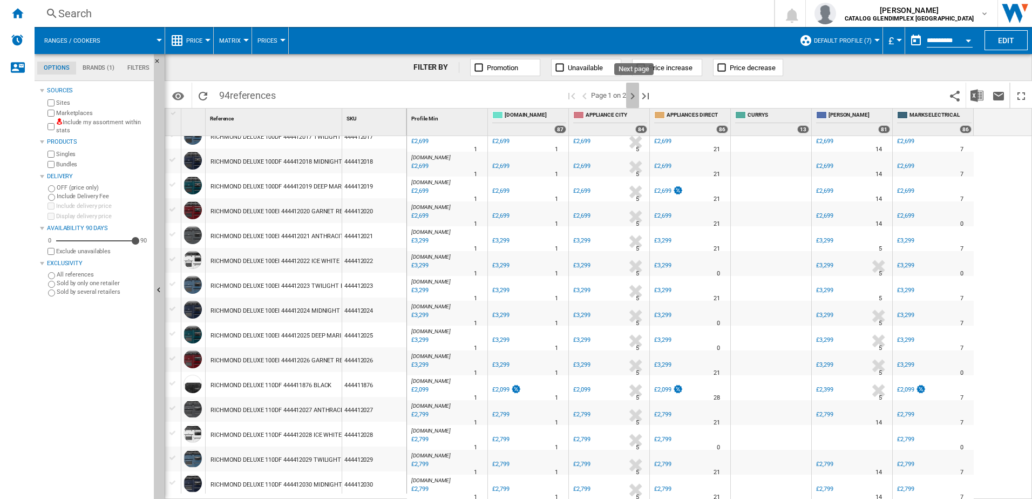
click at [637, 94] on ng-md-icon "Next page" at bounding box center [632, 96] width 13 height 13
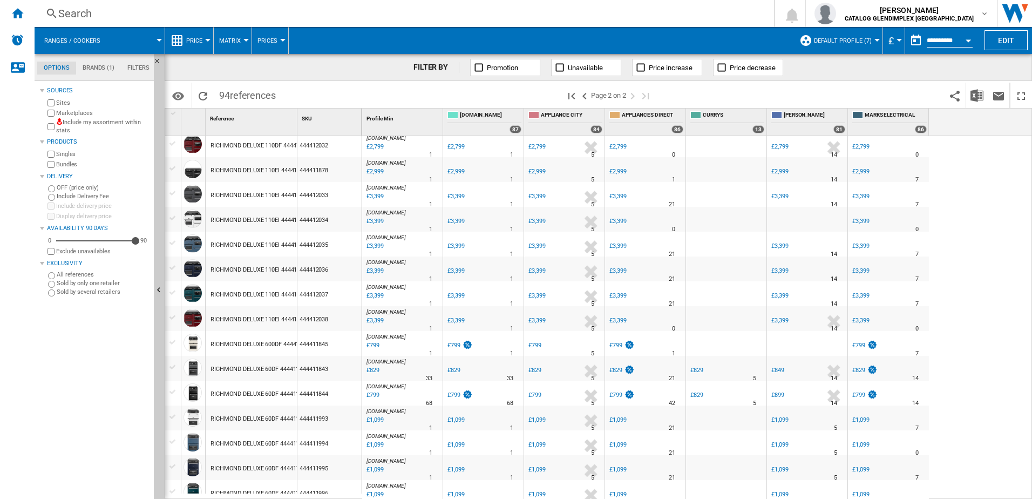
scroll to position [150, 0]
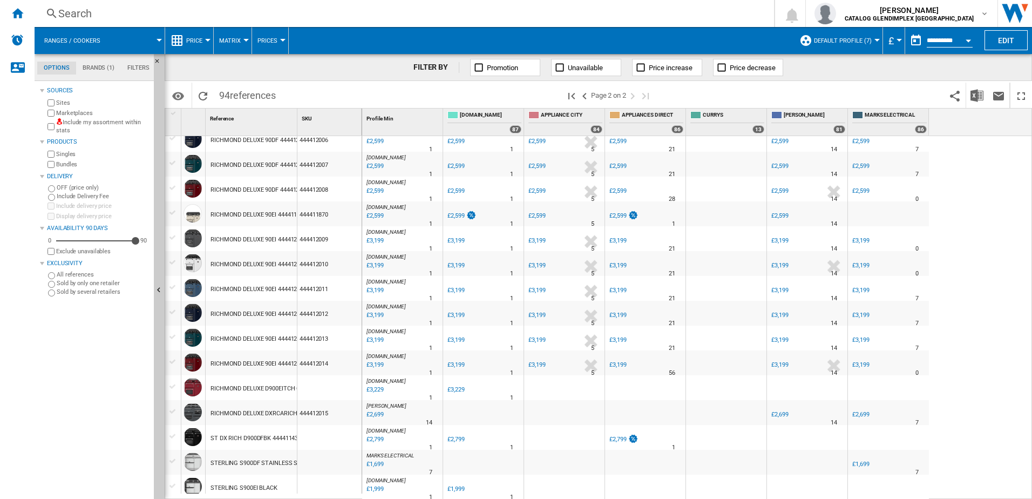
click at [272, 381] on div "ST DX RICH D900DFBK 444411432 BLACK" at bounding box center [265, 438] width 111 height 25
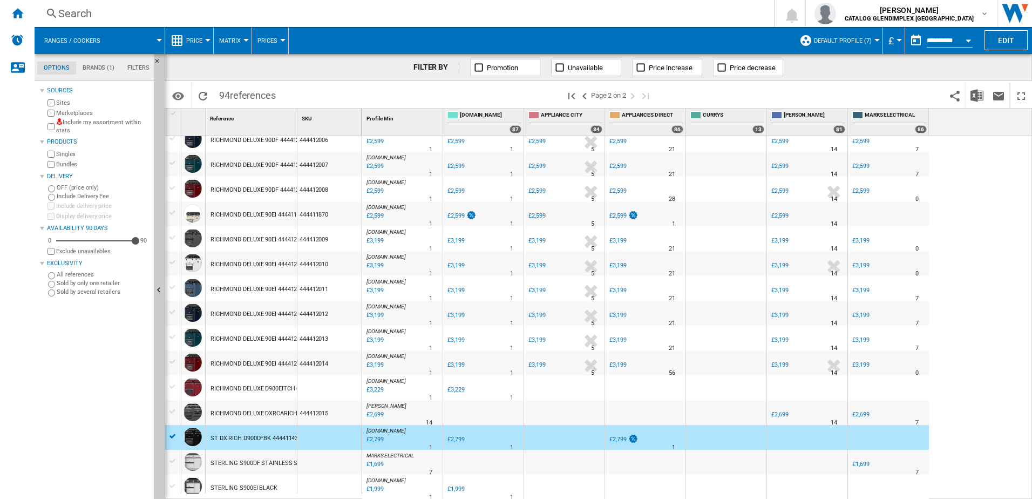
click at [372, 381] on div "£2,799" at bounding box center [374, 439] width 18 height 11
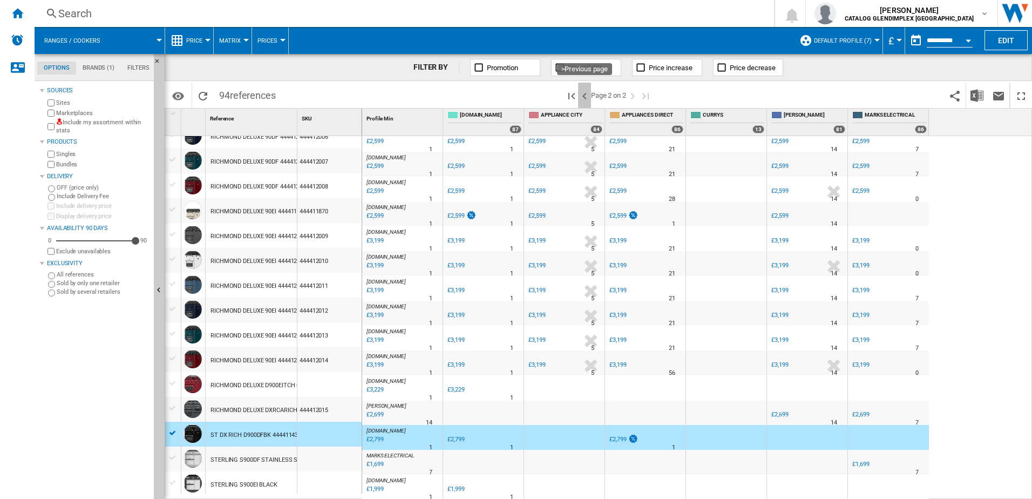
click at [585, 94] on ng-md-icon ">Previous page" at bounding box center [584, 96] width 13 height 13
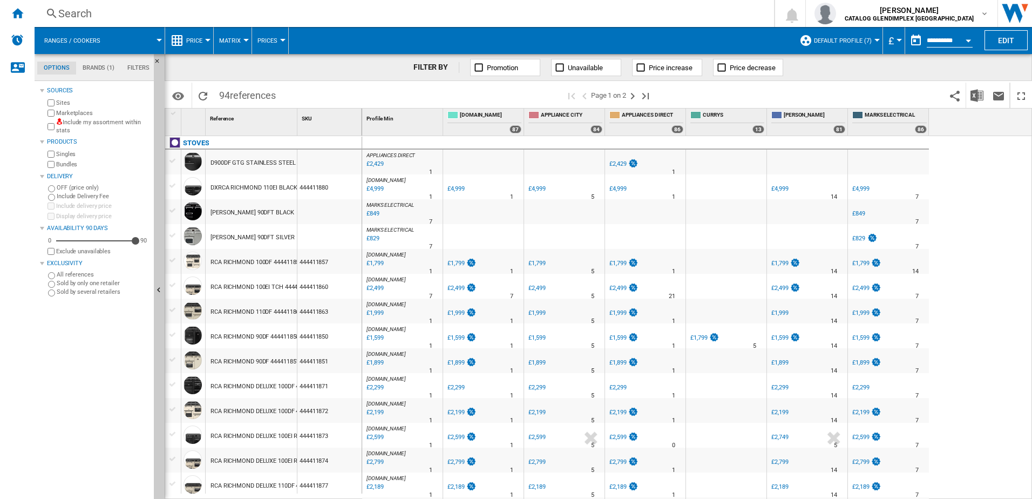
scroll to position [54, 0]
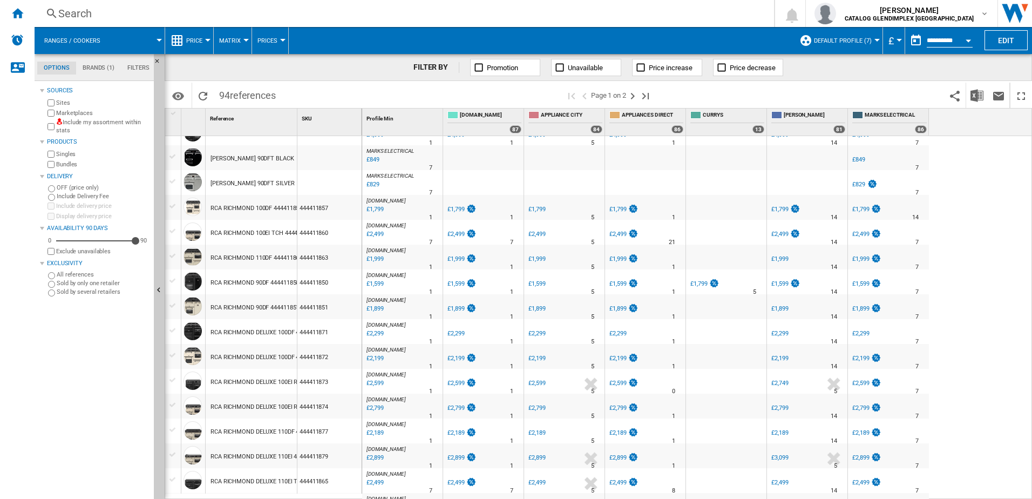
click at [238, 279] on div "RCA RICHMOND 90DF 444411850 BLACK" at bounding box center [264, 282] width 108 height 25
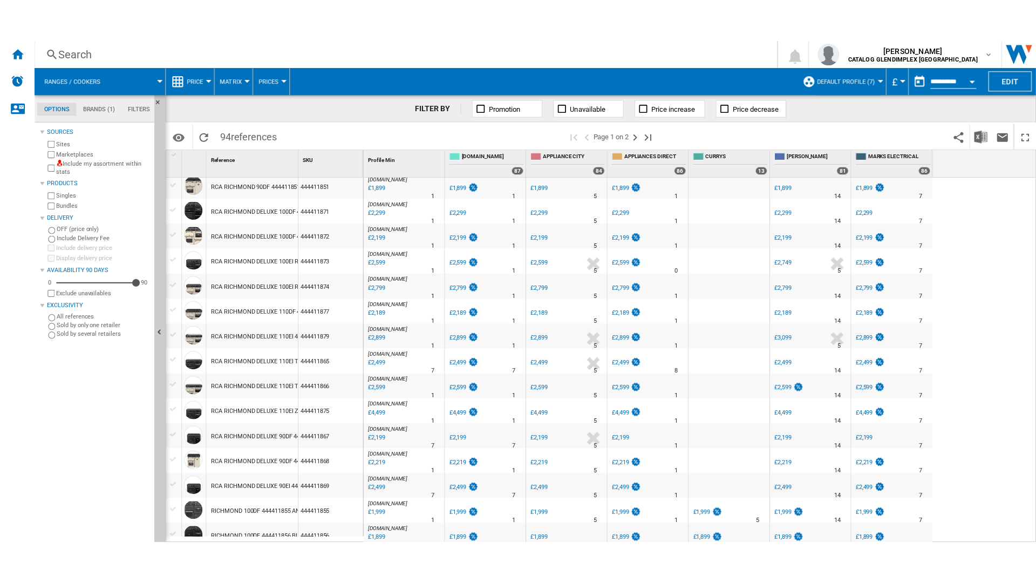
scroll to position [324, 0]
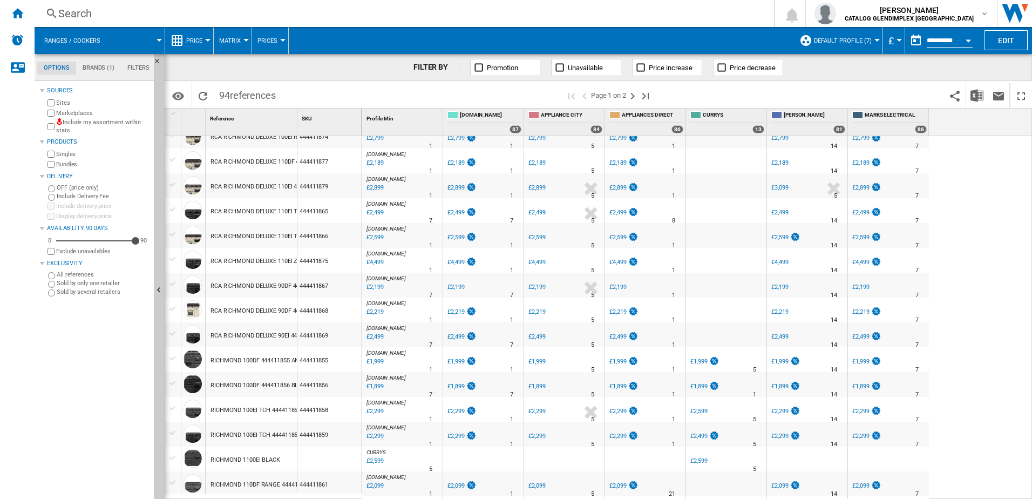
click at [267, 314] on div "RCA RICHMOND DELUXE 90DF 444411868 CREAM" at bounding box center [276, 310] width 132 height 25
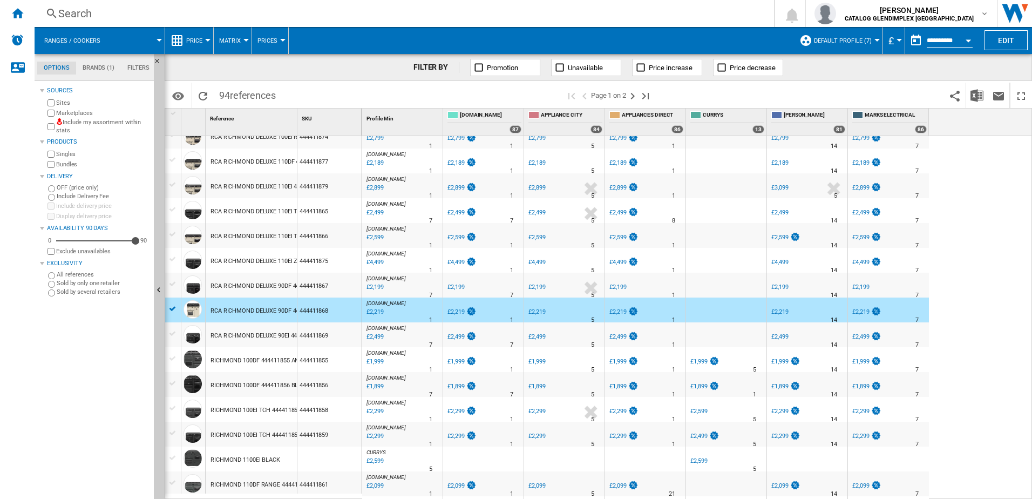
click at [274, 286] on div "RCA RICHMOND DELUXE 90DF 444411867 BLACK" at bounding box center [275, 286] width 131 height 25
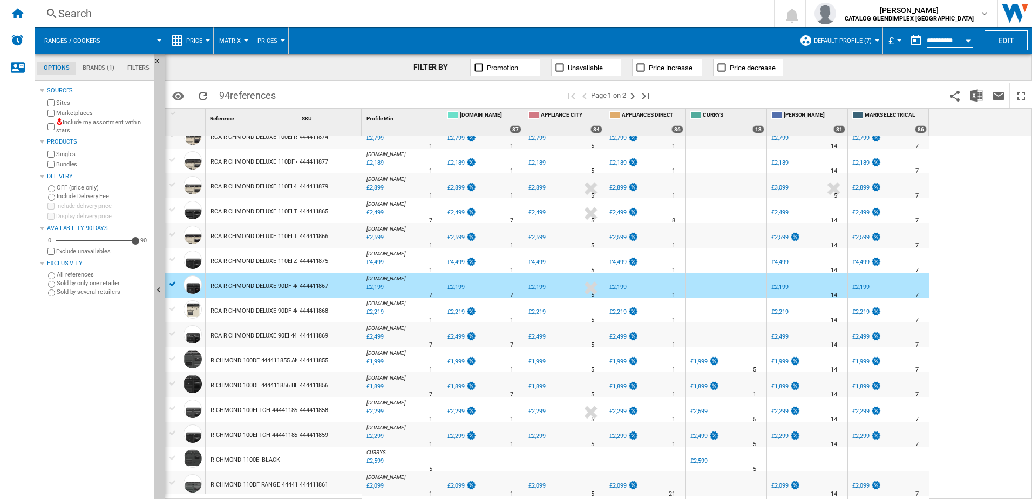
click at [458, 283] on div "£2,199" at bounding box center [455, 286] width 17 height 7
click at [20, 66] on ng-md-icon "Contact us" at bounding box center [17, 66] width 13 height 13
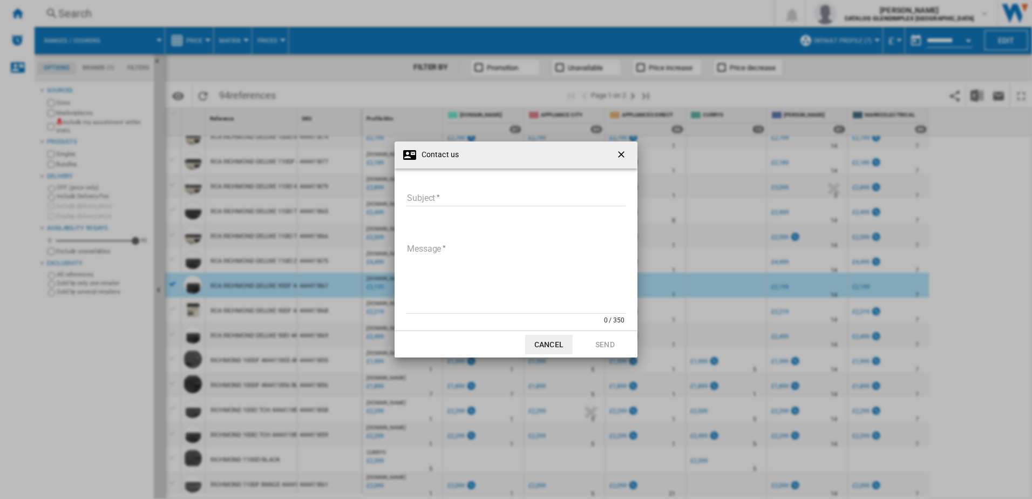
drag, startPoint x: 477, startPoint y: 194, endPoint x: 468, endPoint y: 197, distance: 9.2
click at [476, 194] on input "Subject" at bounding box center [515, 198] width 219 height 16
type input "**********"
click at [461, 232] on div "**********" at bounding box center [515, 258] width 221 height 158
click at [463, 245] on textarea "Message" at bounding box center [515, 277] width 219 height 73
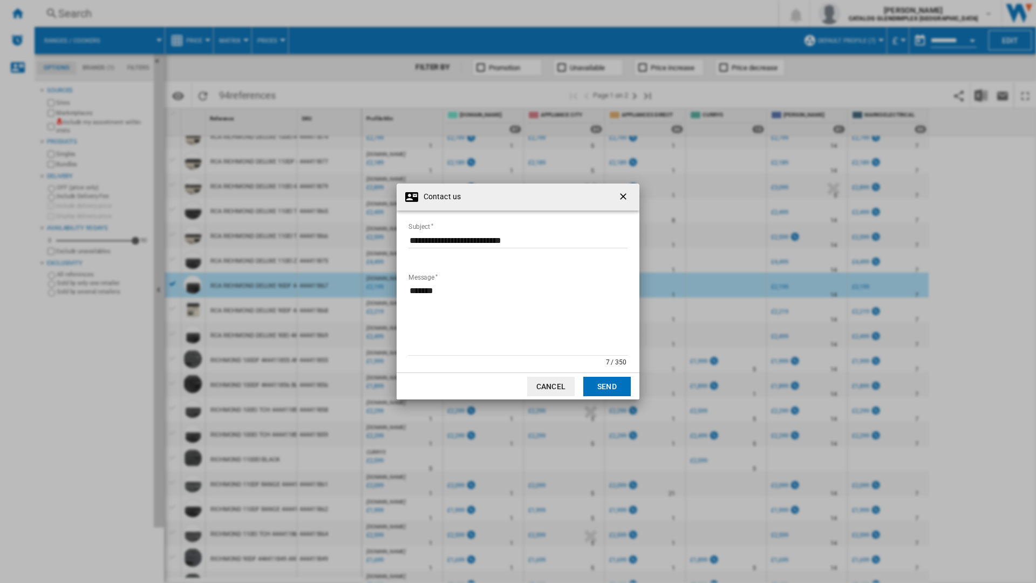
click at [393, 251] on div "**********" at bounding box center [518, 291] width 1036 height 583
click at [444, 296] on textarea "*******" at bounding box center [517, 319] width 219 height 73
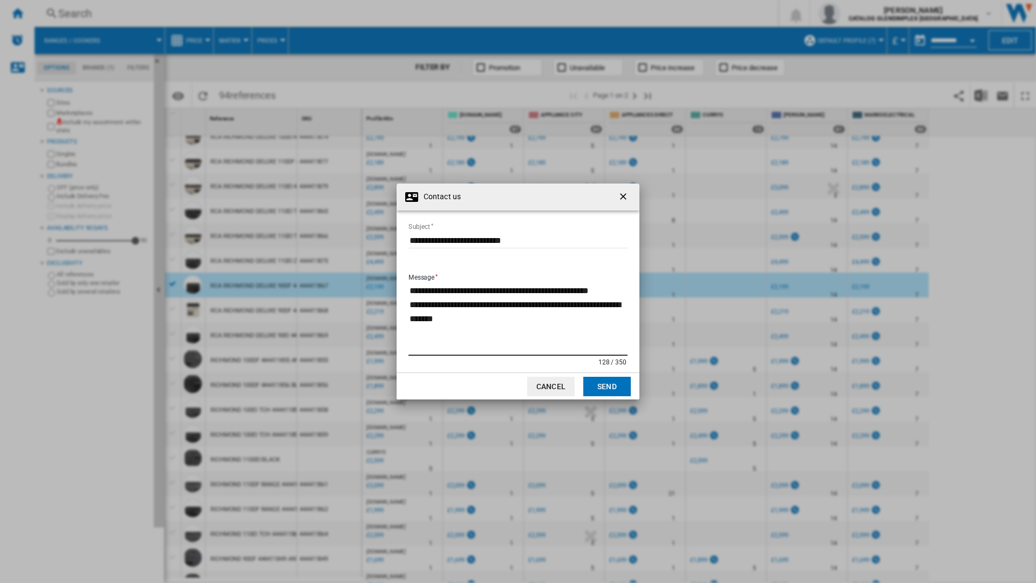
type textarea "**********"
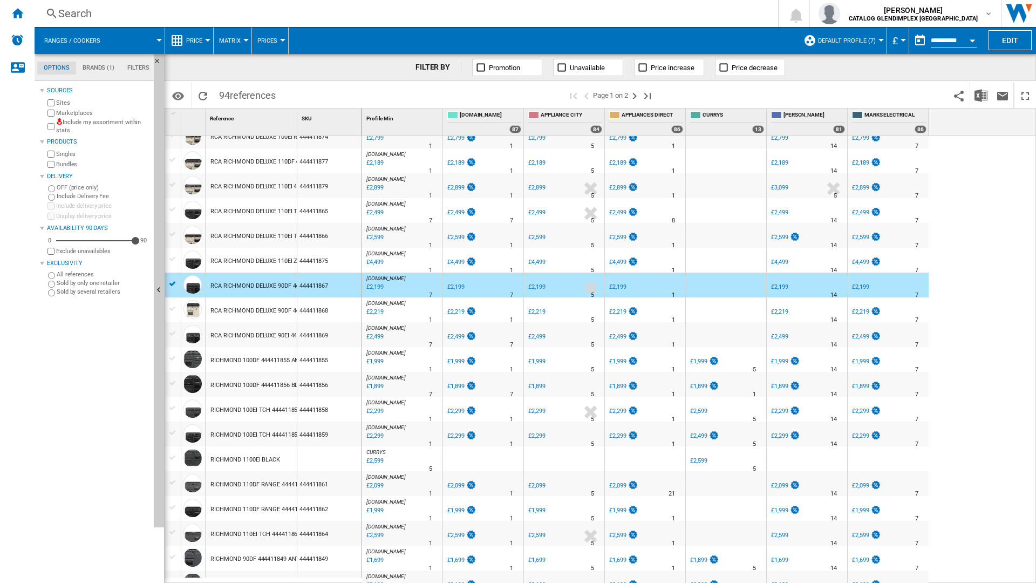
click at [652, 304] on div "APPLIANCES DIRECT" at bounding box center [645, 303] width 76 height 6
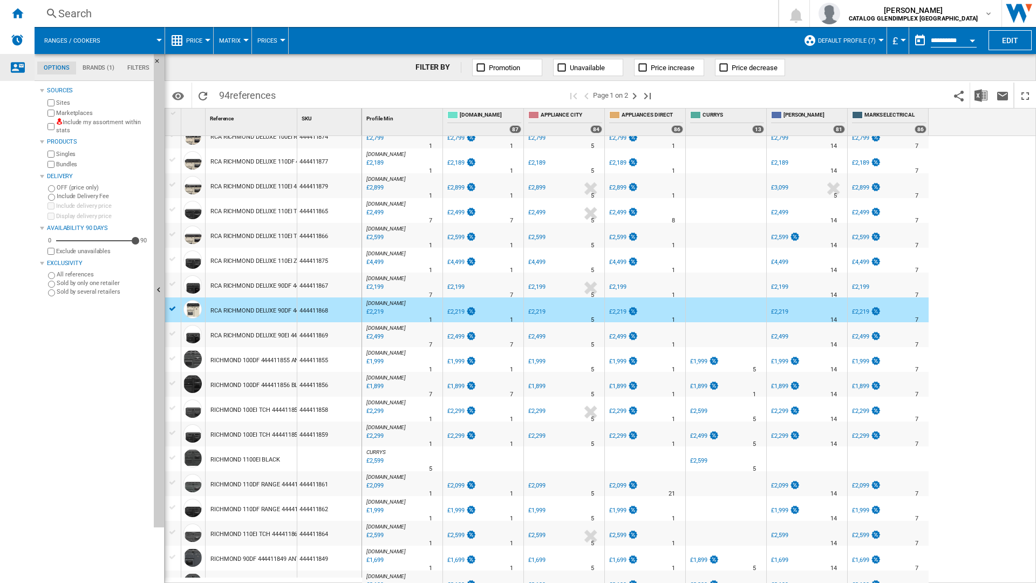
click at [27, 64] on div "Contact us" at bounding box center [17, 67] width 35 height 27
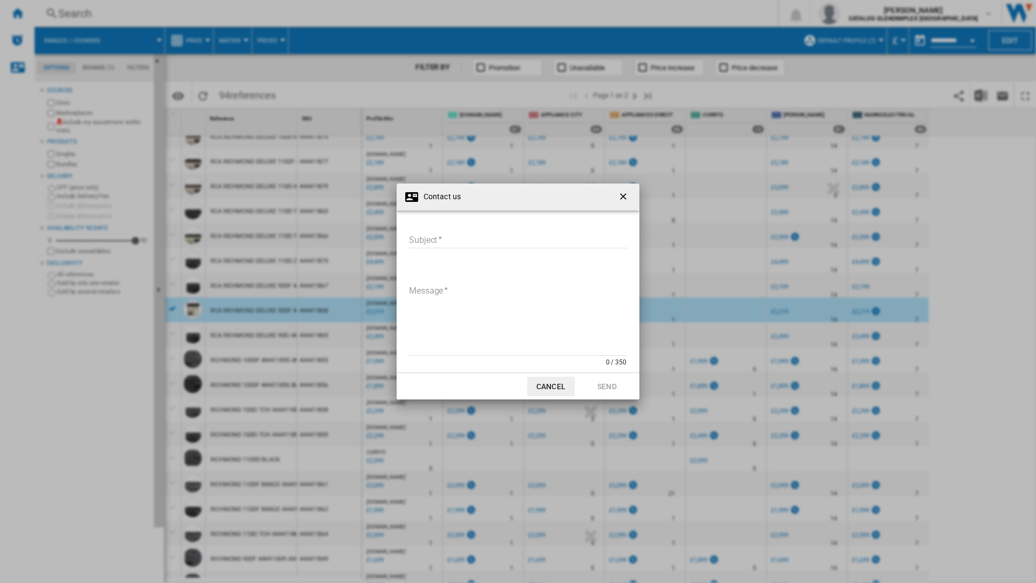
click at [681, 219] on div "Contact us Subject Subject required Message 0 / 350 Message required Cancel Send" at bounding box center [518, 291] width 1036 height 583
click at [615, 195] on button "Contact us ..." at bounding box center [624, 197] width 22 height 22
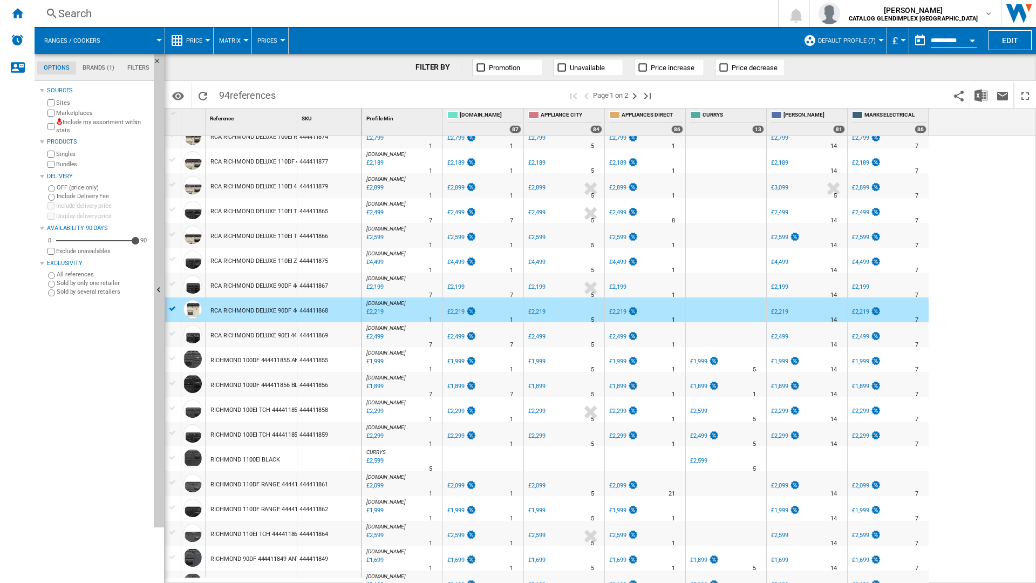
click at [619, 195] on div "-1.0 % £2,899 % N/A" at bounding box center [629, 195] width 42 height 26
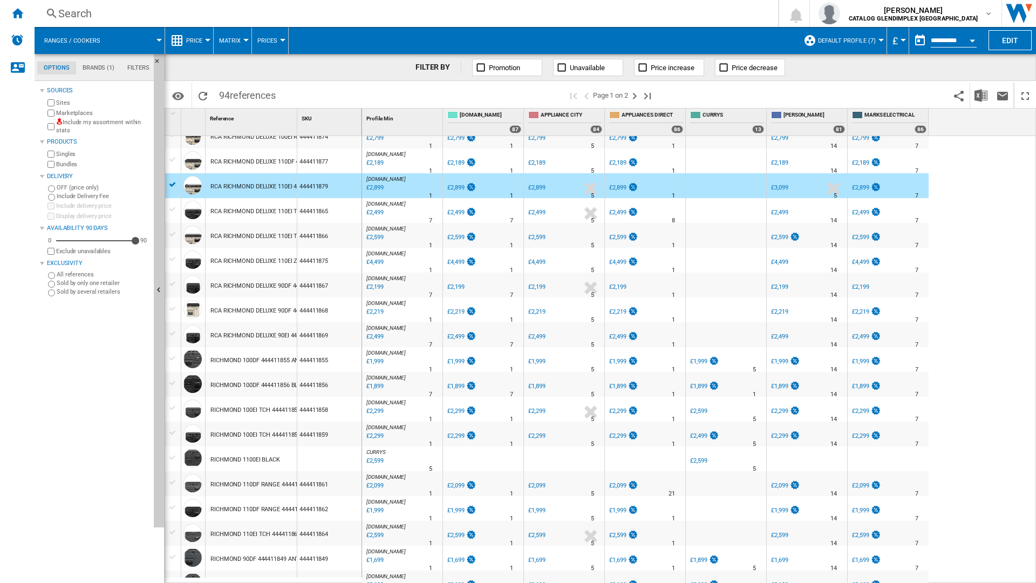
click at [544, 0] on div "Search Search 0 [PERSON_NAME] CATALOG GLENDIMPLEX [GEOGRAPHIC_DATA] CATALOG GLE…" at bounding box center [535, 13] width 1001 height 27
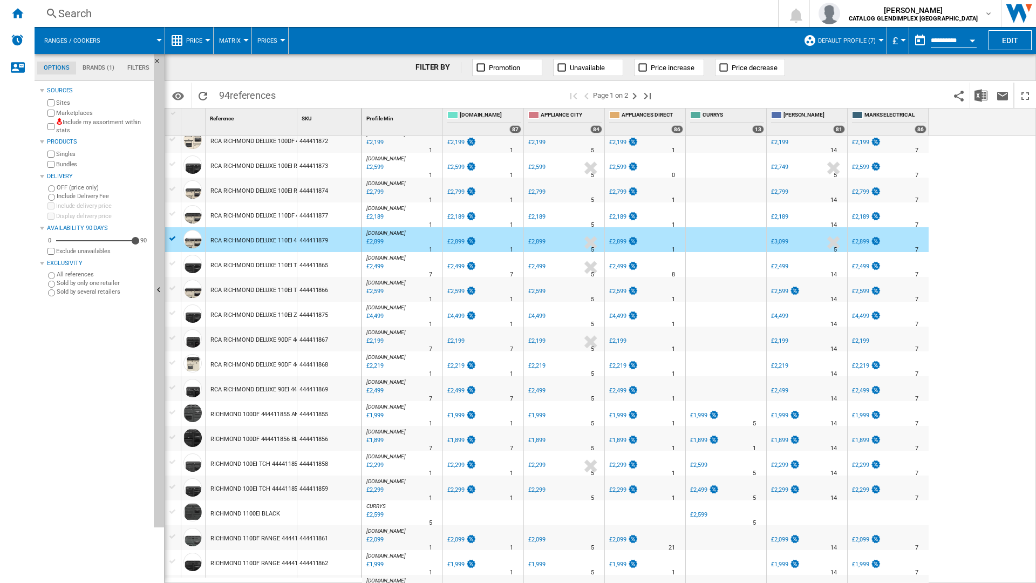
click at [378, 381] on div "£2,599" at bounding box center [374, 514] width 18 height 11
click at [20, 69] on ng-md-icon "Contact us" at bounding box center [17, 66] width 13 height 13
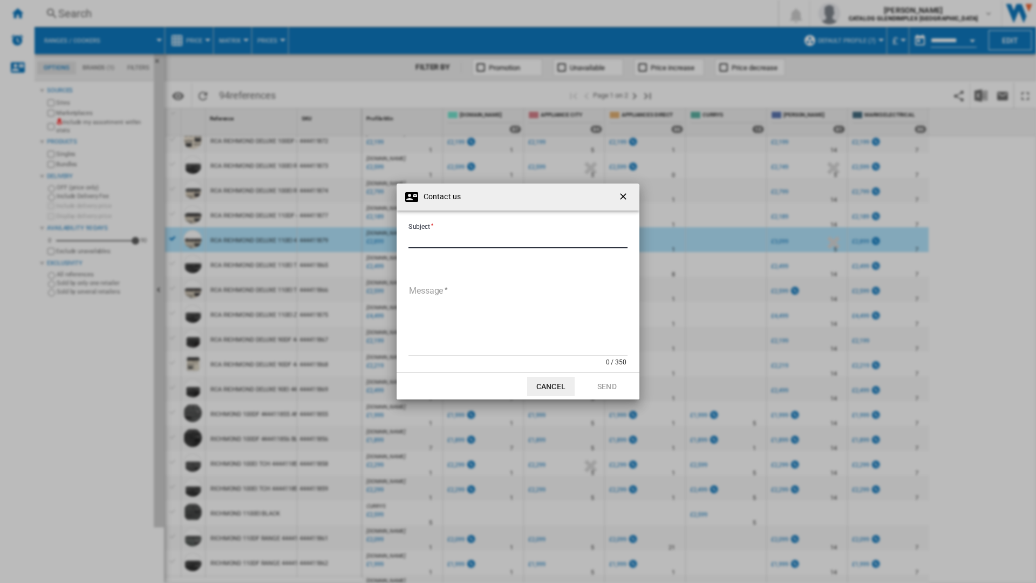
click at [469, 239] on input "Subject" at bounding box center [517, 240] width 219 height 16
type input "**********"
click at [465, 277] on div "**********" at bounding box center [517, 300] width 221 height 158
click at [469, 283] on textarea "Message" at bounding box center [517, 319] width 219 height 73
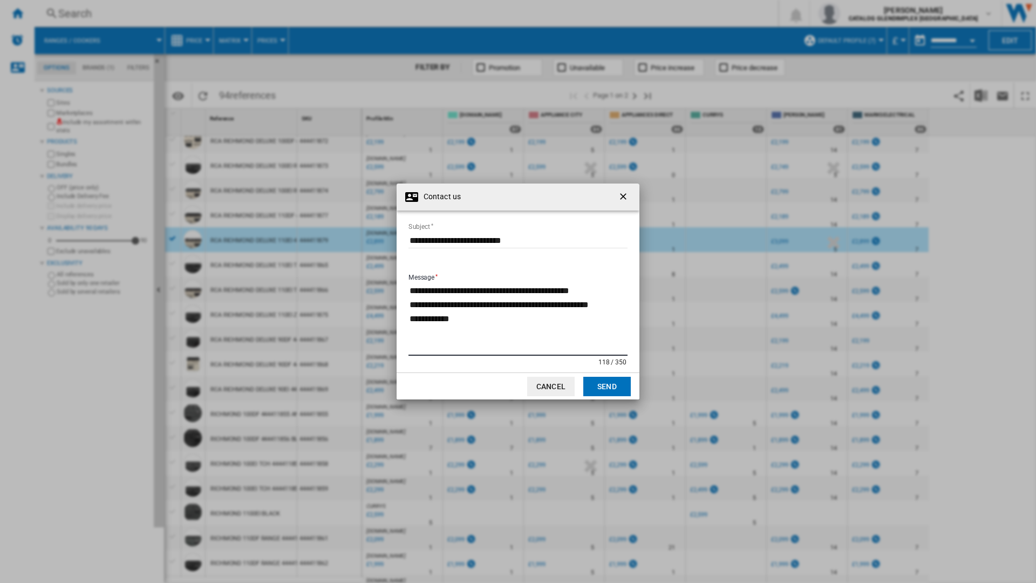
click at [823, 381] on div "**********" at bounding box center [518, 291] width 1036 height 583
click at [712, 0] on div "**********" at bounding box center [518, 291] width 1036 height 583
drag, startPoint x: 479, startPoint y: 343, endPoint x: 478, endPoint y: 334, distance: 8.7
click at [479, 337] on textarea "**********" at bounding box center [517, 319] width 219 height 73
click at [470, 334] on textarea "**********" at bounding box center [517, 319] width 219 height 73
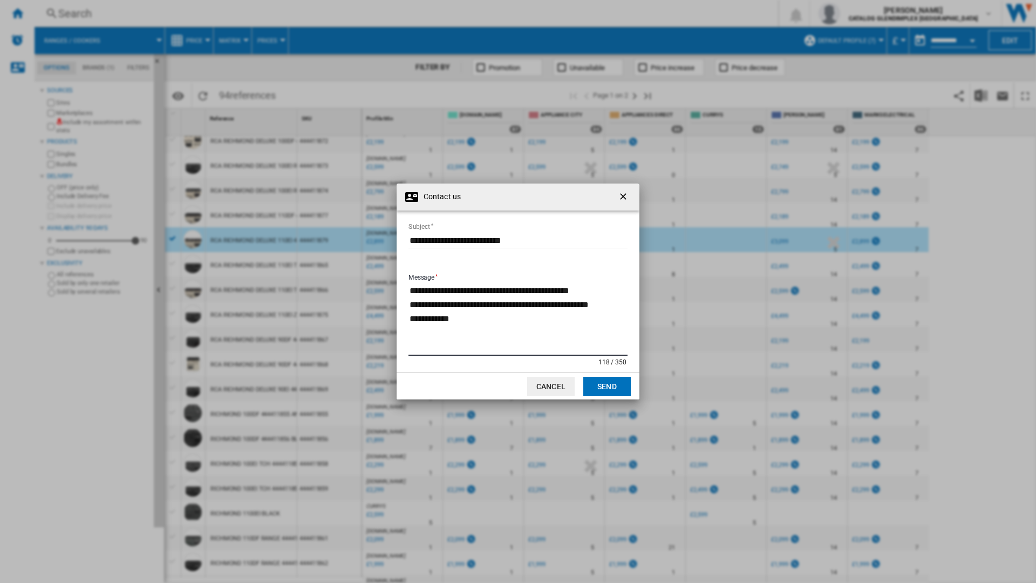
click at [473, 328] on textarea "**********" at bounding box center [517, 319] width 219 height 73
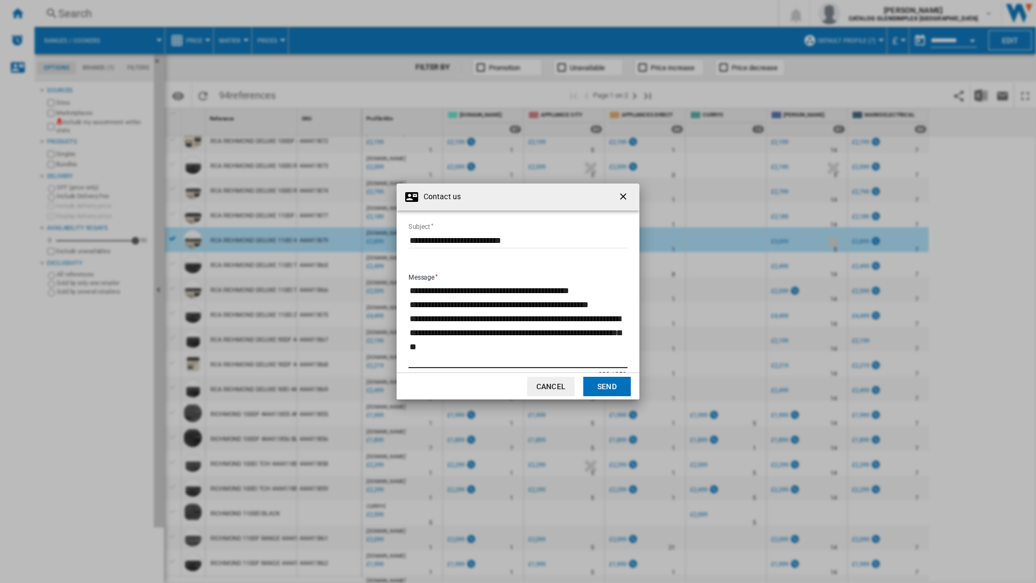
type textarea "**********"
click at [605, 380] on button "Send" at bounding box center [606, 386] width 47 height 19
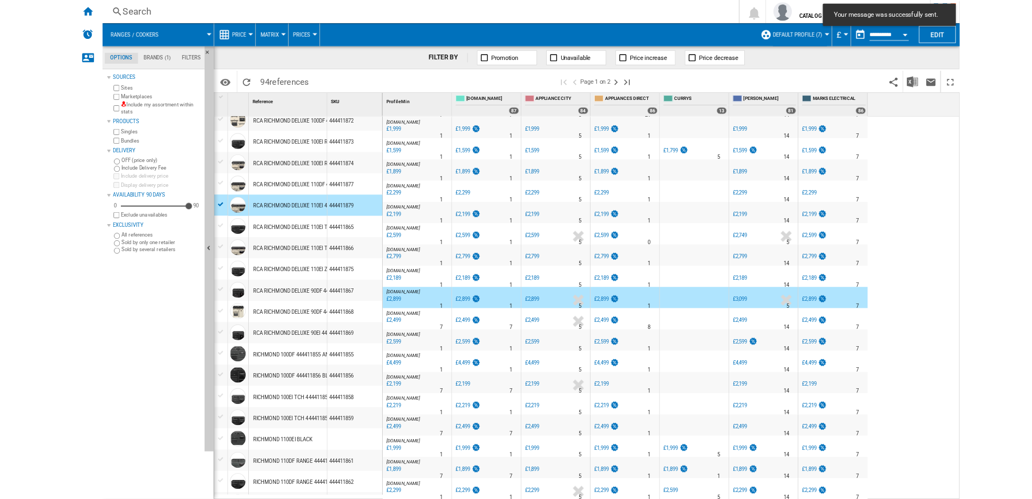
scroll to position [162, 0]
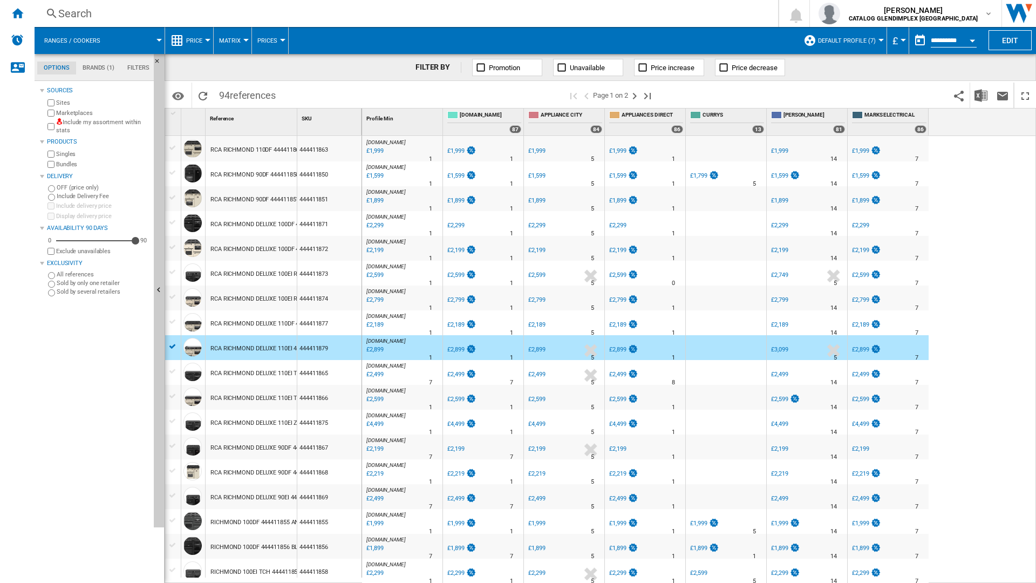
click at [824, 196] on div "APPLIANCES DIRECT : APPLIANCES DIRECT -1.0 % £2,429 % N/A 1 APPLIANCES DIRECT :…" at bounding box center [699, 359] width 674 height 447
click at [597, 23] on div "Search Search 0 [PERSON_NAME] CATALOG GLENDIMPLEX [GEOGRAPHIC_DATA] CATALOG GLE…" at bounding box center [535, 13] width 1001 height 27
click at [694, 2] on div "Search Search 0 [PERSON_NAME] CATALOG GLENDIMPLEX [GEOGRAPHIC_DATA] CATALOG GLE…" at bounding box center [535, 13] width 1001 height 27
click at [824, 162] on div "APPLIANCES DIRECT : APPLIANCES DIRECT -1.0 % £2,429 % N/A 1 APPLIANCES DIRECT :…" at bounding box center [699, 359] width 674 height 447
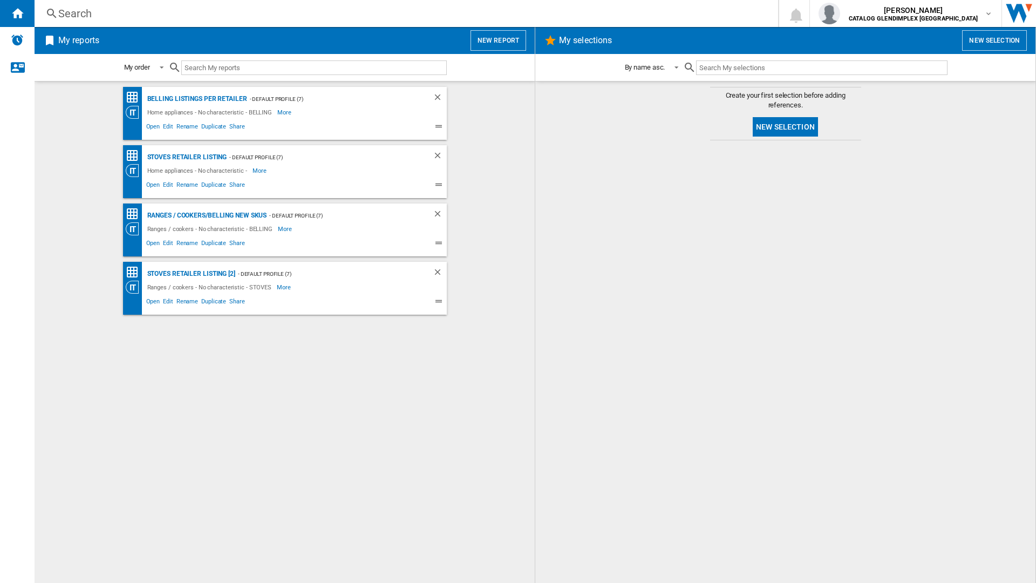
click at [226, 282] on div "Ranges / cookers - No characteristic - STOVES" at bounding box center [211, 287] width 133 height 13
click at [210, 269] on div "STOVES Retailer Listing [2]" at bounding box center [190, 273] width 91 height 13
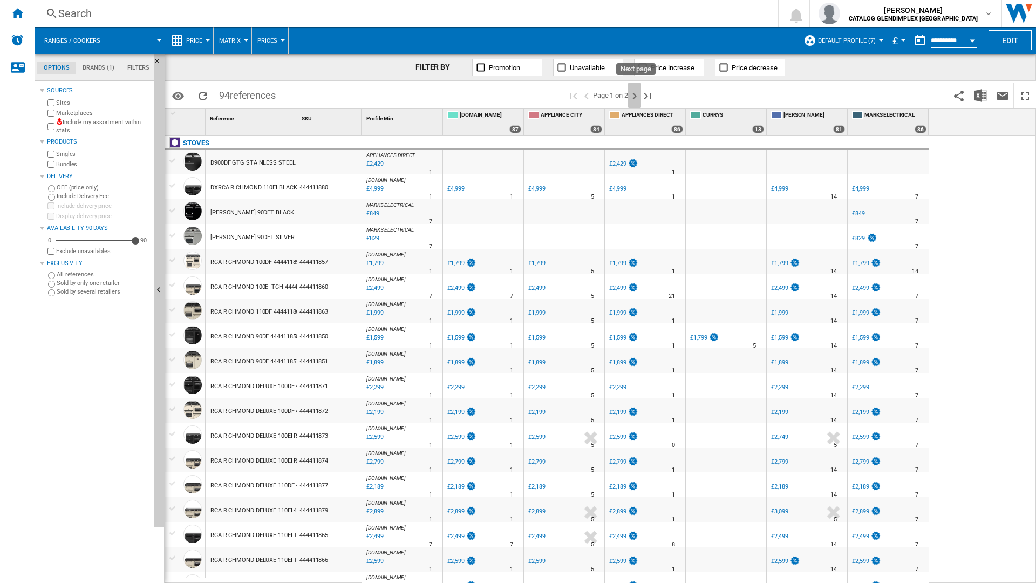
click at [630, 95] on ng-md-icon "Next page" at bounding box center [634, 96] width 13 height 13
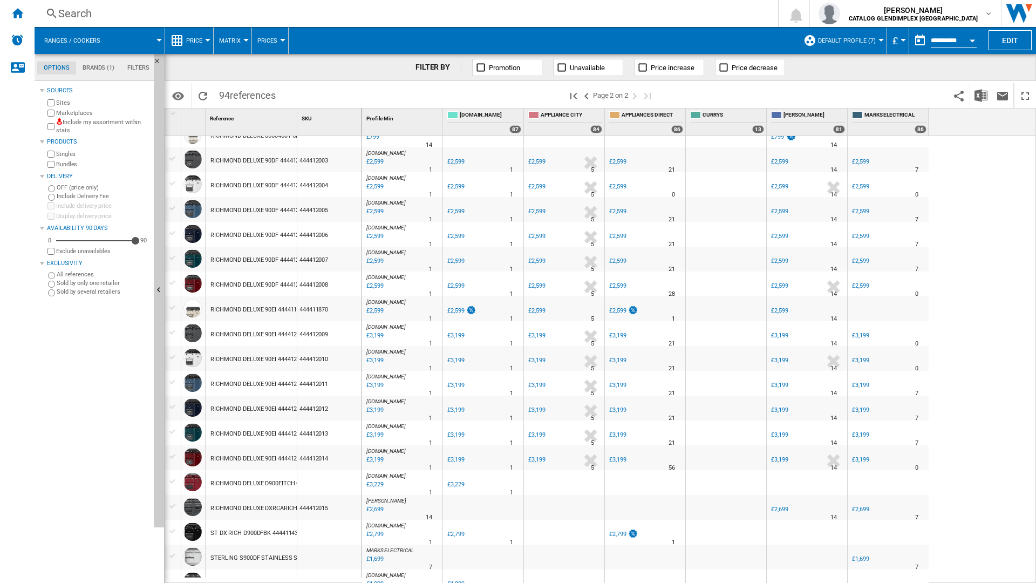
scroll to position [658, 0]
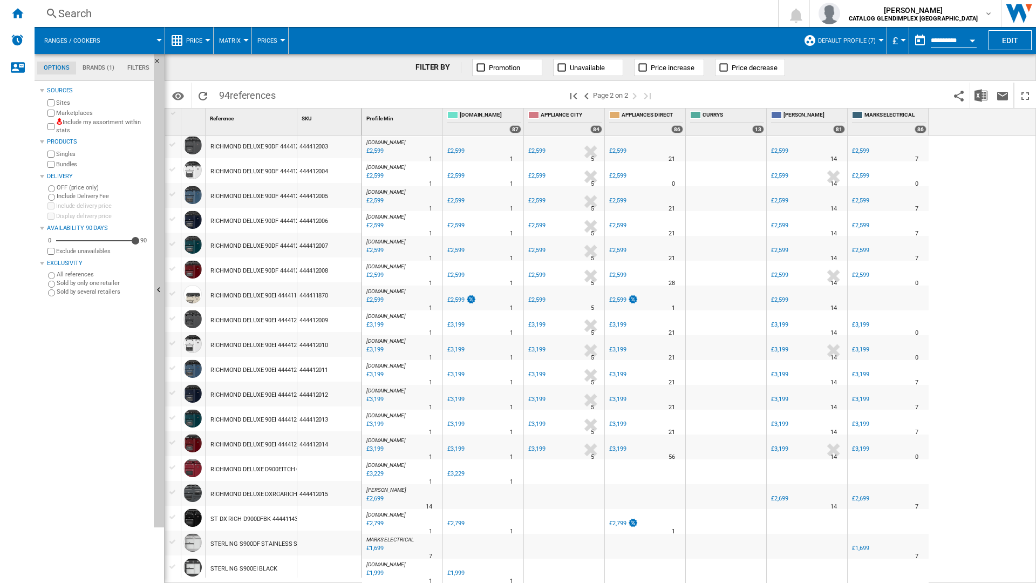
click at [297, 459] on div "RICHMOND DELUXE D900EITCH CHILLI RED" at bounding box center [252, 468] width 92 height 25
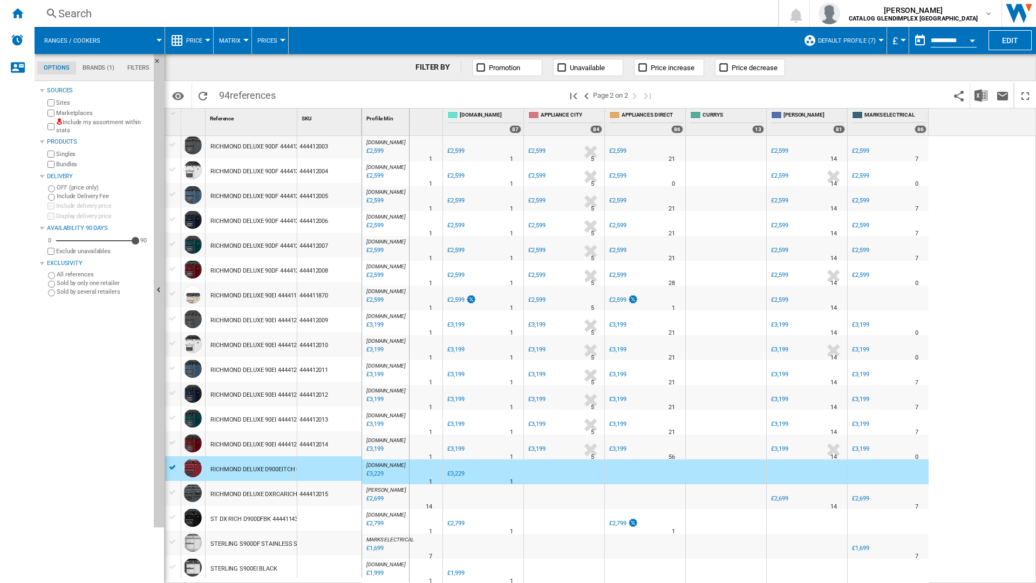
drag, startPoint x: 295, startPoint y: 126, endPoint x: 422, endPoint y: 130, distance: 126.8
click at [417, 127] on div "1 Reference 1 SKU 1 [GEOGRAPHIC_DATA] RICHMOND DELUXE 110DF 444412031 DEEP MARI…" at bounding box center [600, 345] width 870 height 474
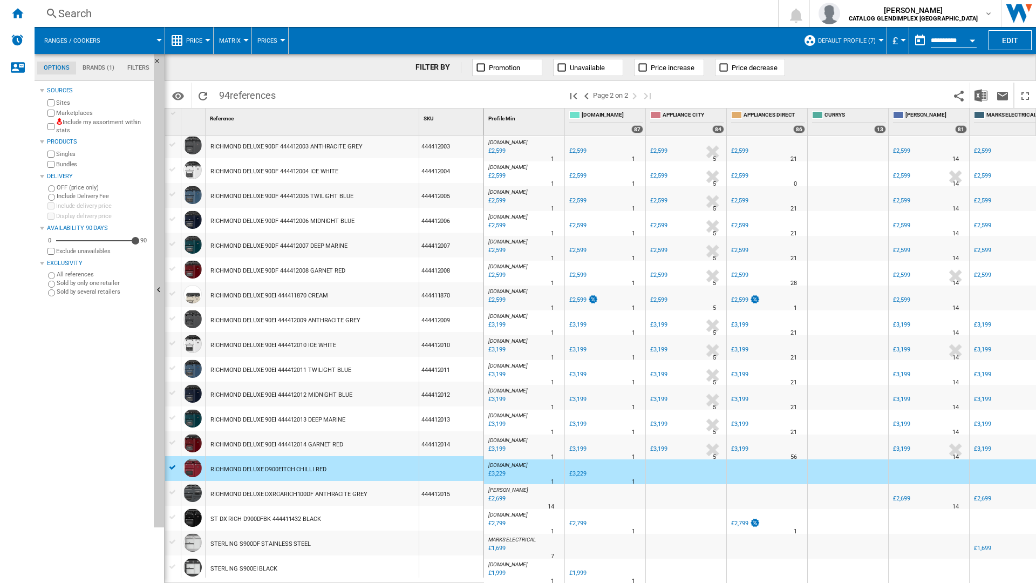
drag, startPoint x: 303, startPoint y: 497, endPoint x: 353, endPoint y: 471, distance: 56.7
click at [303, 497] on div "RICHMOND DELUXE DXRCARICH100DF ANTHRACITE GREY" at bounding box center [288, 494] width 156 height 25
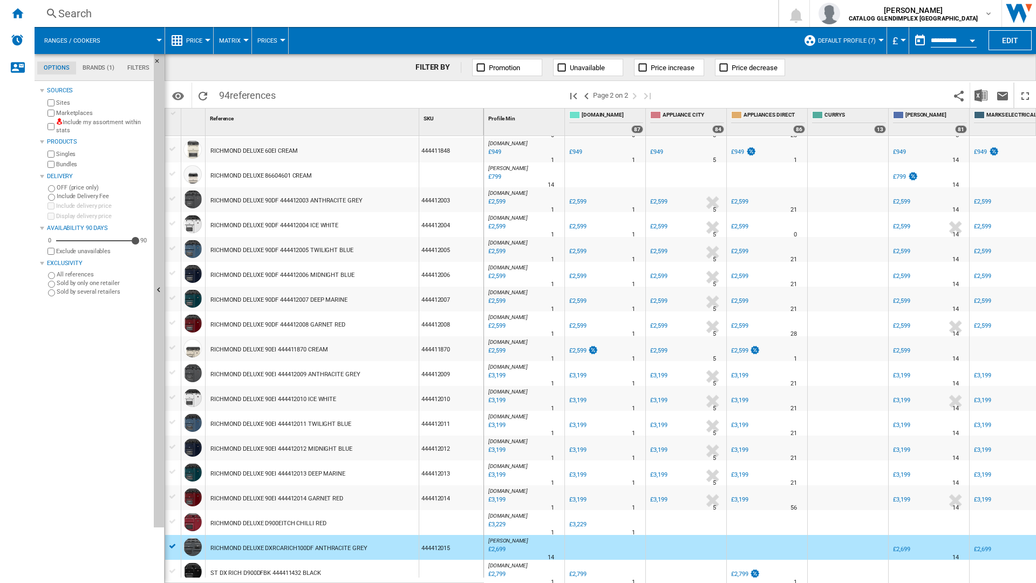
scroll to position [554, 0]
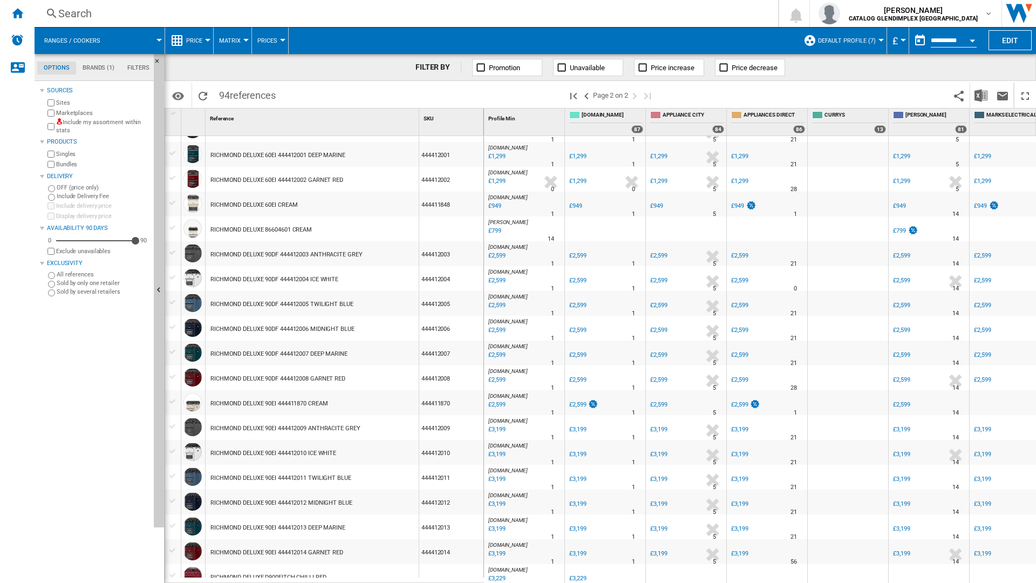
click at [490, 226] on div "£799" at bounding box center [494, 231] width 15 height 11
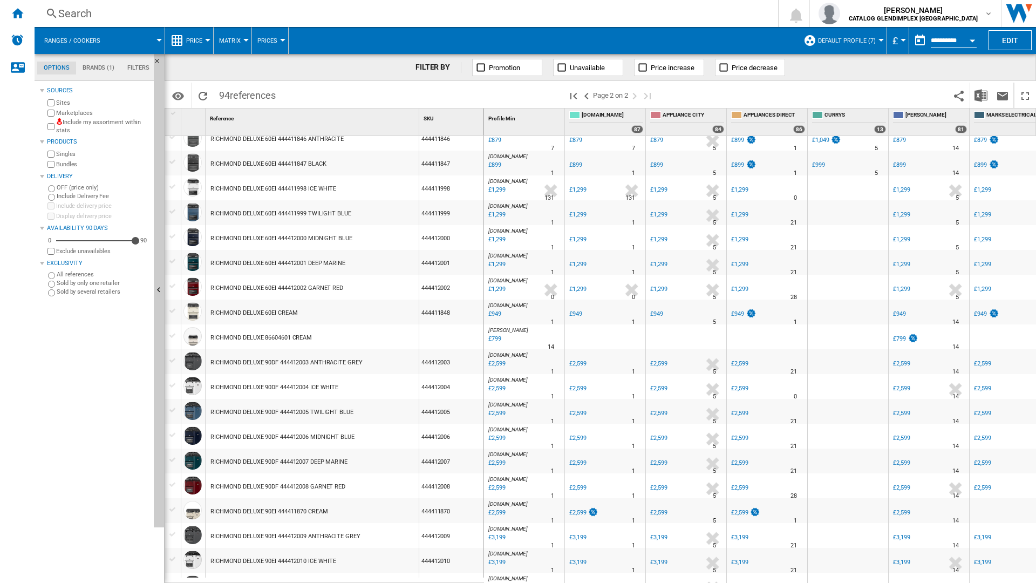
scroll to position [392, 0]
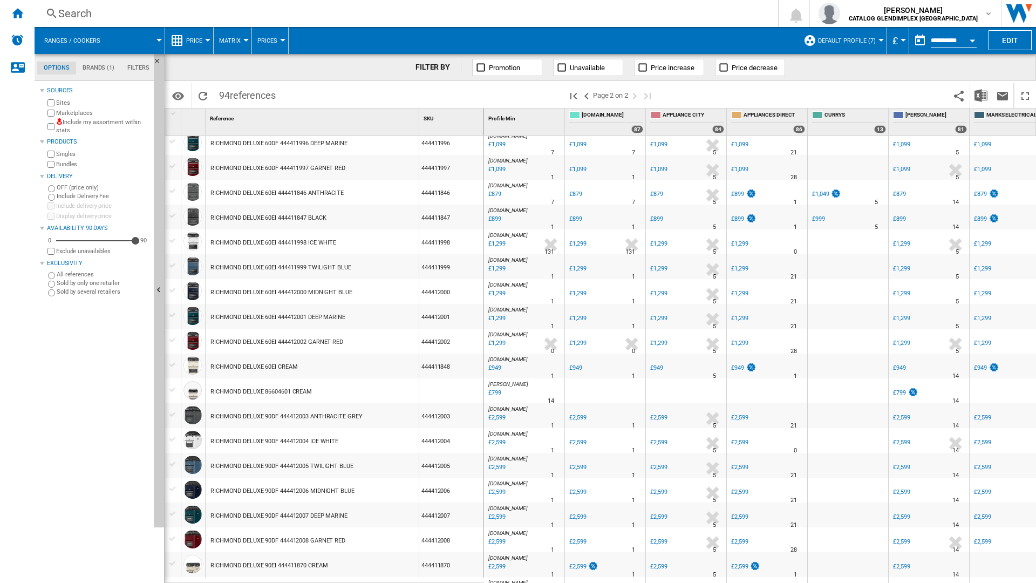
click at [776, 5] on div "Search Search 0 [PERSON_NAME] CATALOG GLENDIMPLEX [GEOGRAPHIC_DATA] CATALOG GLE…" at bounding box center [535, 13] width 1001 height 27
click at [891, 89] on span at bounding box center [805, 95] width 286 height 25
drag, startPoint x: 755, startPoint y: 95, endPoint x: 890, endPoint y: 85, distance: 135.8
click at [759, 91] on span at bounding box center [805, 95] width 286 height 25
click at [942, 0] on button "jacqueline bell CATALOG GLENDIMPLEX UK" at bounding box center [906, 13] width 192 height 27
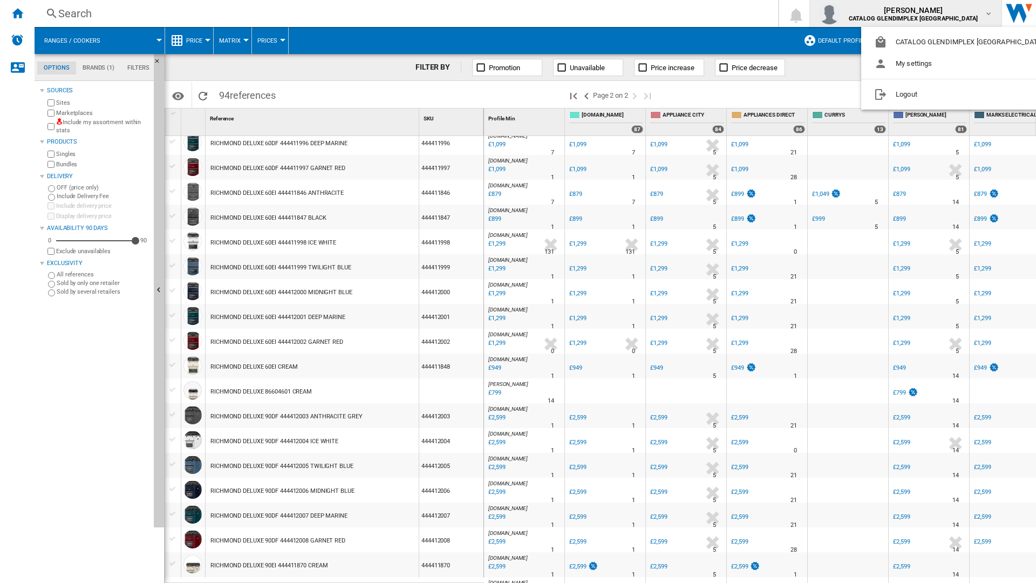
click at [584, 96] on md-backdrop at bounding box center [518, 291] width 1036 height 583
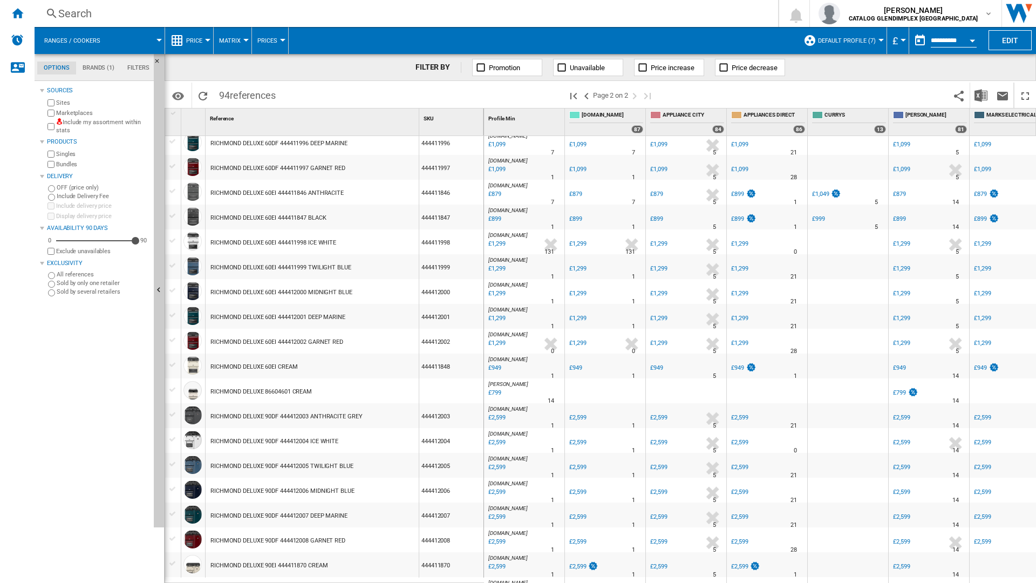
scroll to position [338, 0]
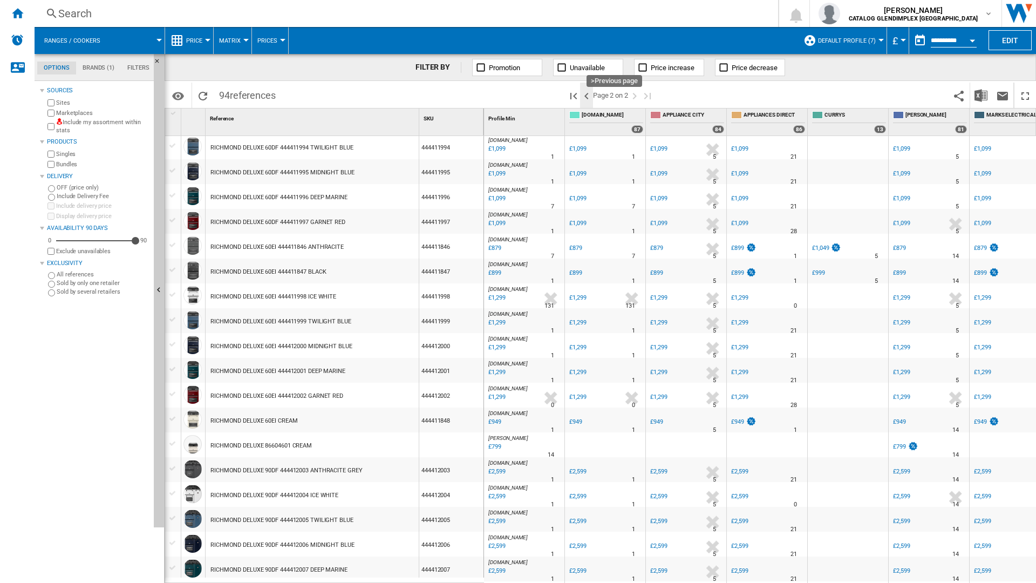
click at [583, 98] on ng-md-icon ">Previous page" at bounding box center [586, 96] width 13 height 13
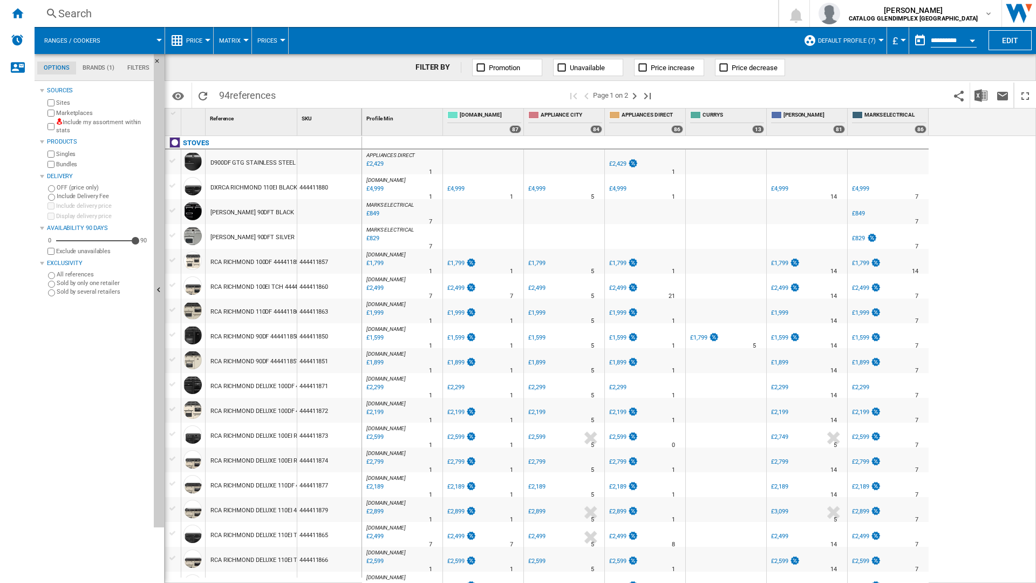
drag, startPoint x: 746, startPoint y: 3, endPoint x: 786, endPoint y: 3, distance: 39.4
click at [745, 4] on div "Search Search 0 jacqueline bell CATALOG GLENDIMPLEX UK" at bounding box center [535, 13] width 1001 height 27
click at [976, 202] on div "APPLIANCES DIRECT : APPLIANCES DIRECT -1.0 % £2,429 % N/A 1 APPLIANCES DIRECT :…" at bounding box center [699, 359] width 674 height 447
click at [828, 0] on div "0 jacqueline bell CATALOG GLENDIMPLEX UK" at bounding box center [898, 13] width 275 height 27
click at [750, 6] on div "Search" at bounding box center [404, 13] width 692 height 15
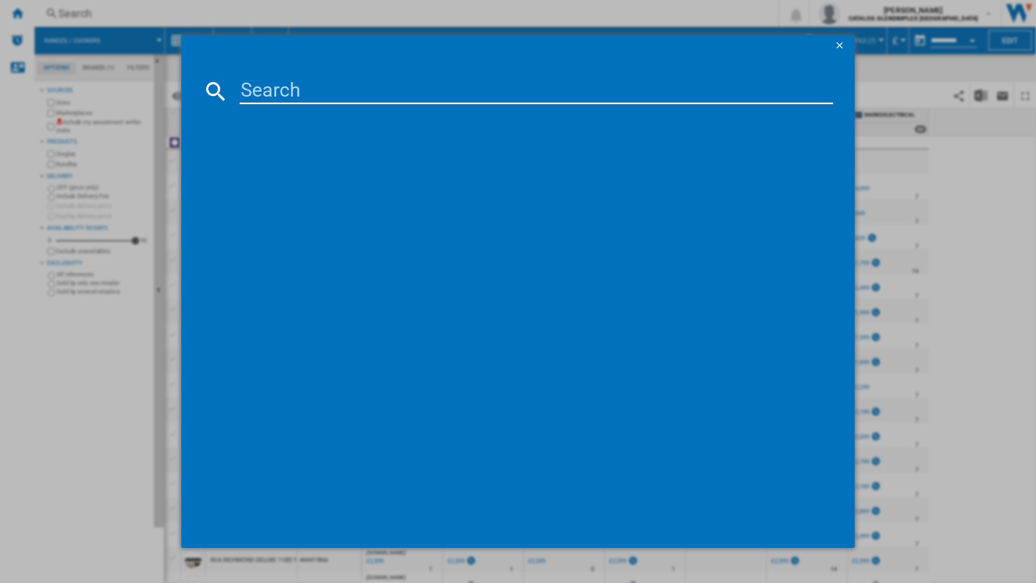
click at [986, 180] on div at bounding box center [518, 291] width 1036 height 583
click at [847, 39] on button "button" at bounding box center [841, 46] width 22 height 22
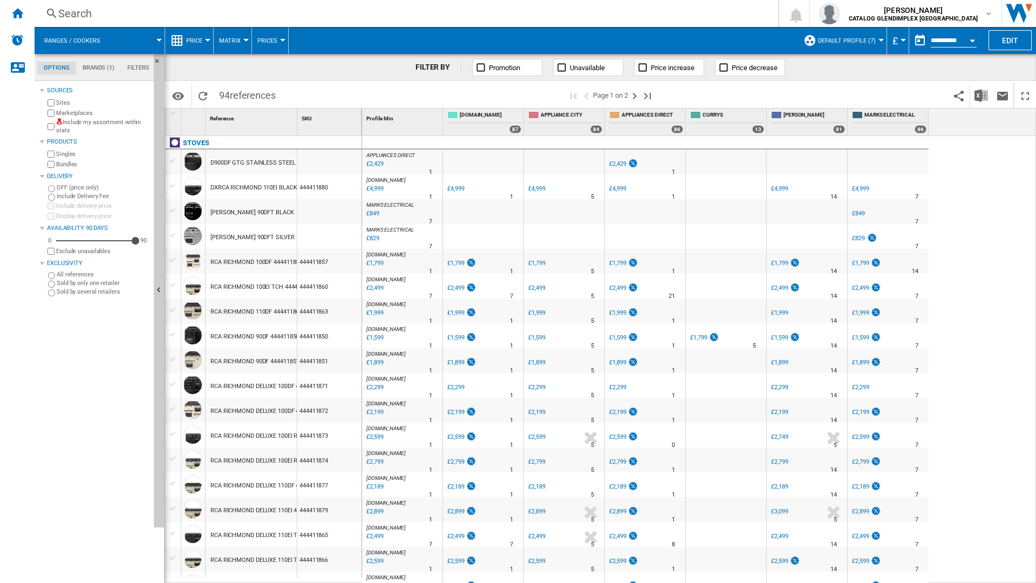
click at [750, 11] on div "Search" at bounding box center [404, 13] width 692 height 15
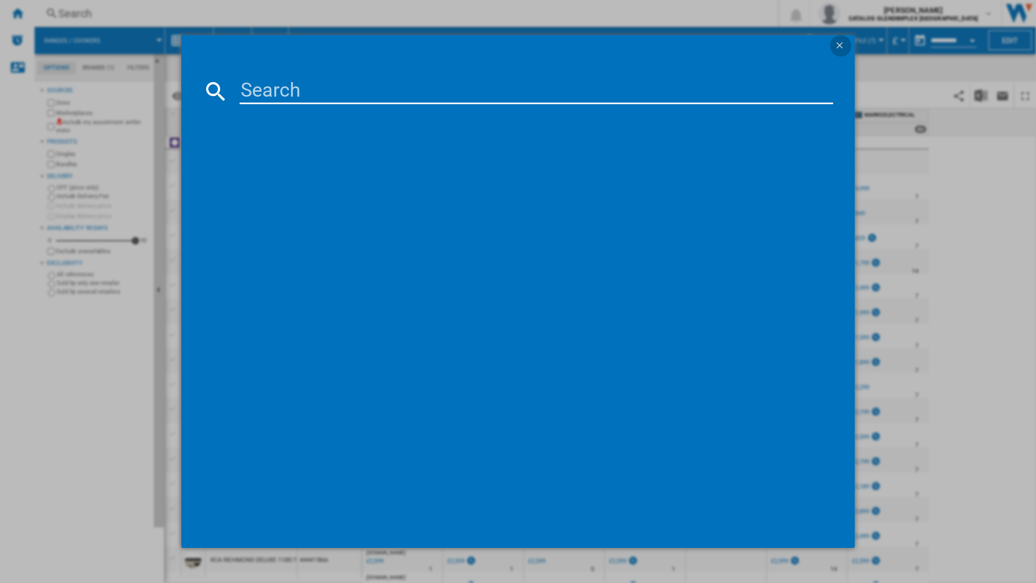
click at [841, 46] on ng-md-icon "getI18NText('BUTTONS.CLOSE_DIALOG')" at bounding box center [840, 46] width 13 height 13
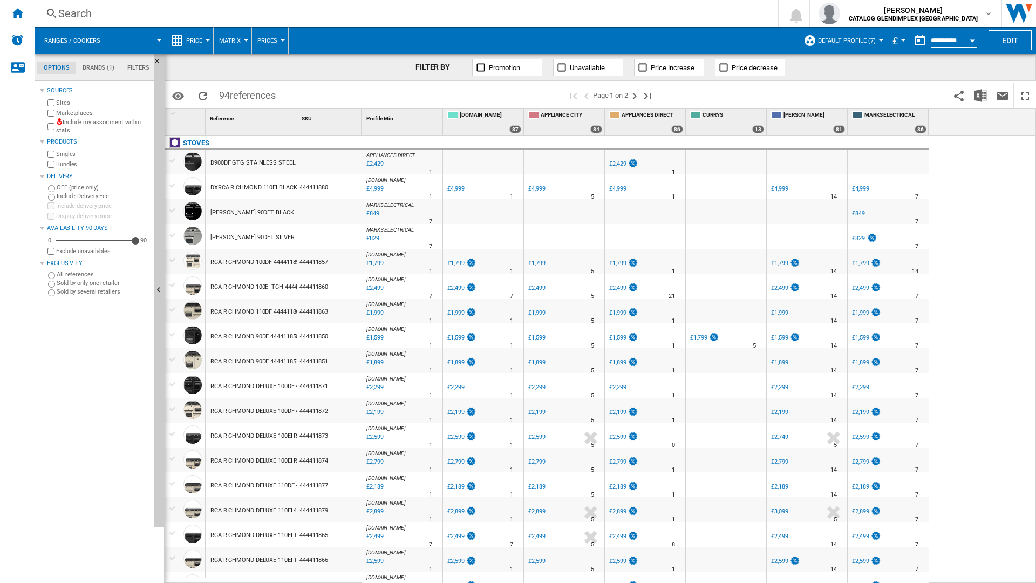
click at [780, 0] on div "Search Search 0 jacqueline bell CATALOG GLENDIMPLEX UK" at bounding box center [535, 13] width 1001 height 27
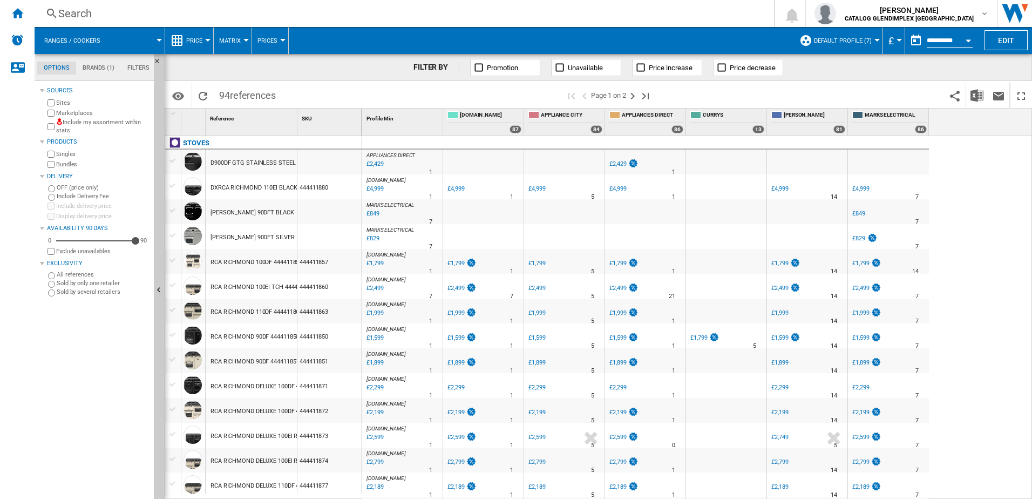
click at [16, 225] on wk-sidenav "NEW" at bounding box center [17, 249] width 35 height 499
